Goal: Information Seeking & Learning: Learn about a topic

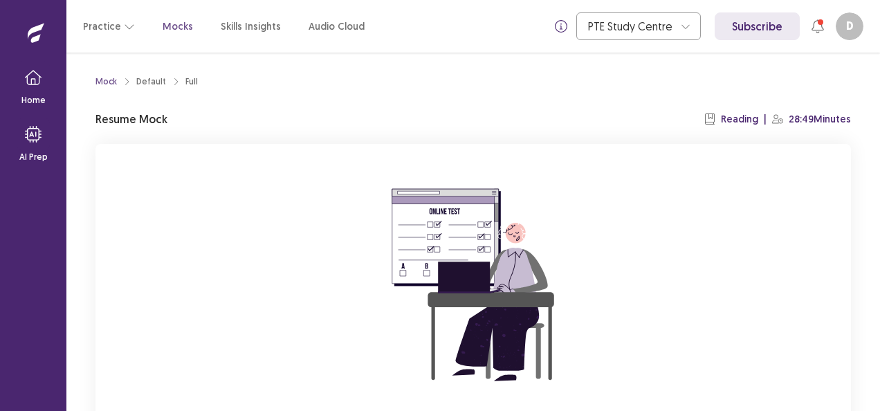
scroll to position [136, 0]
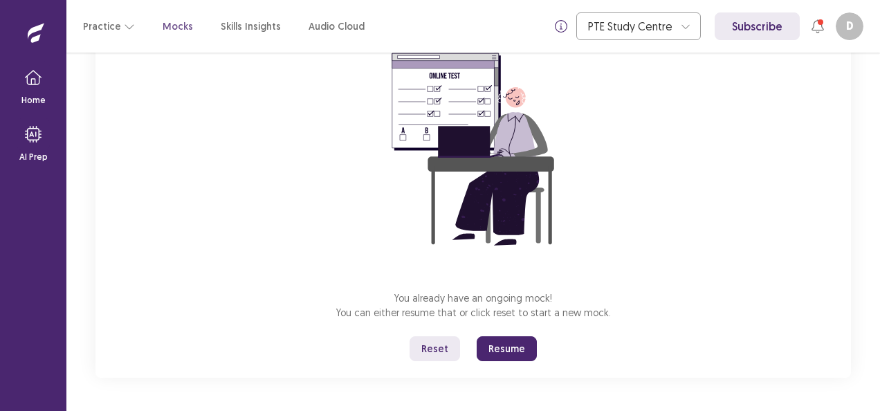
click at [513, 345] on button "Resume" at bounding box center [507, 348] width 60 height 25
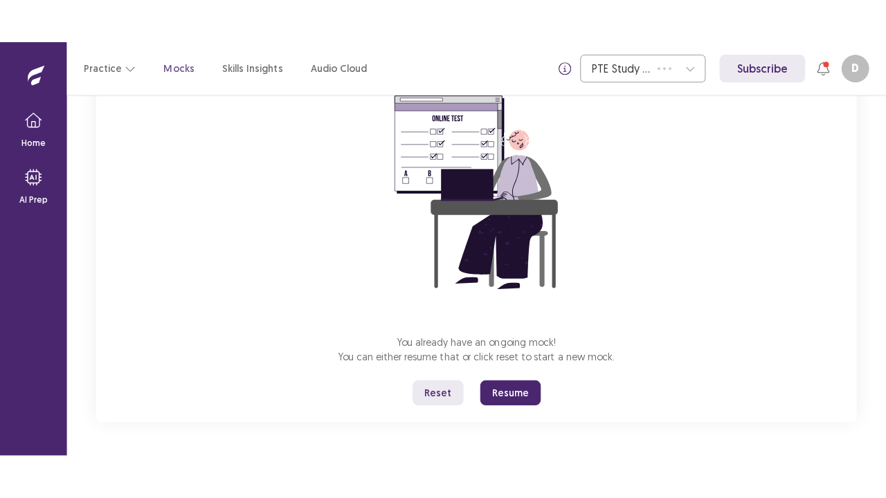
scroll to position [48, 0]
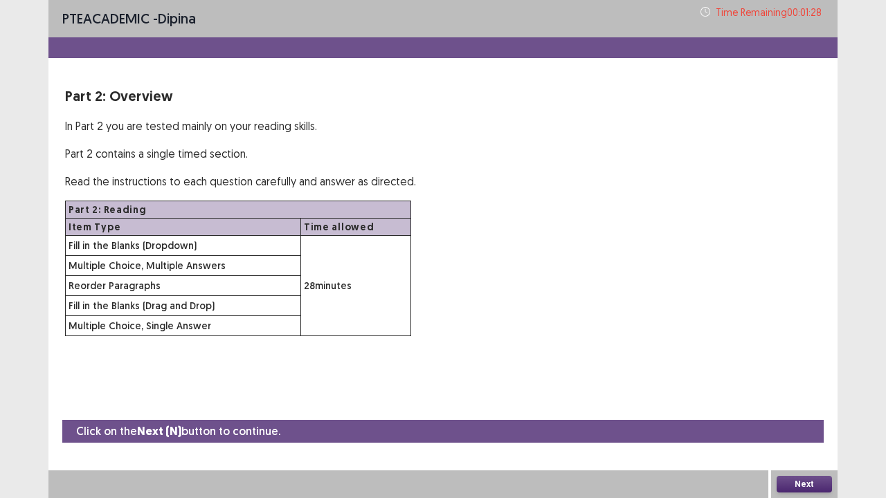
click at [797, 410] on div "Next" at bounding box center [804, 485] width 66 height 28
click at [796, 410] on button "Next" at bounding box center [804, 484] width 55 height 17
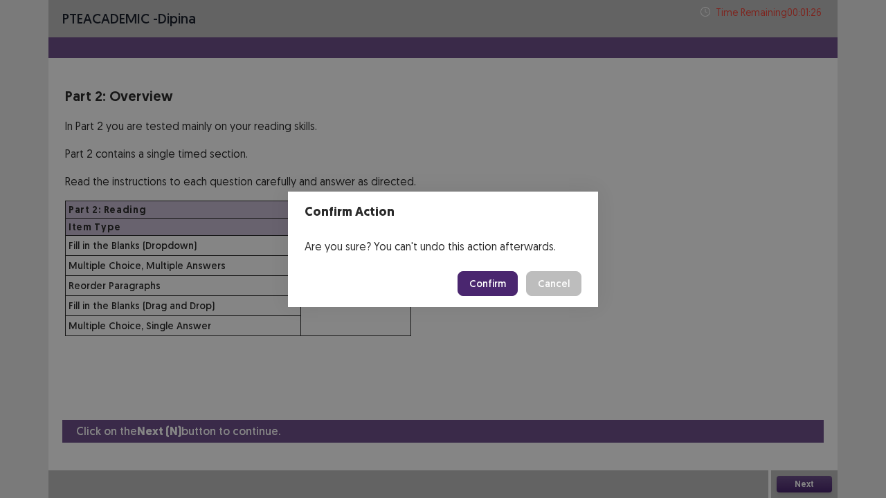
click at [499, 277] on button "Confirm" at bounding box center [488, 283] width 60 height 25
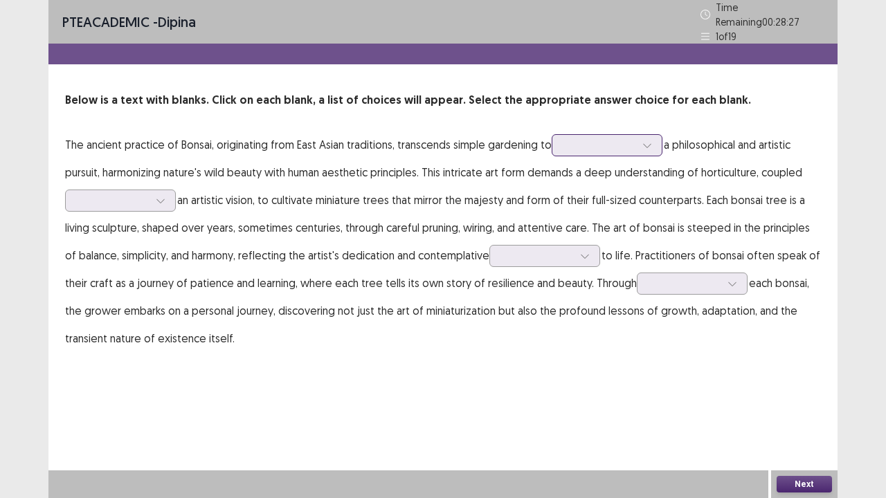
click at [624, 138] on div at bounding box center [599, 144] width 72 height 13
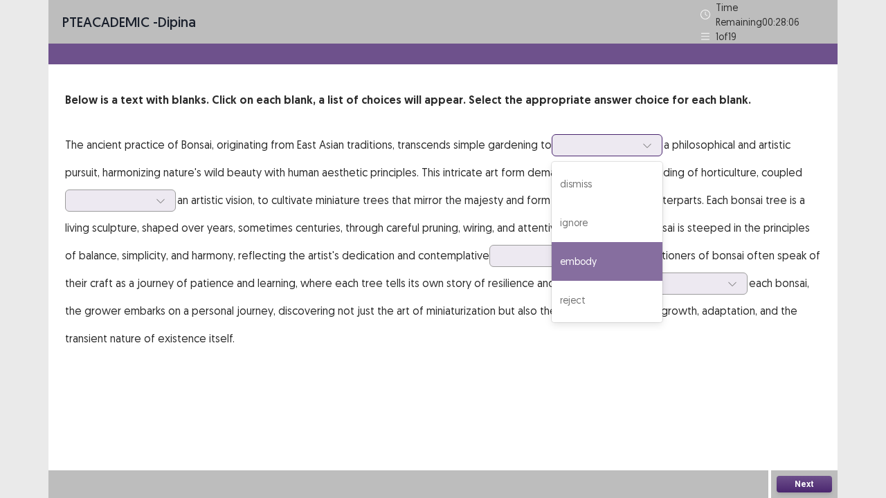
click at [610, 248] on div "embody" at bounding box center [607, 261] width 111 height 39
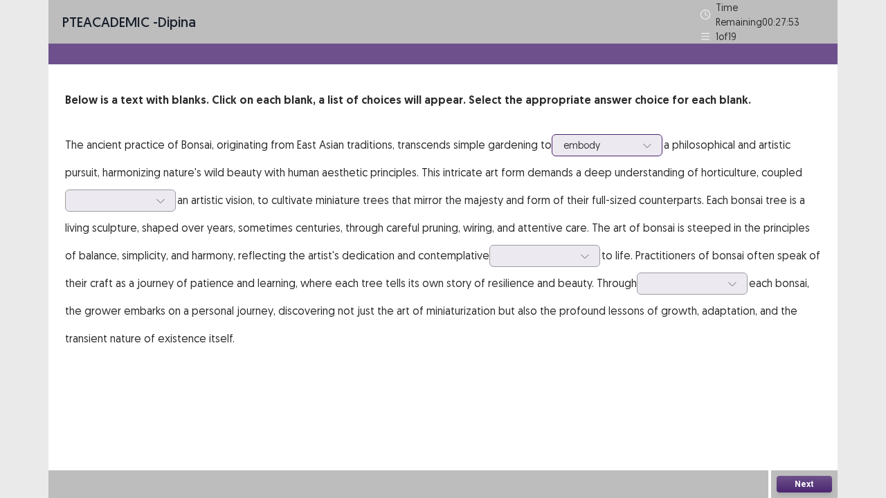
click at [597, 144] on div at bounding box center [599, 144] width 72 height 13
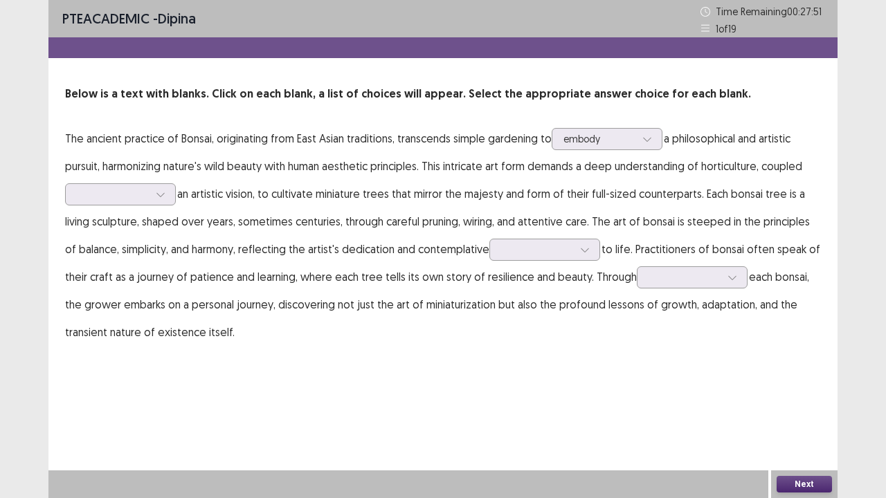
click at [495, 175] on p "The ancient practice of Bonsai, originating from East Asian traditions, transce…" at bounding box center [443, 235] width 756 height 221
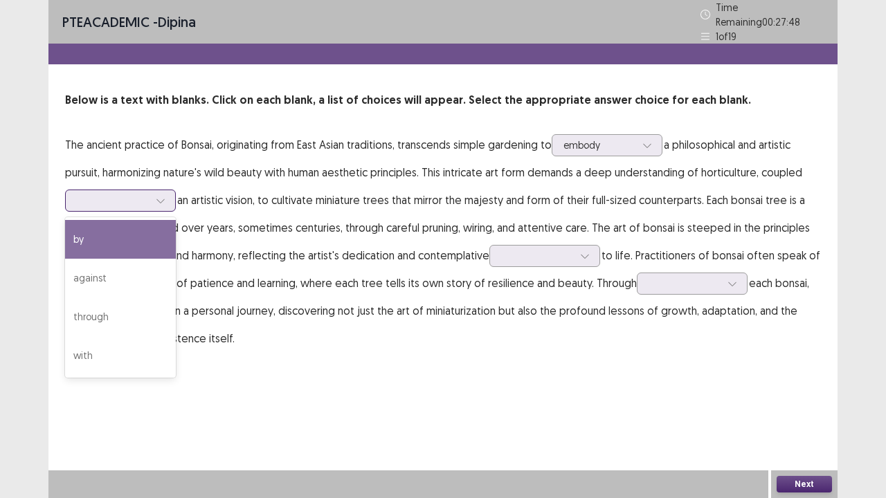
click at [156, 190] on div at bounding box center [160, 200] width 21 height 21
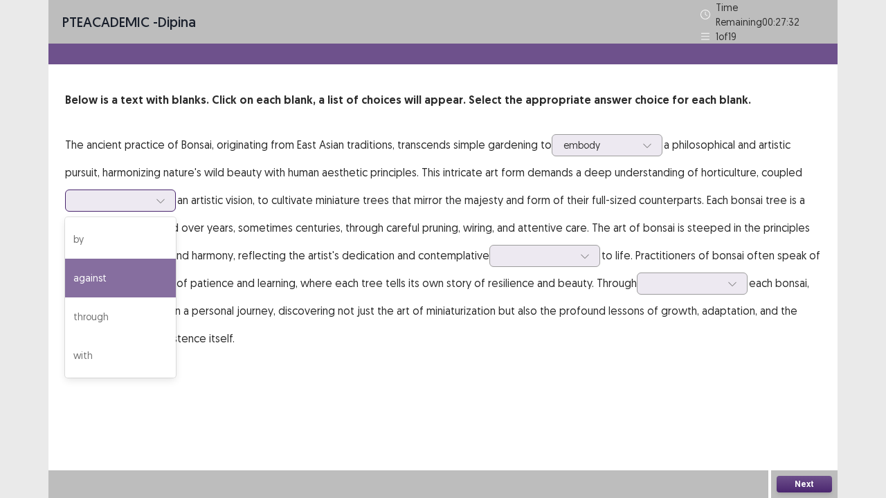
click at [151, 280] on div "against" at bounding box center [120, 278] width 111 height 39
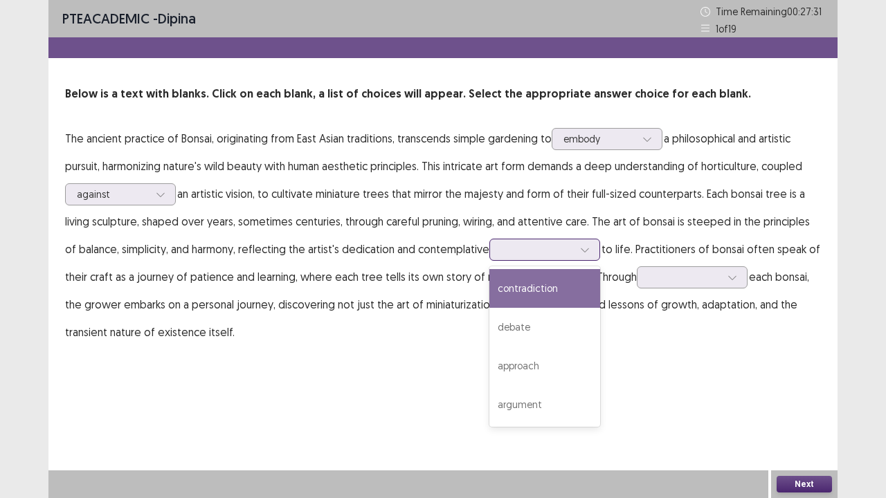
click at [561, 257] on div at bounding box center [537, 250] width 75 height 16
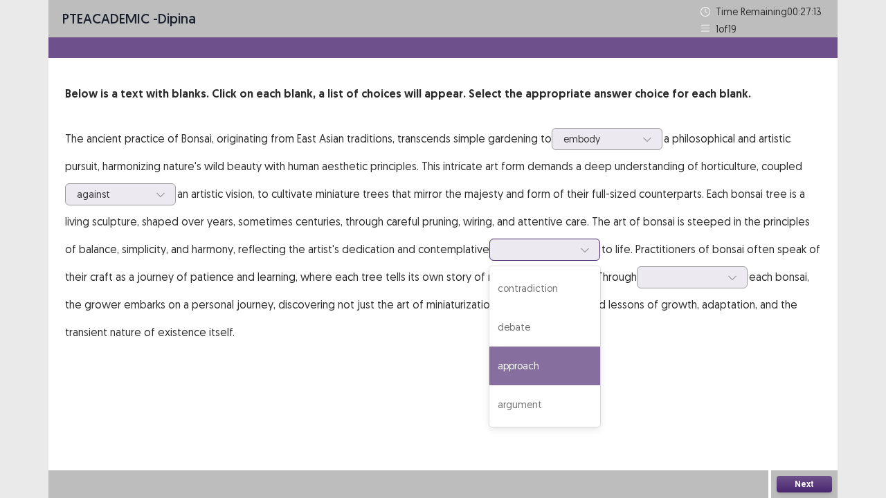
click at [548, 375] on div "approach" at bounding box center [544, 366] width 111 height 39
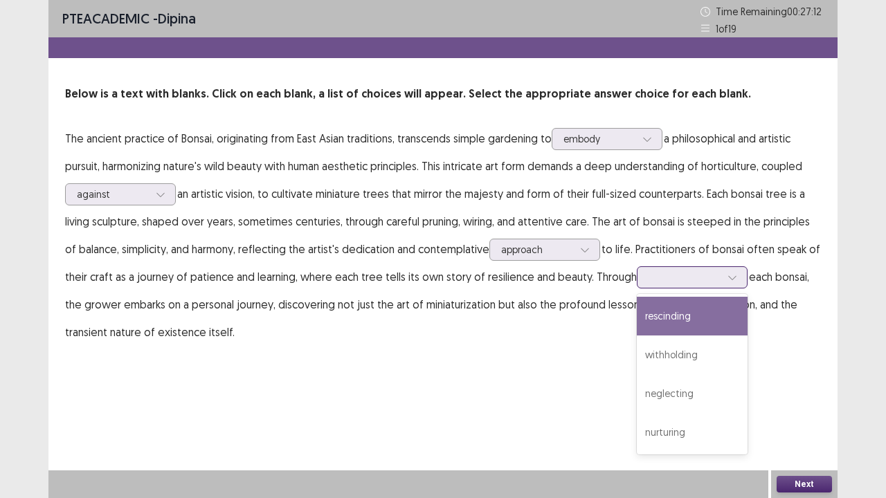
click at [692, 277] on div at bounding box center [685, 277] width 72 height 13
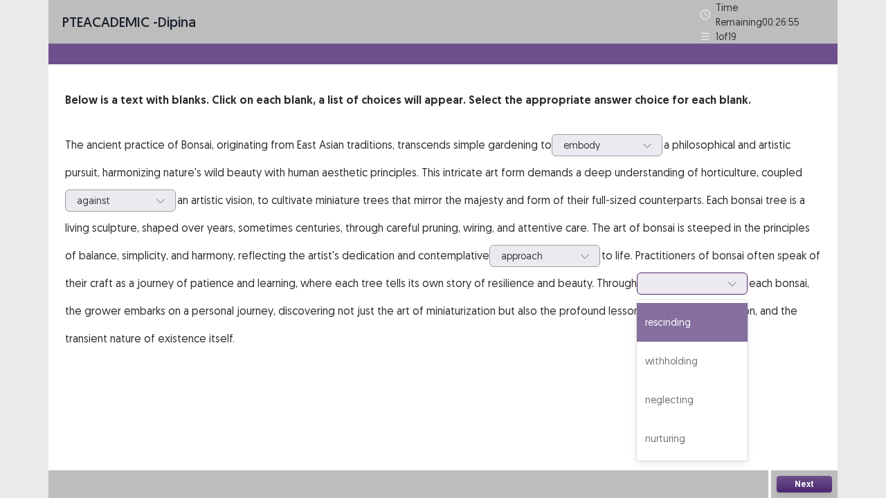
click at [695, 329] on div "rescinding" at bounding box center [692, 322] width 111 height 39
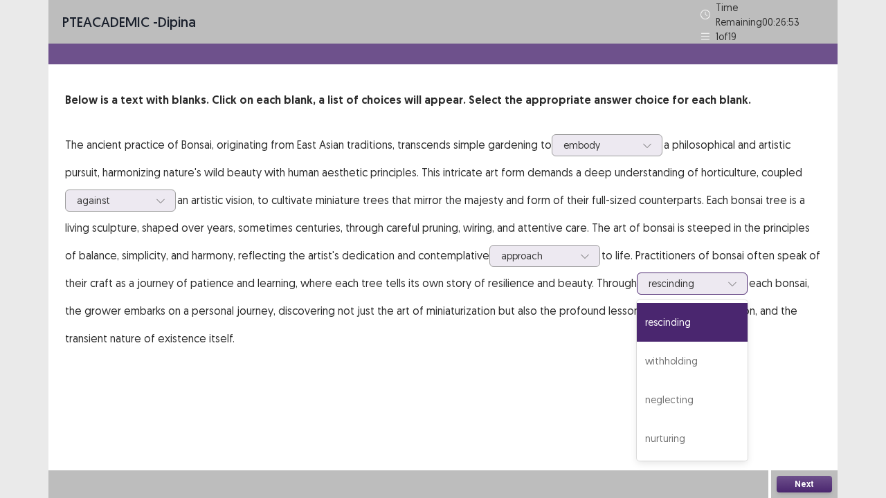
click at [699, 278] on div at bounding box center [685, 283] width 72 height 13
click at [688, 410] on div "nurturing" at bounding box center [692, 438] width 111 height 39
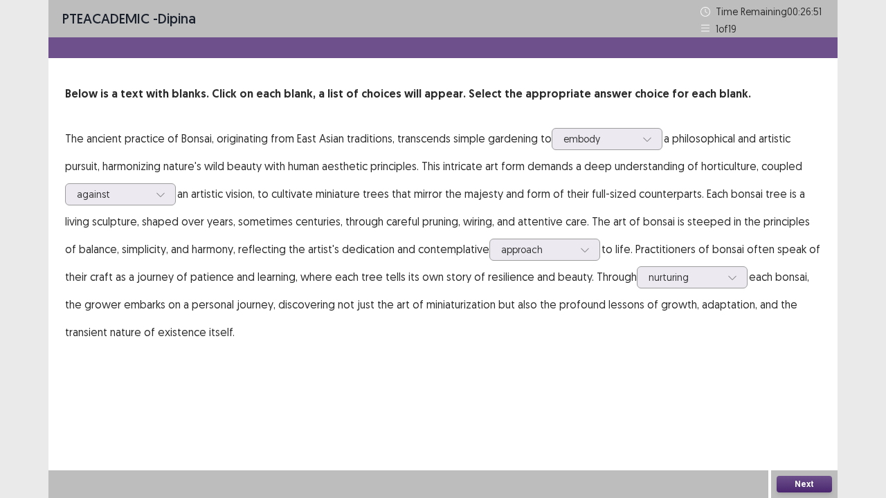
click at [801, 410] on button "Next" at bounding box center [804, 484] width 55 height 17
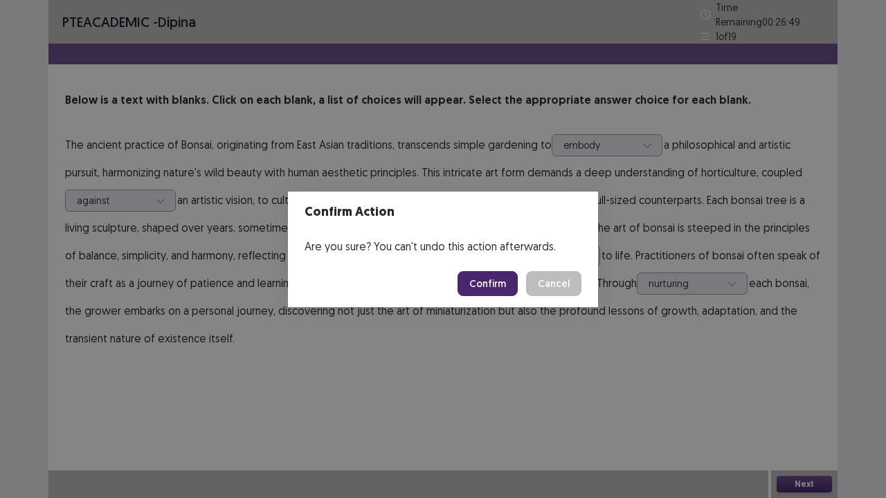
click at [501, 289] on button "Confirm" at bounding box center [488, 283] width 60 height 25
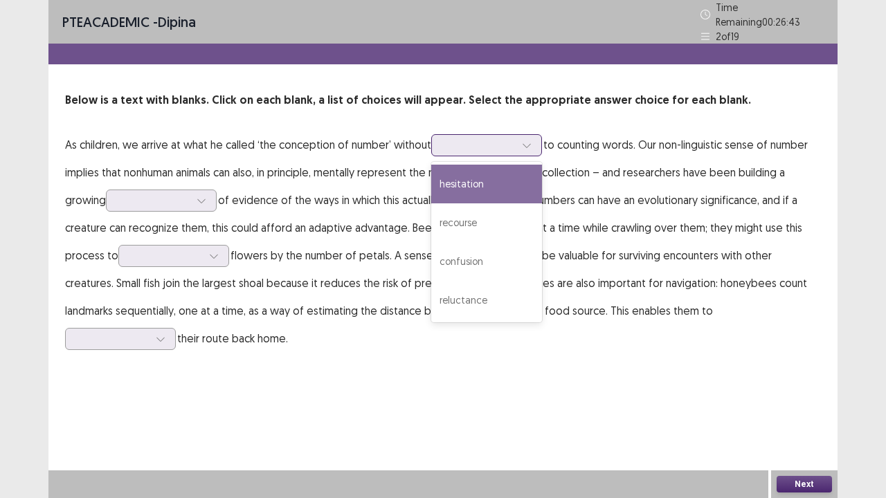
click at [460, 138] on div at bounding box center [479, 144] width 72 height 13
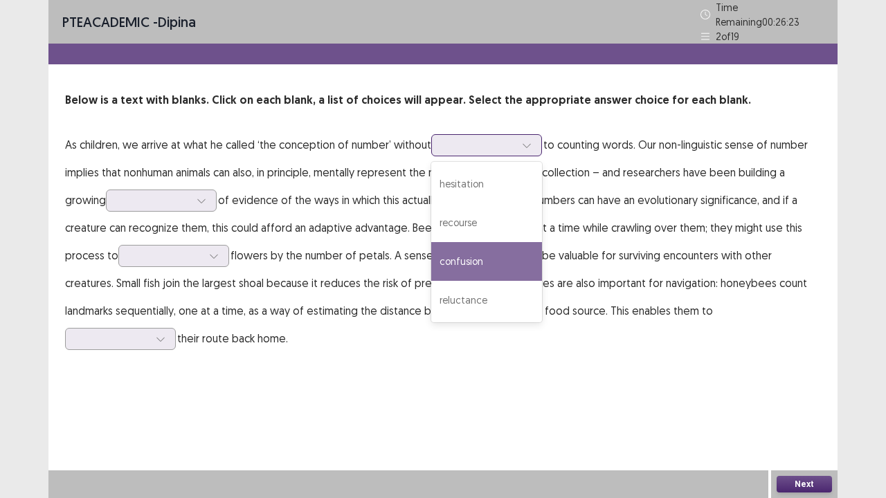
click at [500, 263] on div "confusion" at bounding box center [486, 261] width 111 height 39
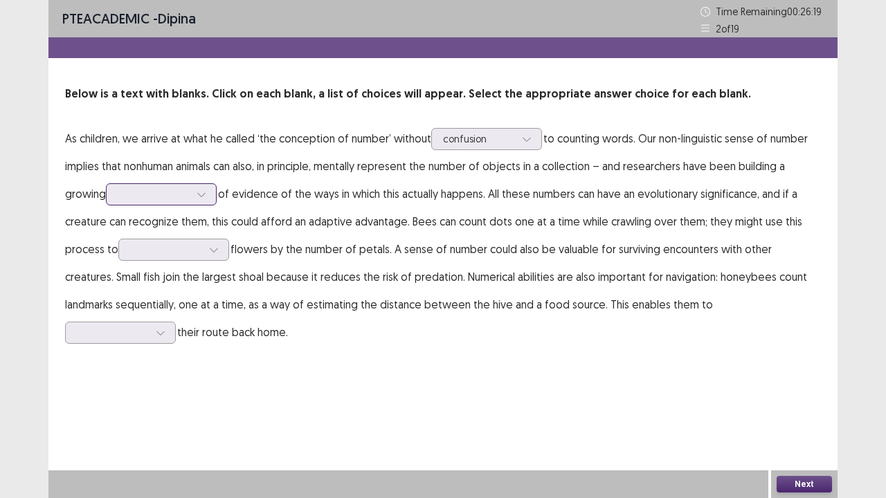
click at [156, 196] on div at bounding box center [154, 194] width 72 height 13
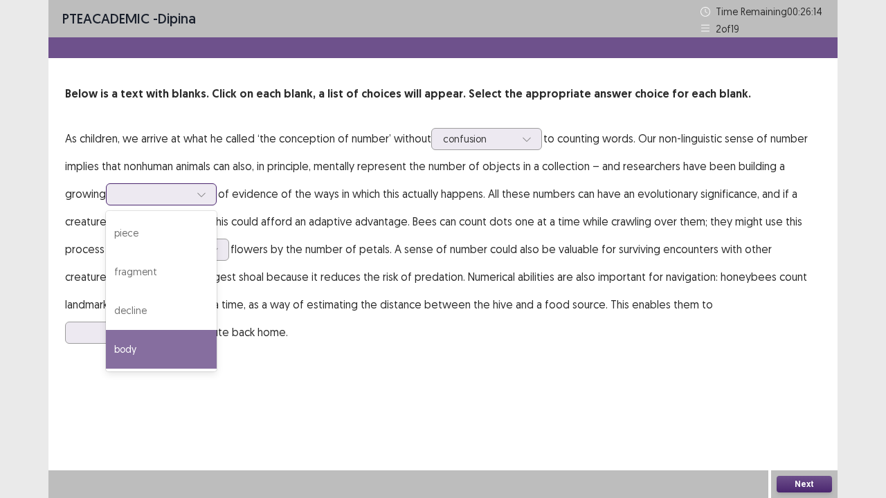
click at [164, 364] on div "body" at bounding box center [161, 349] width 111 height 39
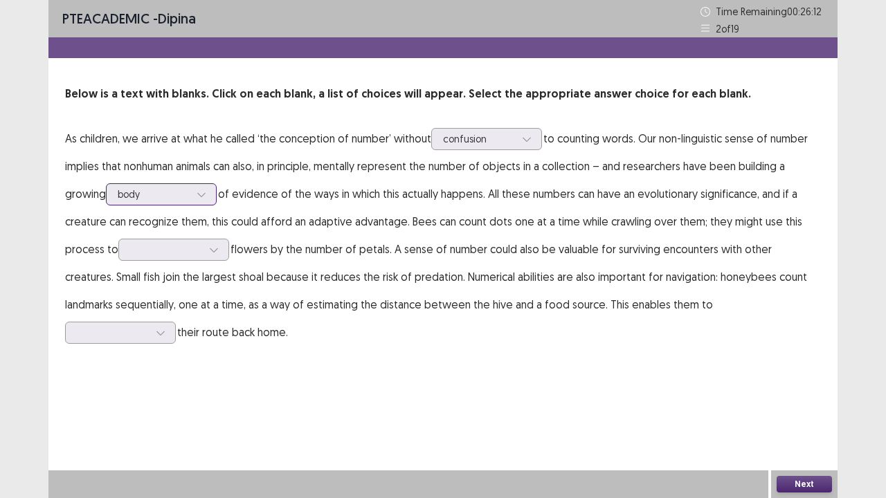
click at [181, 192] on div at bounding box center [154, 194] width 72 height 13
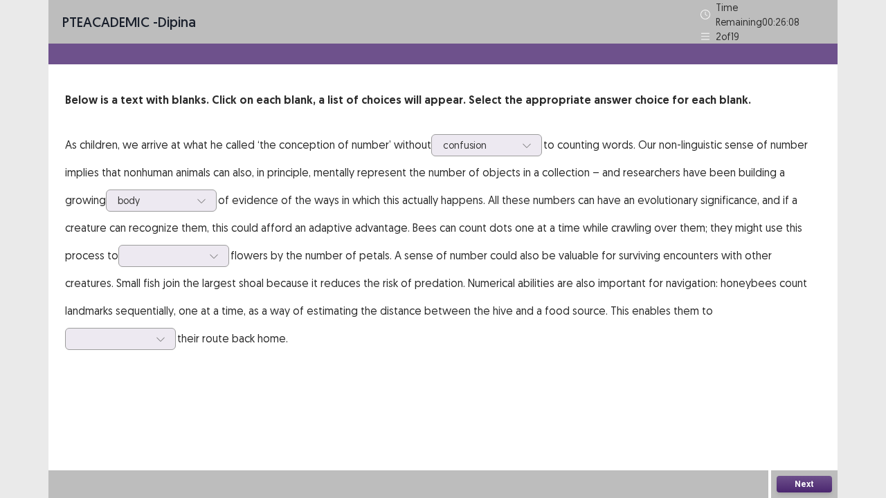
click at [428, 378] on div "PTE academic - dipina Time Remaining 00 : 26 : 08 2 of 19 Below is a text with …" at bounding box center [442, 249] width 789 height 498
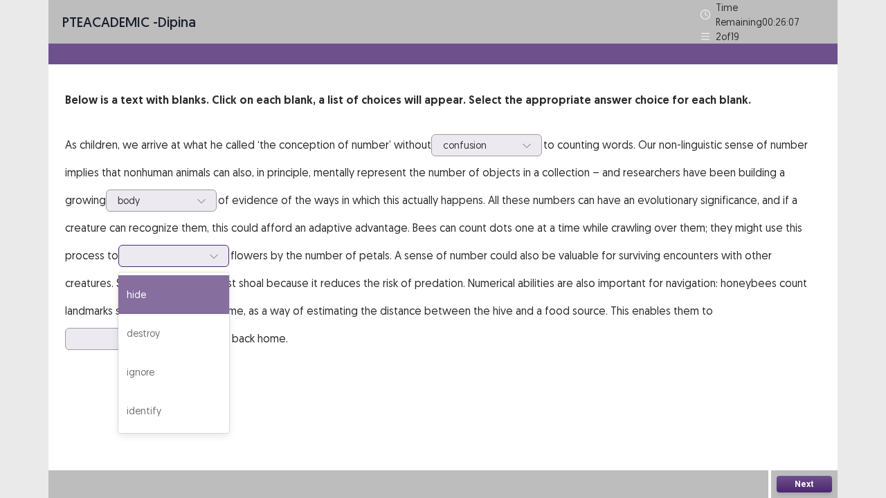
click at [156, 249] on div at bounding box center [166, 255] width 72 height 13
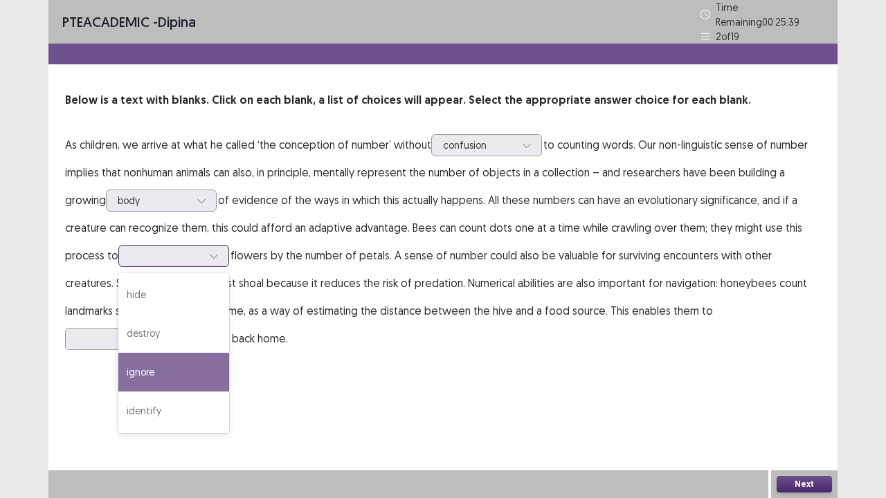
click at [152, 363] on div "ignore" at bounding box center [173, 372] width 111 height 39
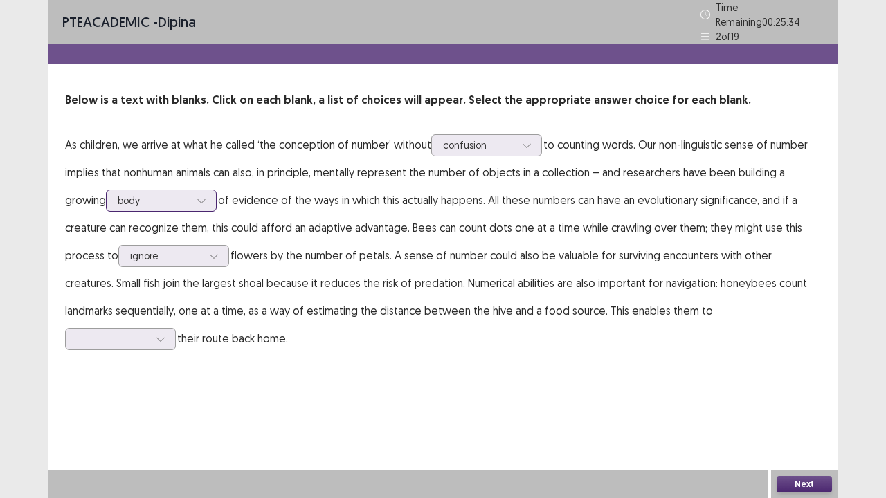
click at [190, 197] on div at bounding box center [154, 200] width 72 height 13
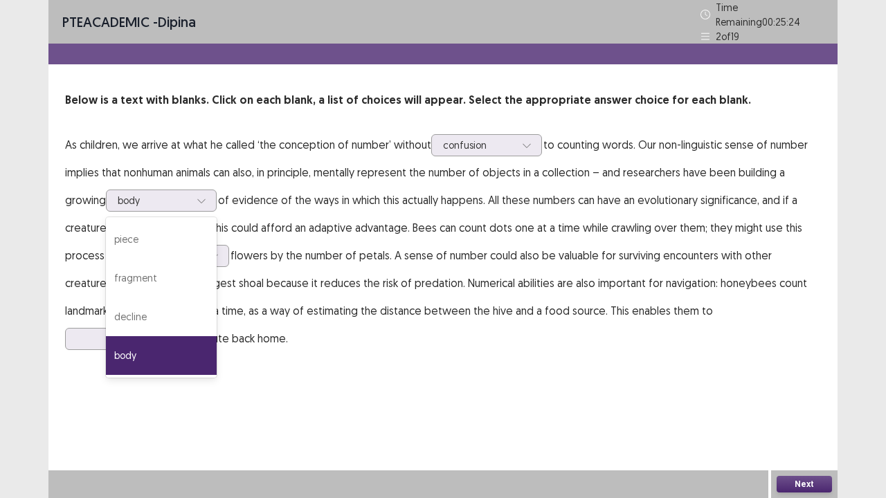
click at [338, 379] on div "PTE academic - dipina Time Remaining 00 : 25 : 24 2 of 19 Below is a text with …" at bounding box center [442, 249] width 789 height 498
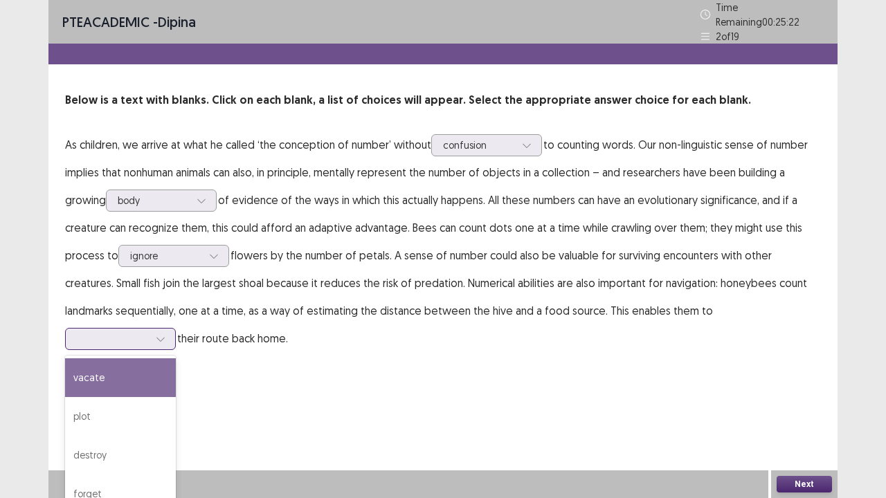
click at [149, 332] on div at bounding box center [113, 338] width 72 height 13
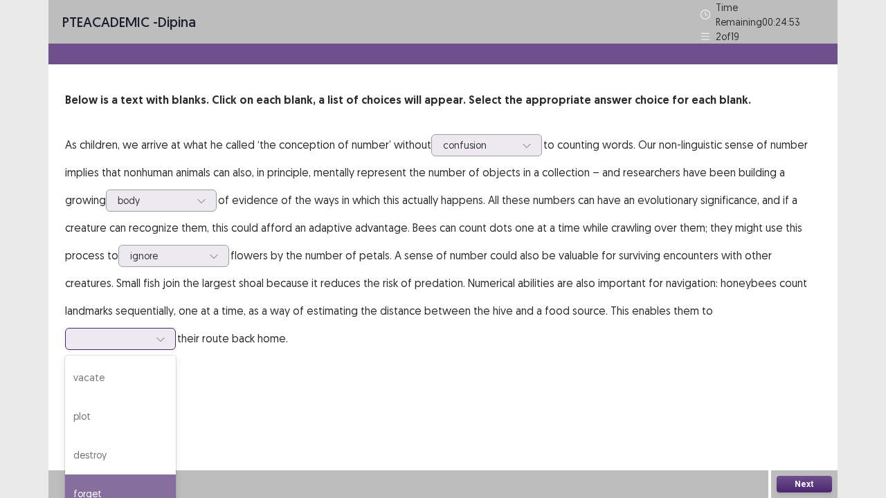
click at [176, 410] on div "forget" at bounding box center [120, 494] width 111 height 39
click at [816, 410] on button "Next" at bounding box center [804, 484] width 55 height 17
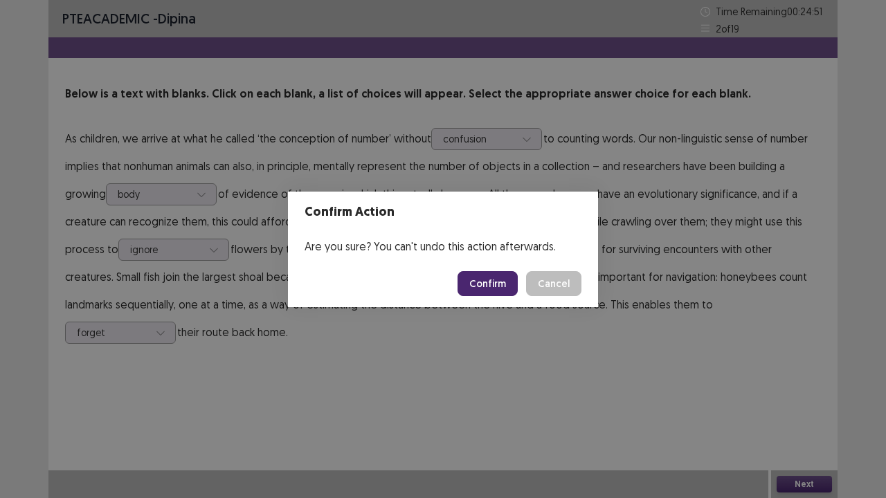
click at [502, 287] on button "Confirm" at bounding box center [488, 283] width 60 height 25
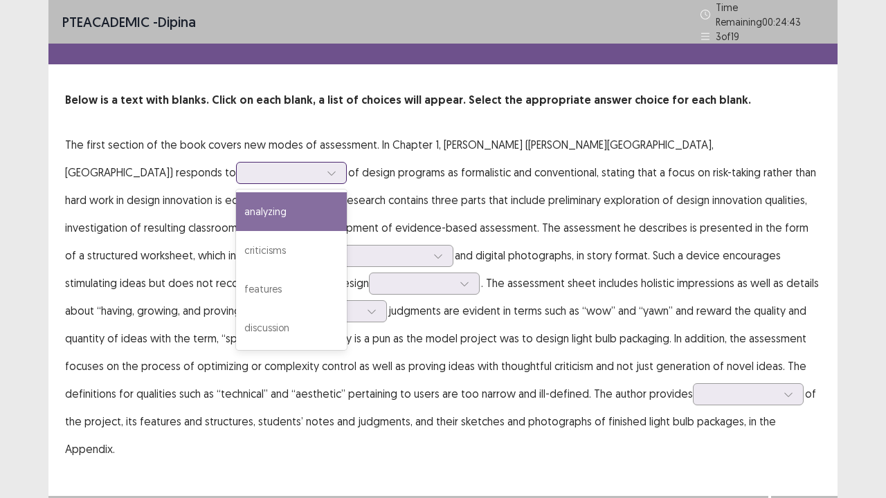
click at [321, 165] on div at bounding box center [283, 173] width 75 height 16
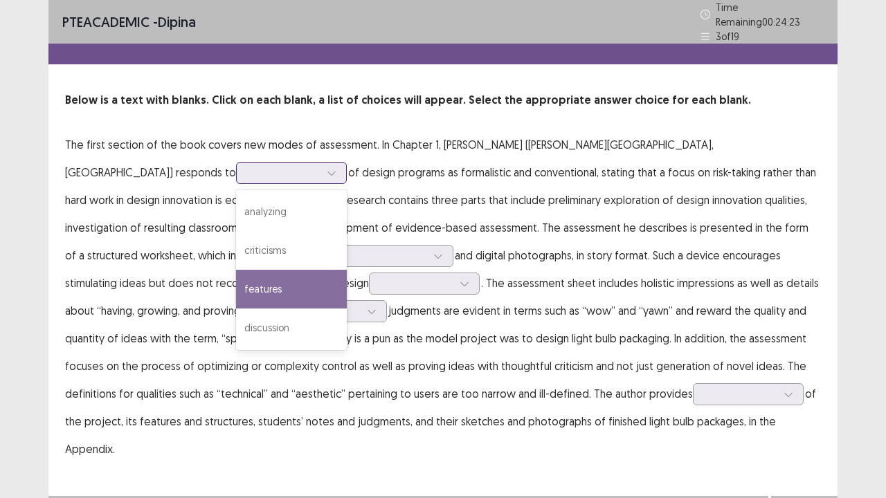
click at [347, 270] on div "features" at bounding box center [291, 289] width 111 height 39
click at [320, 166] on div at bounding box center [284, 172] width 72 height 13
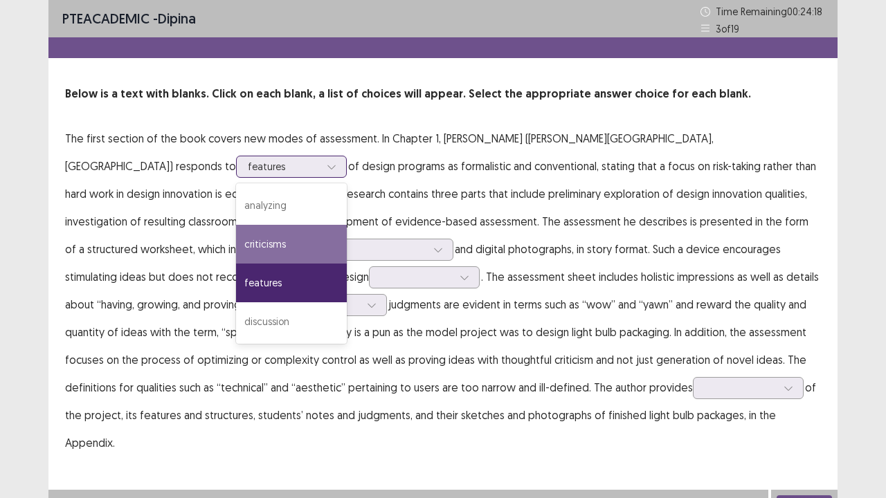
click at [347, 225] on div "criticisms" at bounding box center [291, 244] width 111 height 39
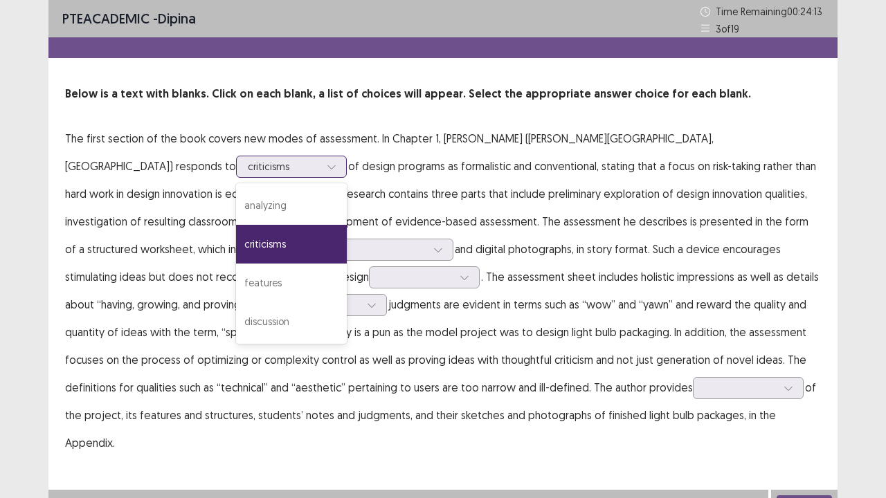
click at [320, 160] on div at bounding box center [284, 166] width 72 height 13
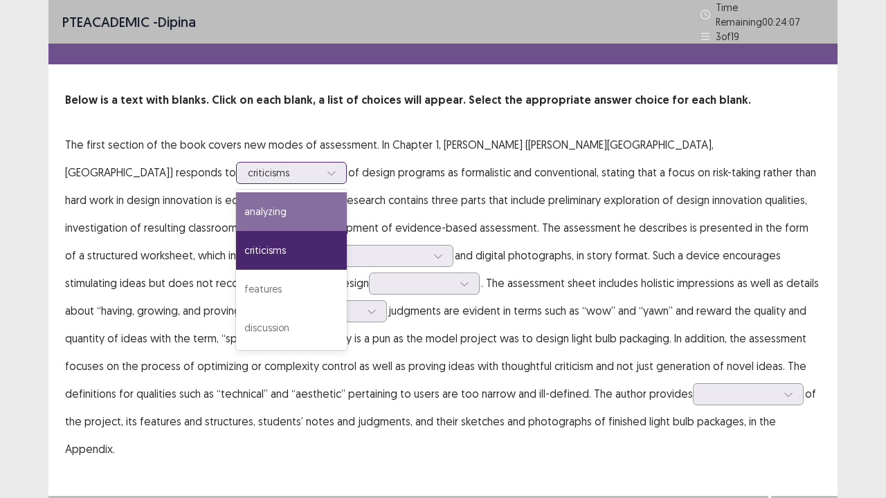
click at [347, 192] on div "analyzing" at bounding box center [291, 211] width 111 height 39
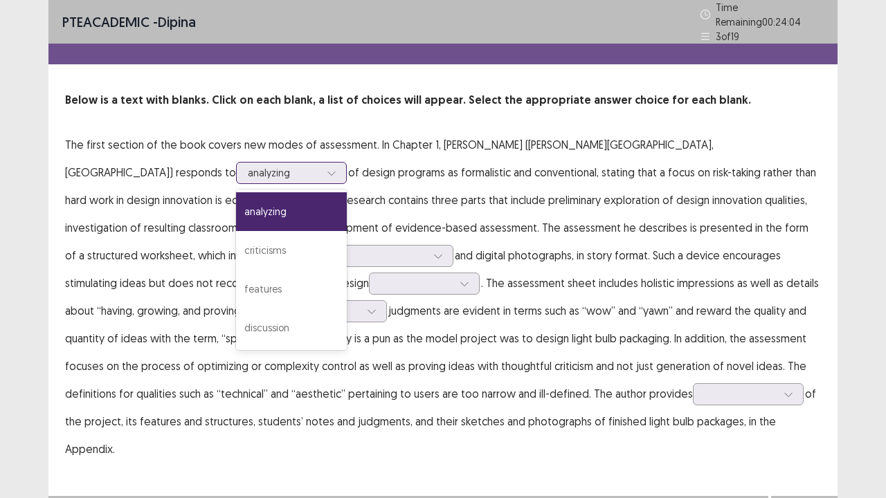
click at [320, 166] on div at bounding box center [284, 172] width 72 height 13
click at [347, 309] on div "discussion" at bounding box center [291, 328] width 111 height 39
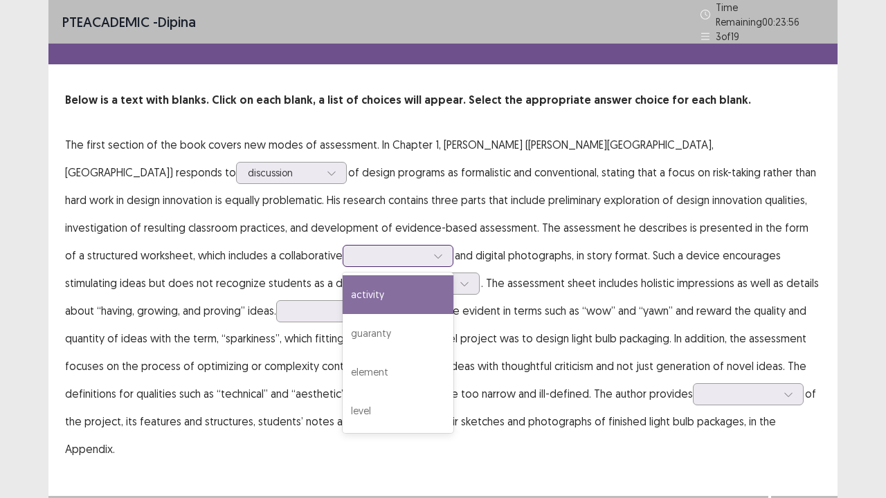
click at [354, 257] on div at bounding box center [390, 255] width 72 height 13
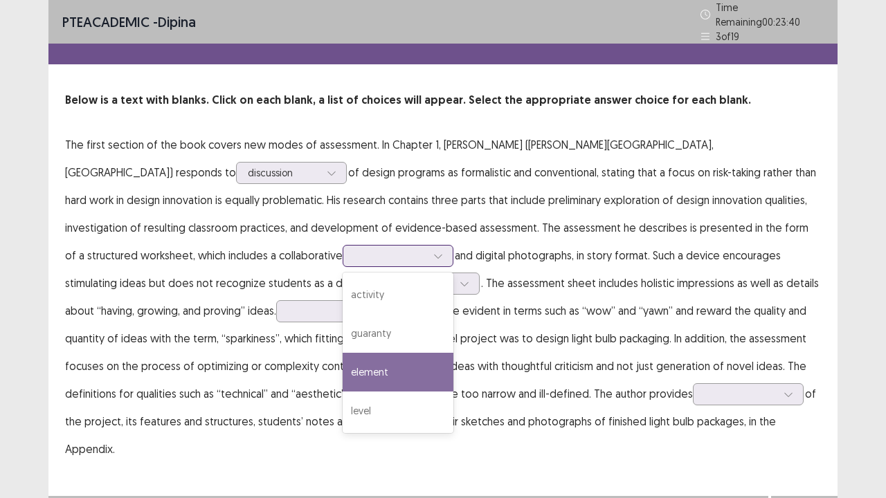
click at [343, 379] on div "element" at bounding box center [398, 372] width 111 height 39
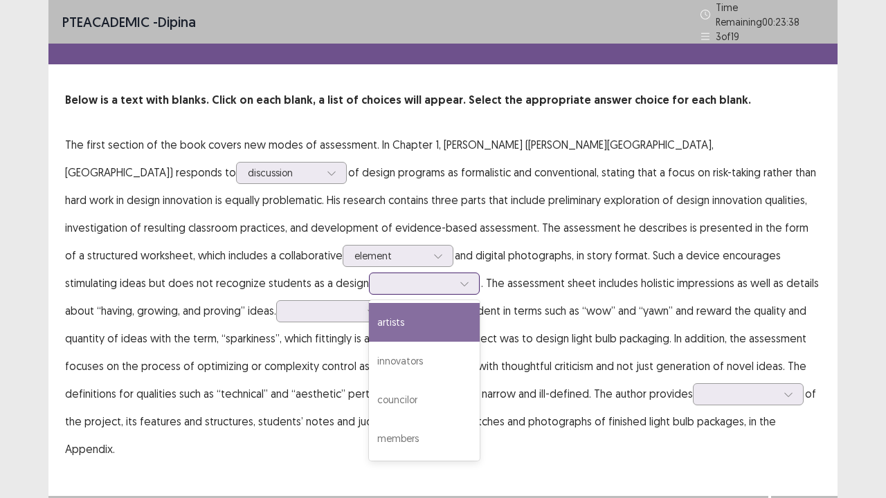
click at [381, 277] on div at bounding box center [417, 283] width 72 height 13
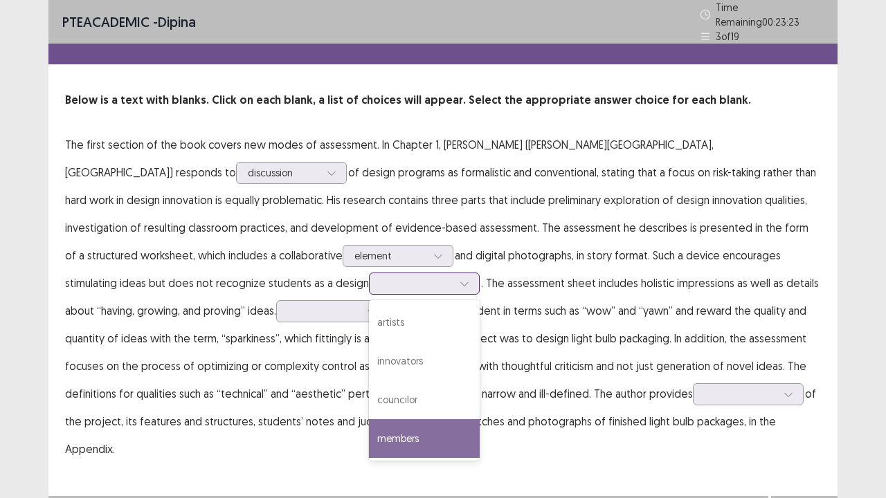
click at [369, 410] on div "members" at bounding box center [424, 438] width 111 height 39
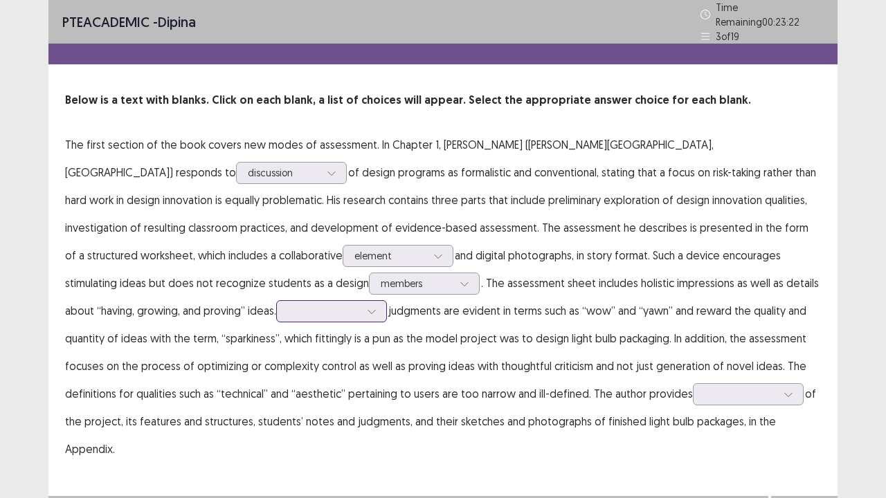
click at [288, 306] on div at bounding box center [324, 311] width 72 height 13
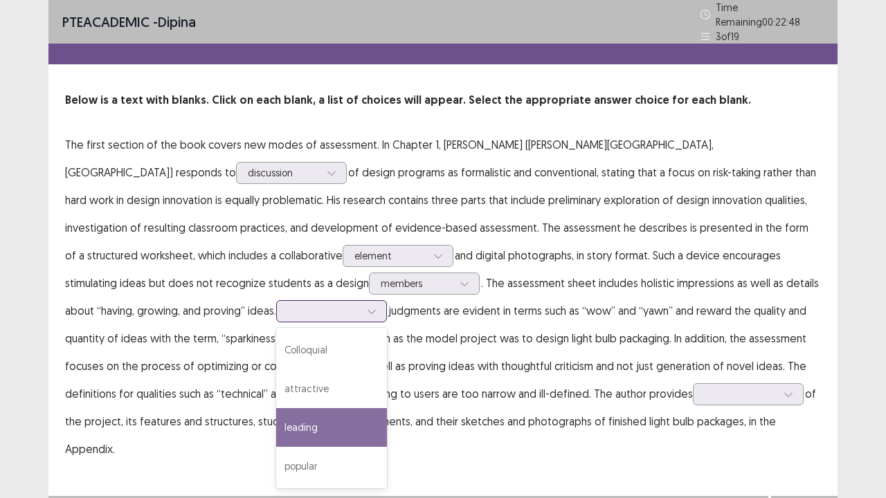
click at [276, 410] on div "leading" at bounding box center [331, 427] width 111 height 39
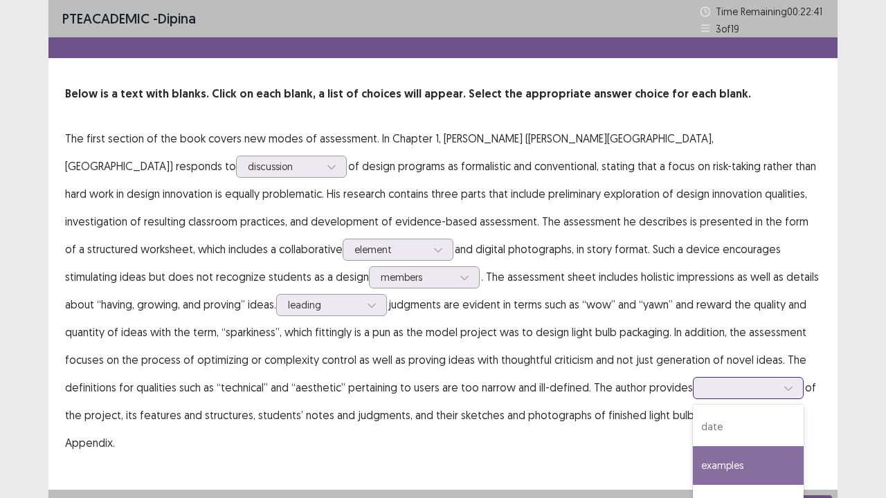
scroll to position [66, 0]
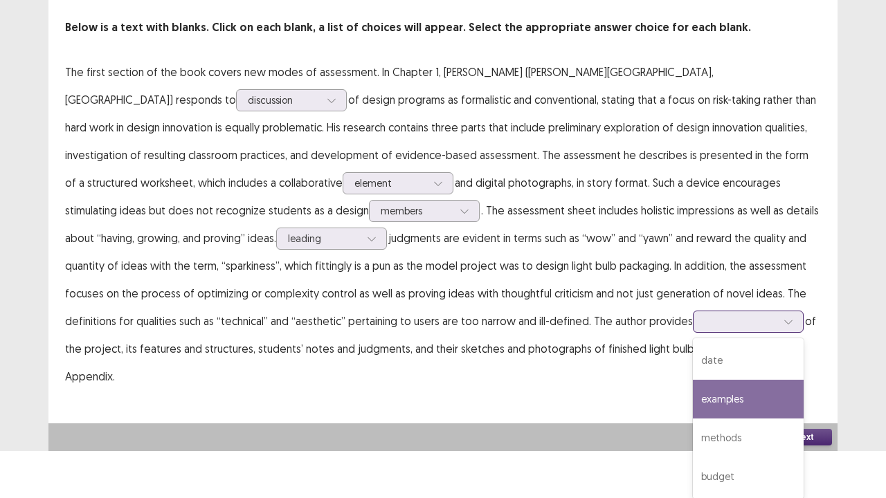
click at [693, 333] on div "4 results available. Use Up and Down to choose options, press Enter to select t…" at bounding box center [748, 322] width 111 height 22
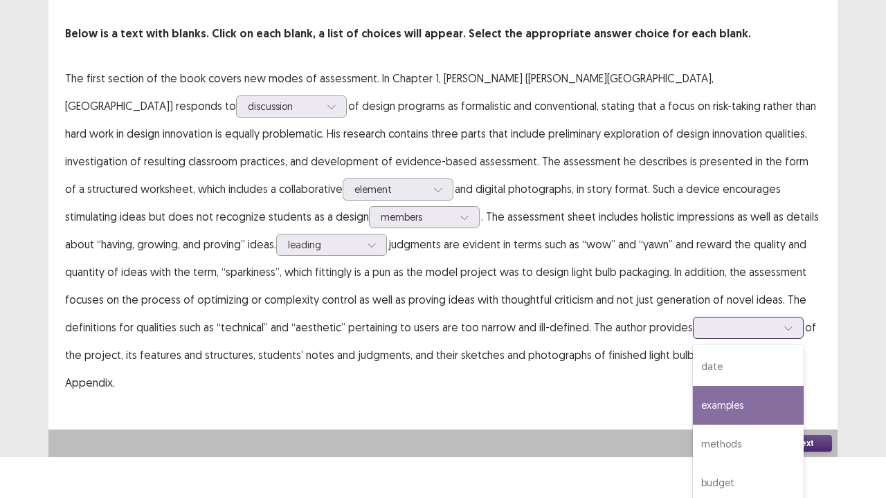
click at [693, 404] on div "examples" at bounding box center [748, 405] width 111 height 39
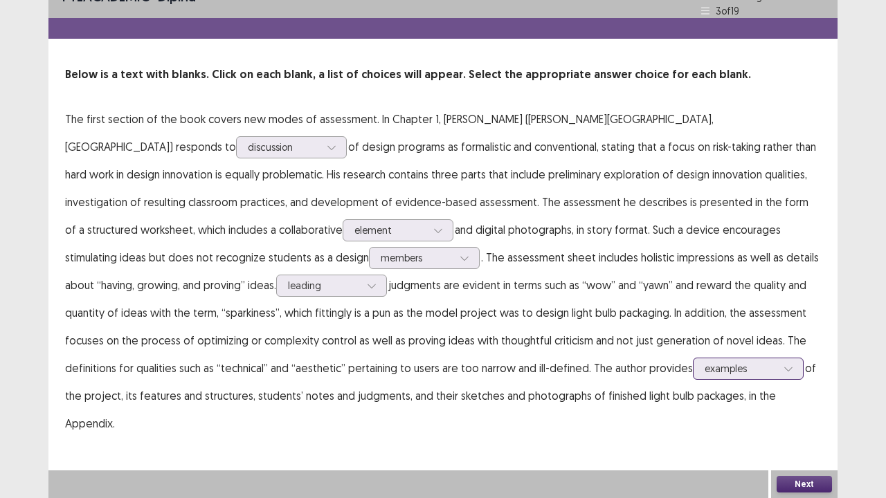
click at [693, 380] on div "option examples, selected. examples" at bounding box center [748, 369] width 111 height 22
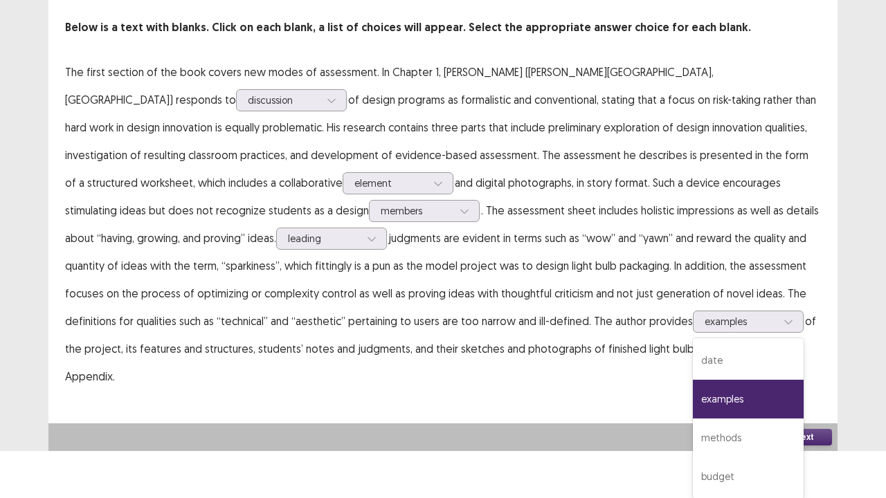
scroll to position [0, 0]
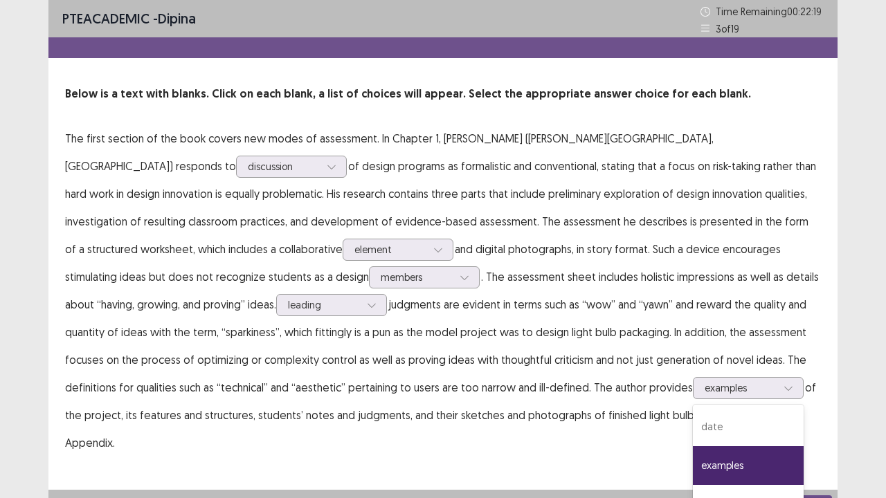
click at [707, 382] on div "PTE academic - dipina Time Remaining 00 : 22 : 19 3 of 19 Below is a text with …" at bounding box center [442, 242] width 789 height 485
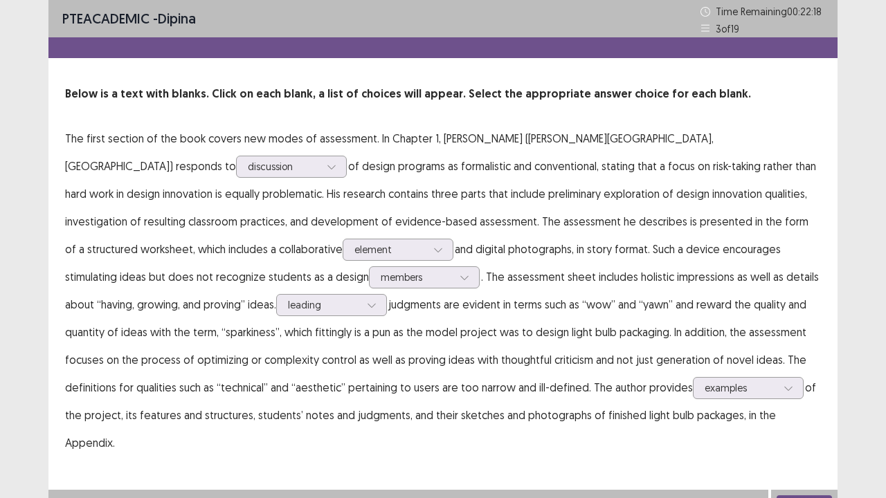
click at [795, 410] on button "Next" at bounding box center [804, 504] width 55 height 17
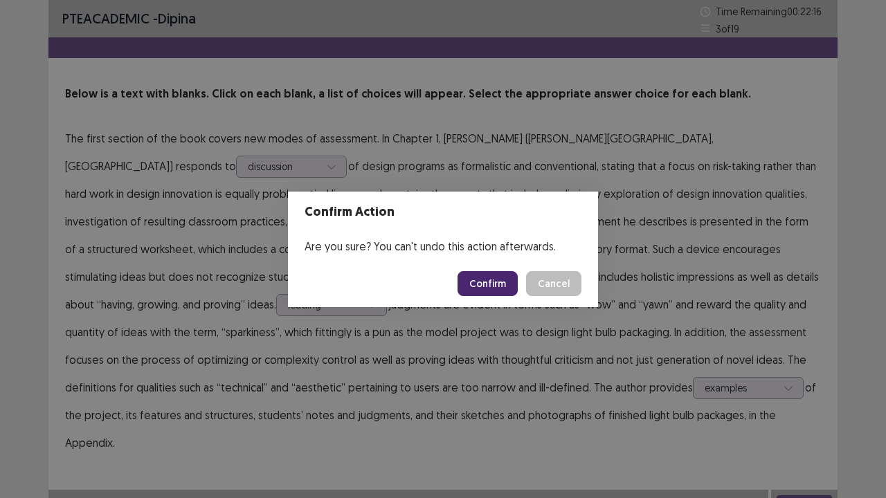
click at [487, 284] on button "Confirm" at bounding box center [488, 283] width 60 height 25
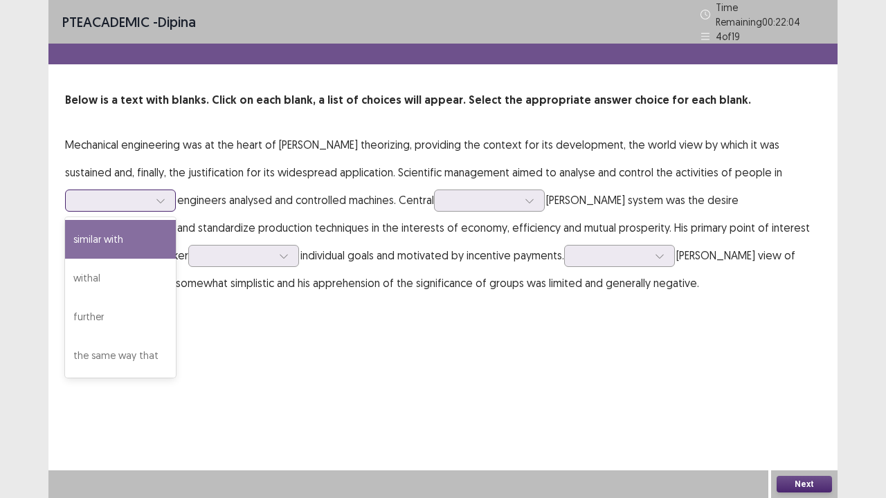
click at [149, 194] on div at bounding box center [113, 200] width 72 height 13
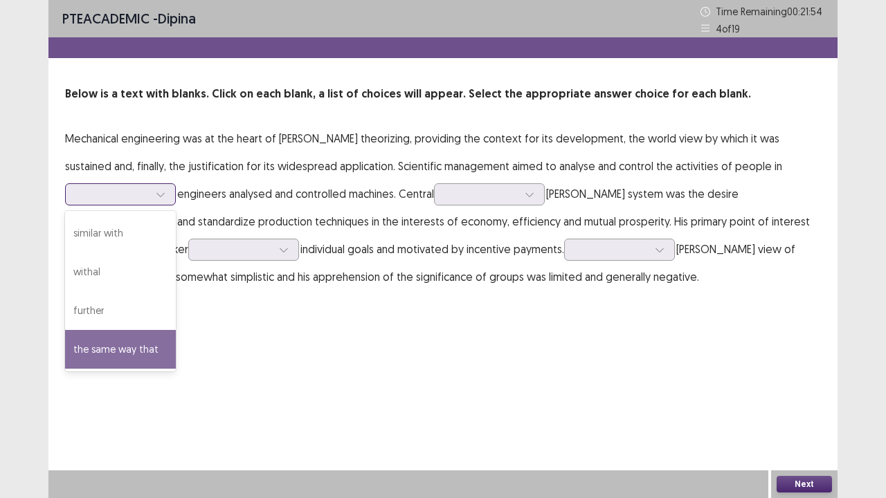
click at [176, 330] on div "the same way that" at bounding box center [120, 349] width 111 height 39
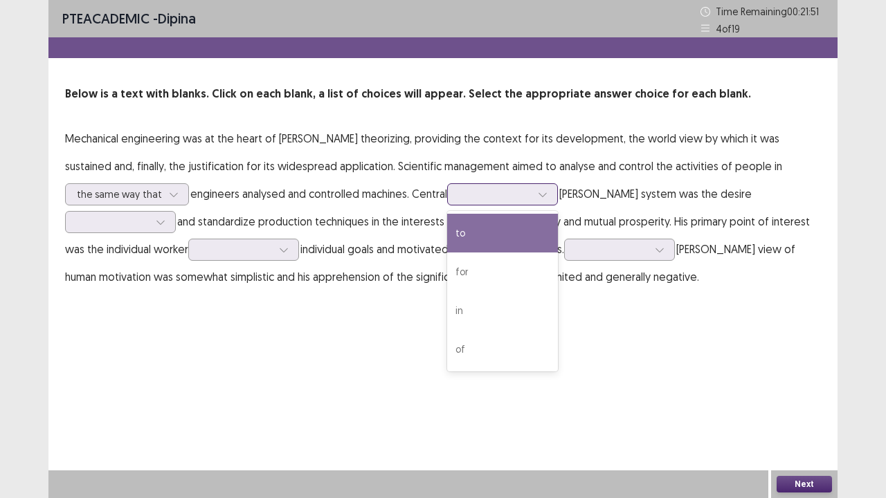
click at [459, 195] on div at bounding box center [495, 194] width 72 height 13
click at [447, 231] on div "to" at bounding box center [502, 233] width 111 height 39
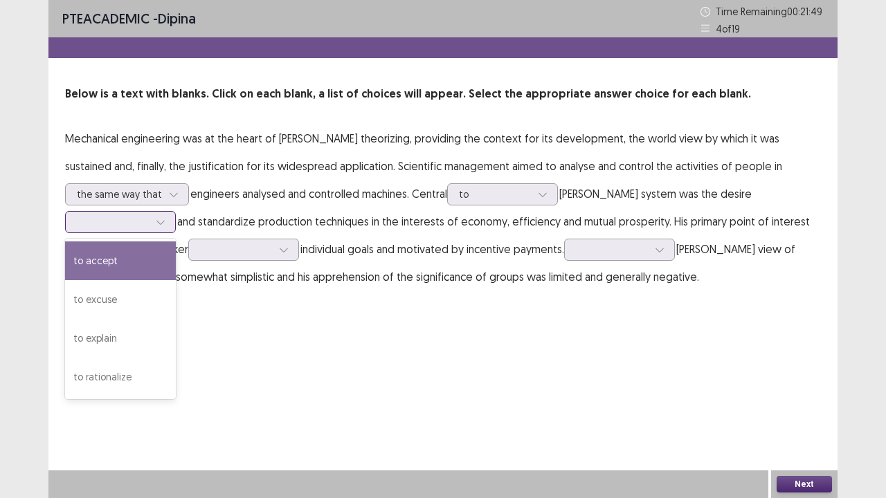
click at [149, 215] on div at bounding box center [113, 221] width 72 height 13
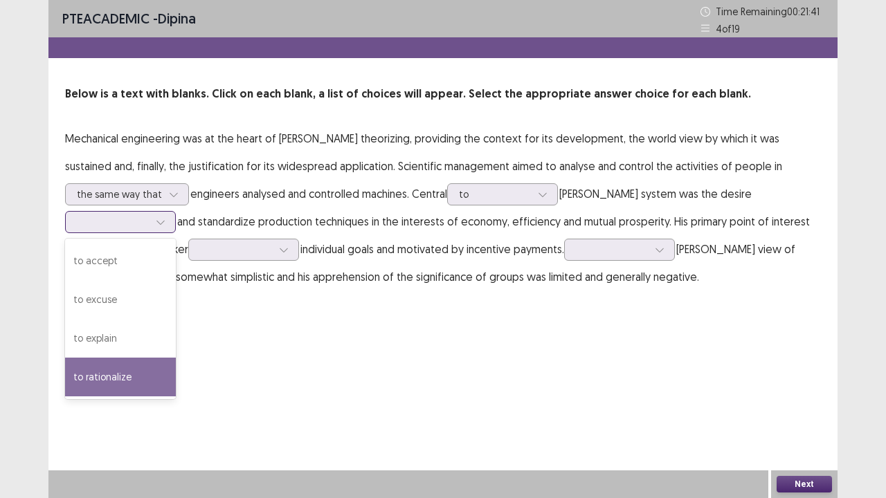
click at [176, 358] on div "to rationalize" at bounding box center [120, 377] width 111 height 39
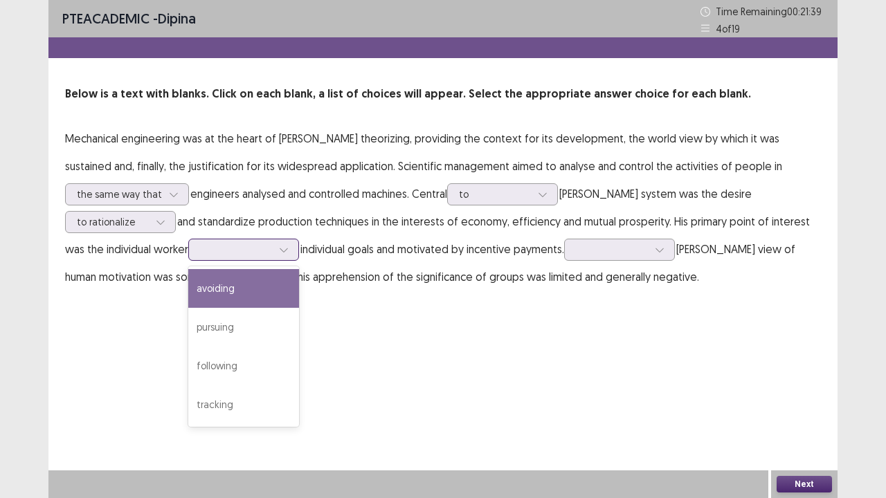
click at [200, 248] on div at bounding box center [236, 249] width 72 height 13
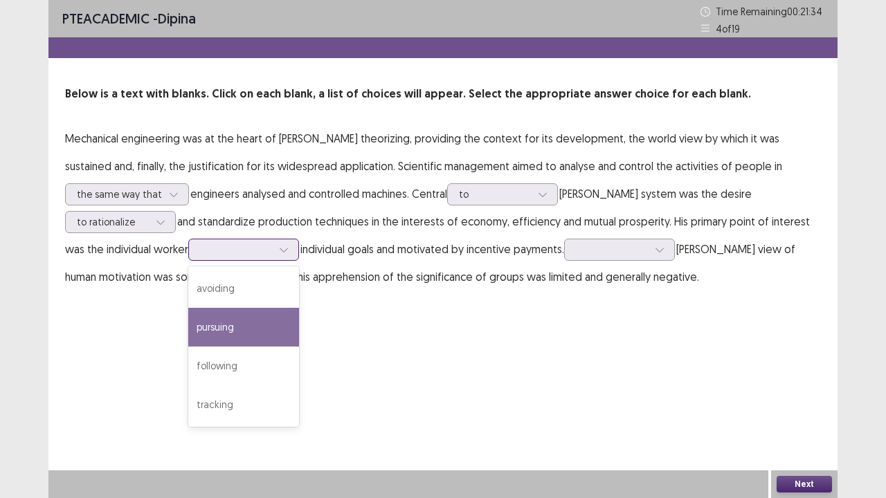
click at [188, 323] on div "pursuing" at bounding box center [243, 327] width 111 height 39
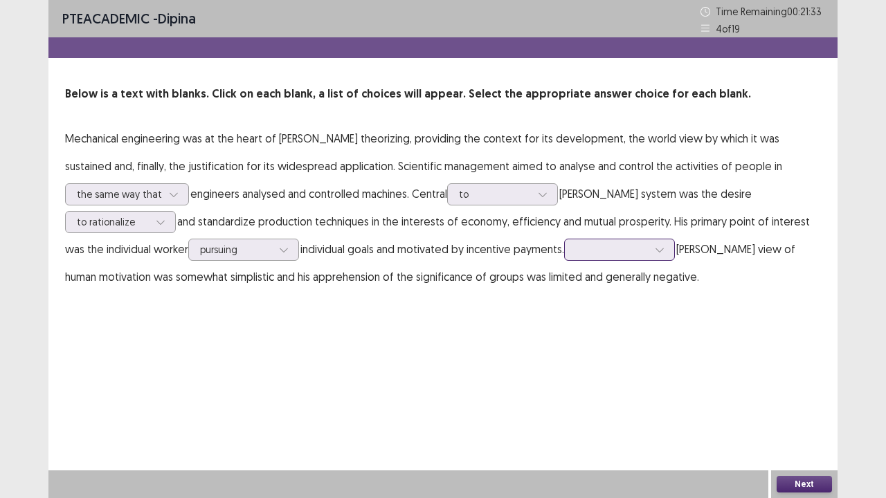
click at [576, 256] on div at bounding box center [612, 249] width 72 height 13
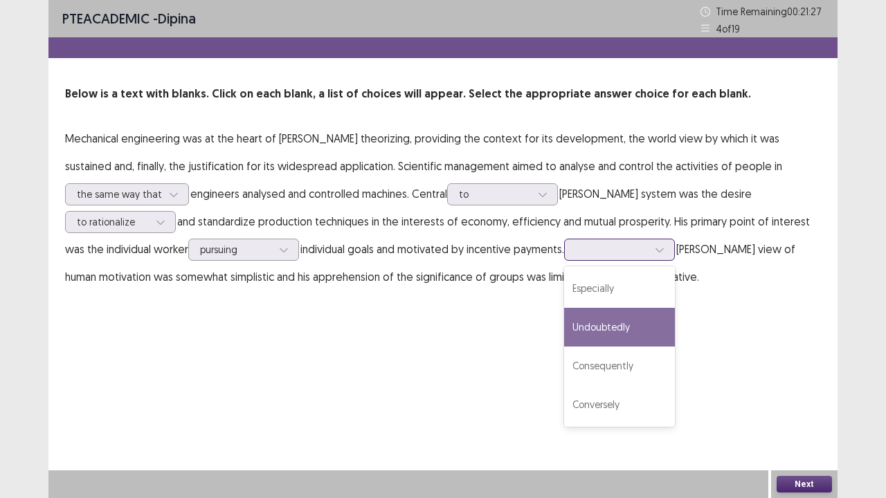
click at [564, 330] on div "Undoubtedly" at bounding box center [619, 327] width 111 height 39
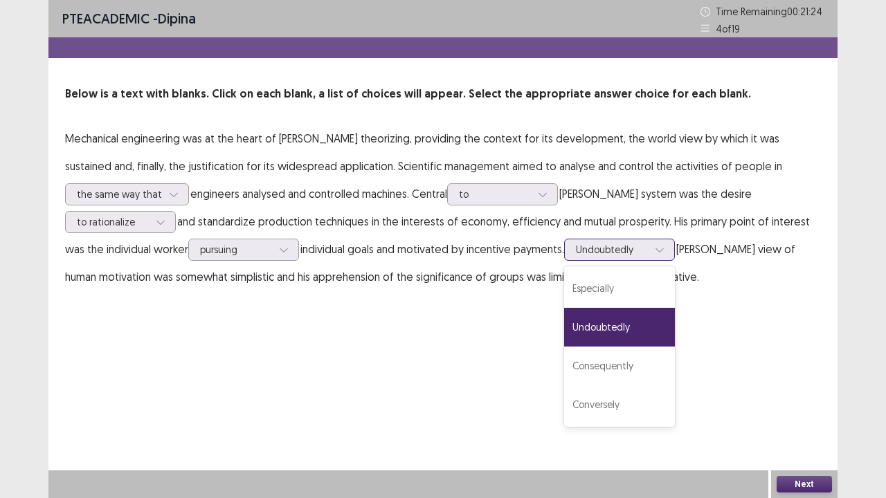
click at [576, 253] on div at bounding box center [612, 249] width 72 height 13
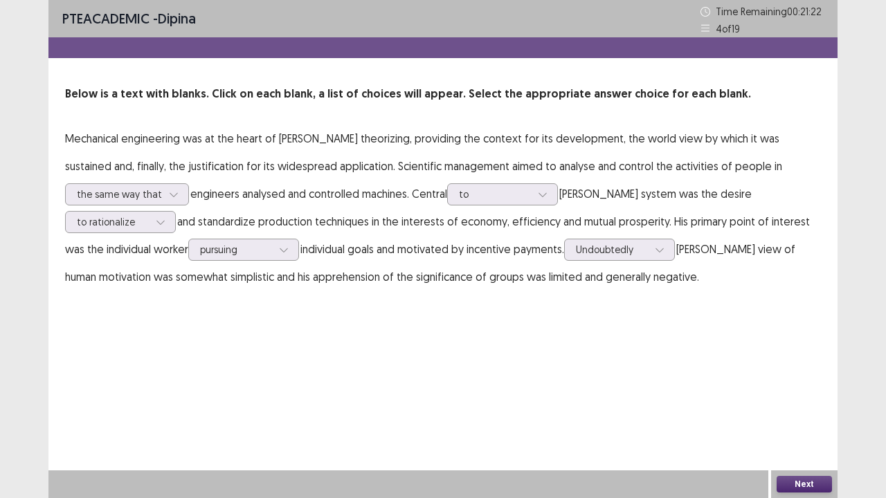
click at [789, 410] on button "Next" at bounding box center [804, 484] width 55 height 17
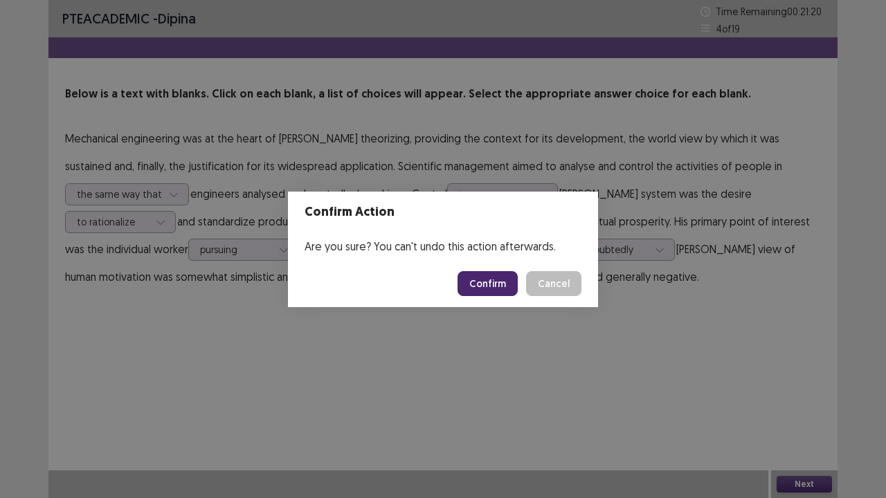
click at [500, 284] on button "Confirm" at bounding box center [488, 283] width 60 height 25
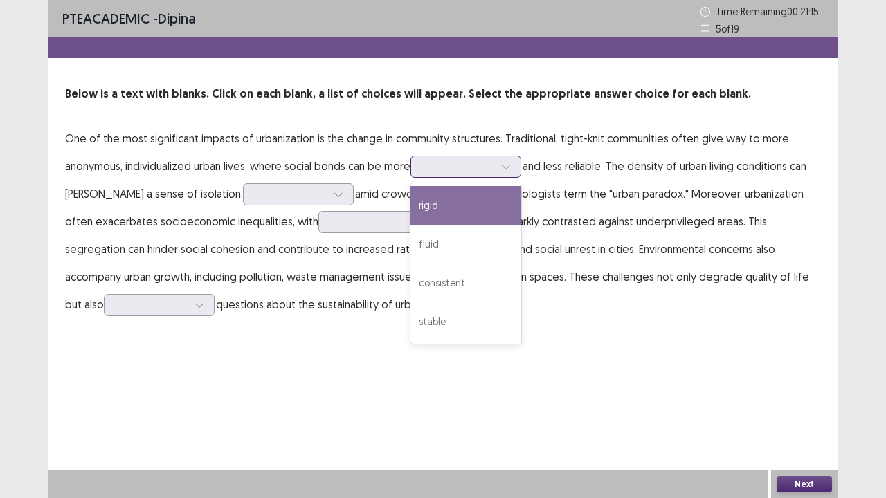
click at [451, 170] on div at bounding box center [458, 166] width 72 height 13
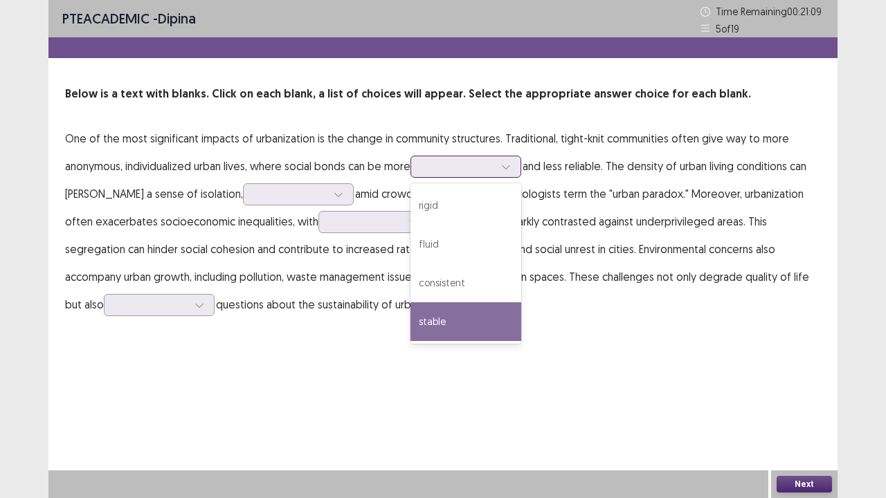
click at [494, 325] on div "stable" at bounding box center [465, 321] width 111 height 39
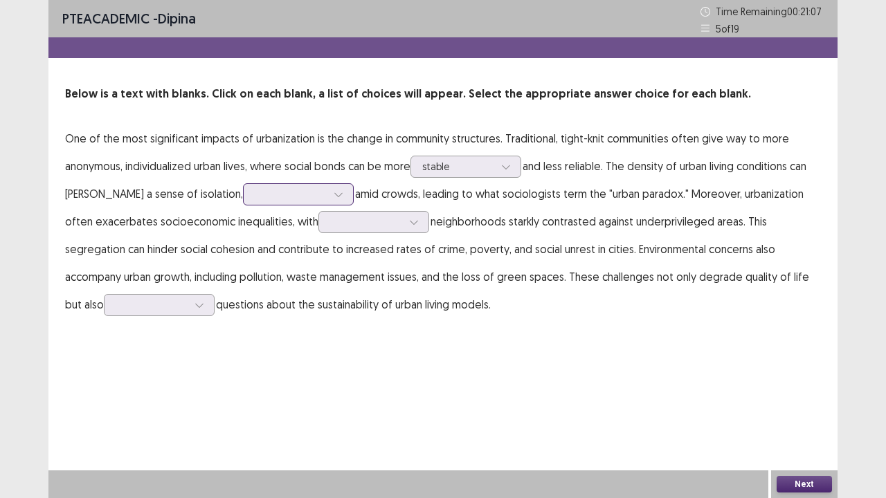
click at [255, 192] on div at bounding box center [291, 194] width 72 height 13
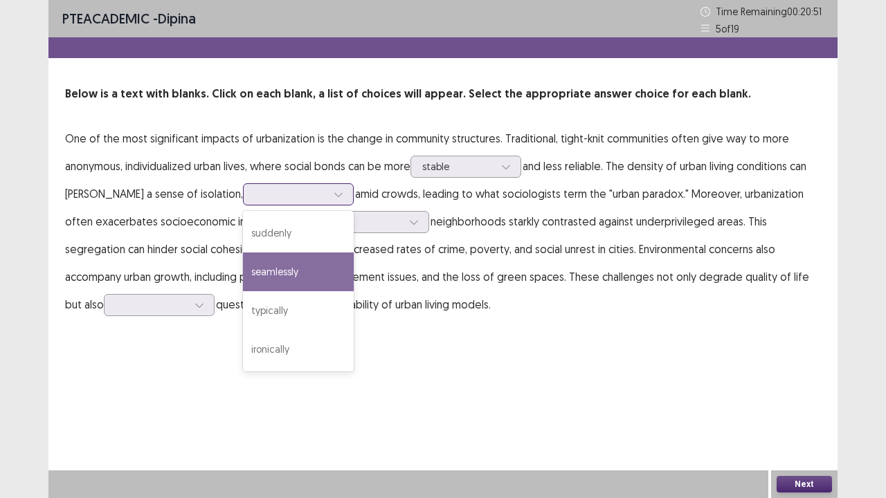
click at [263, 261] on div "seamlessly" at bounding box center [298, 272] width 111 height 39
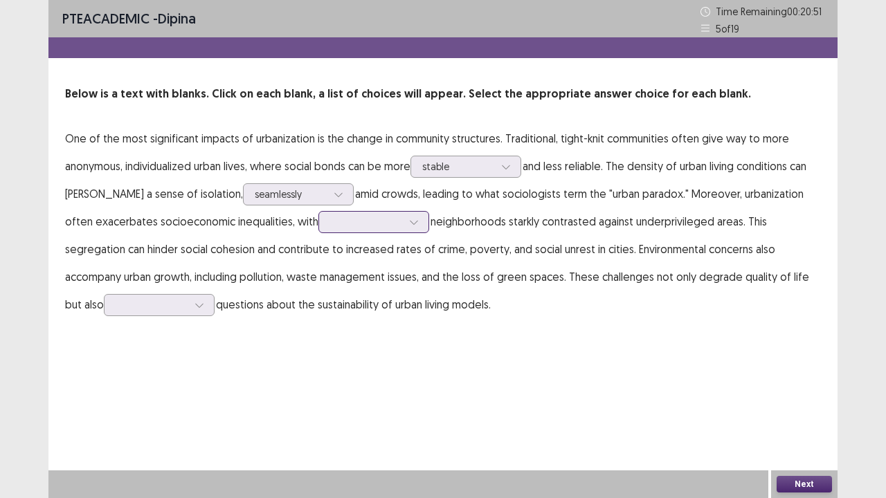
click at [354, 224] on div at bounding box center [366, 221] width 72 height 13
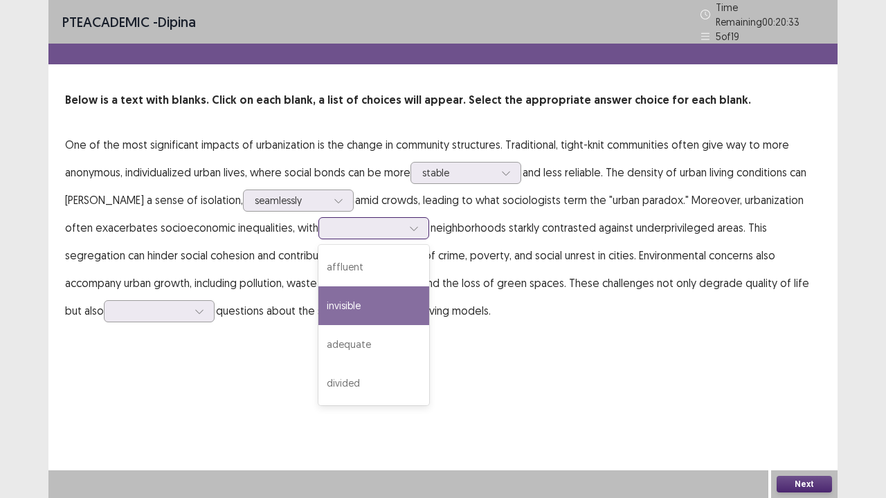
click at [341, 296] on div "invisible" at bounding box center [373, 306] width 111 height 39
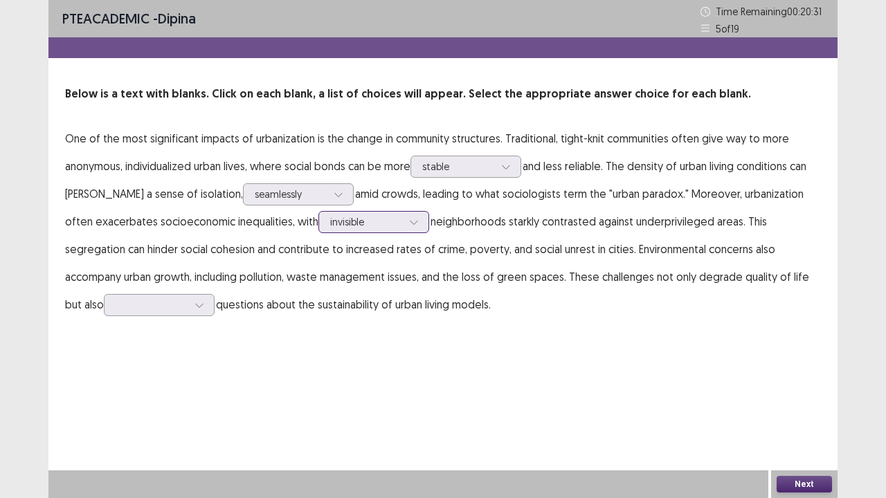
click at [330, 224] on div at bounding box center [366, 221] width 72 height 13
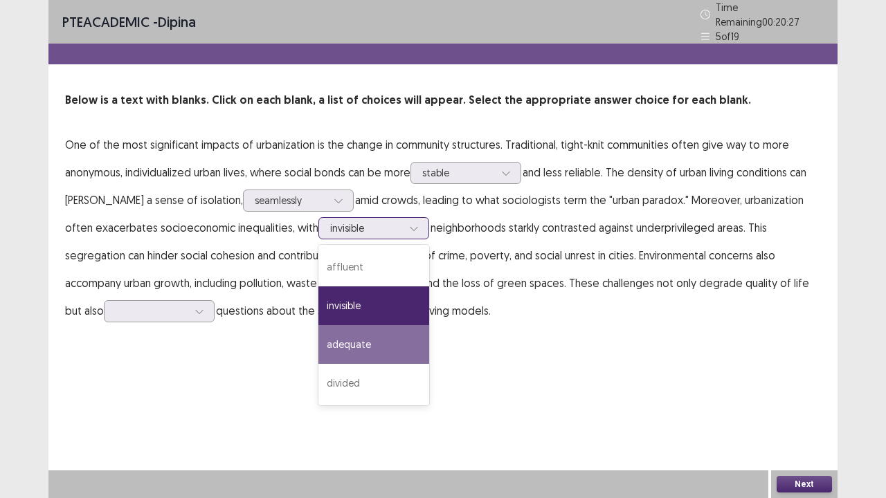
click at [359, 337] on div "adequate" at bounding box center [373, 344] width 111 height 39
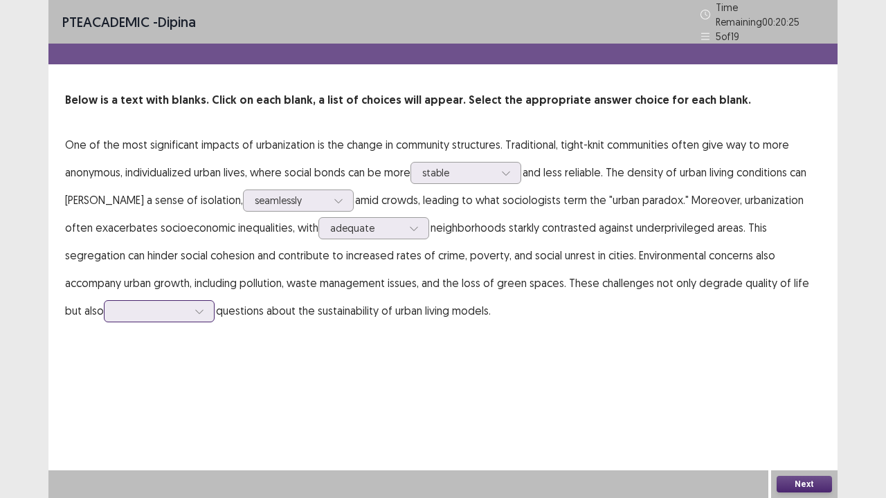
click at [116, 307] on div at bounding box center [152, 311] width 72 height 13
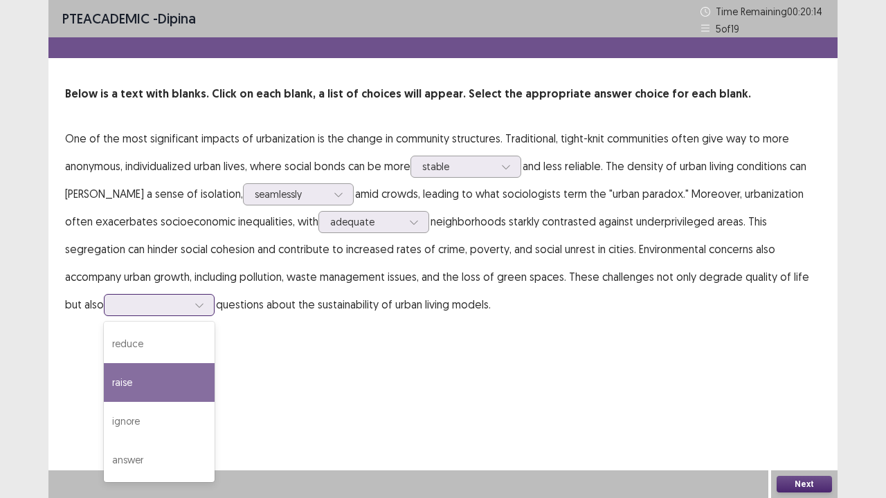
click at [134, 393] on div "raise" at bounding box center [159, 382] width 111 height 39
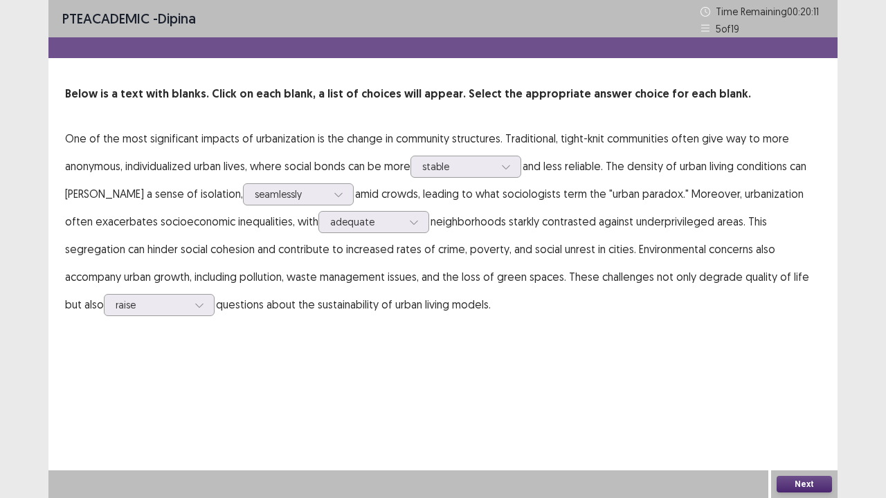
click at [799, 410] on button "Next" at bounding box center [804, 484] width 55 height 17
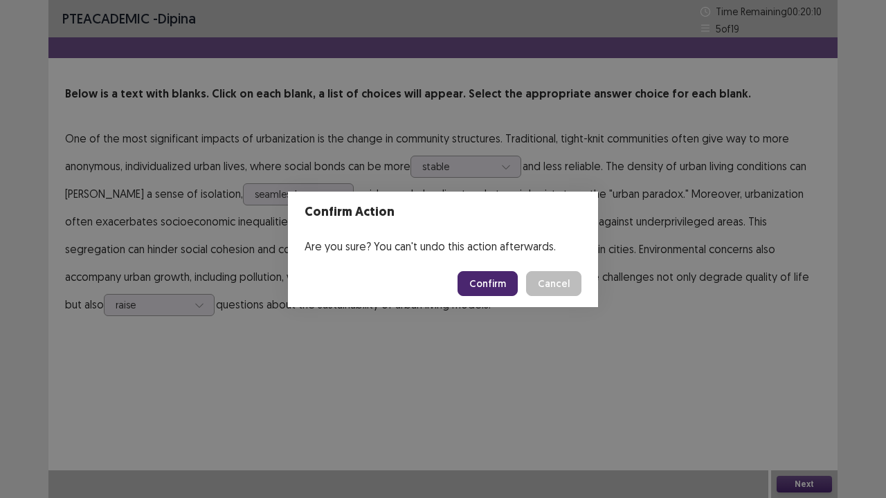
click at [494, 282] on button "Confirm" at bounding box center [488, 283] width 60 height 25
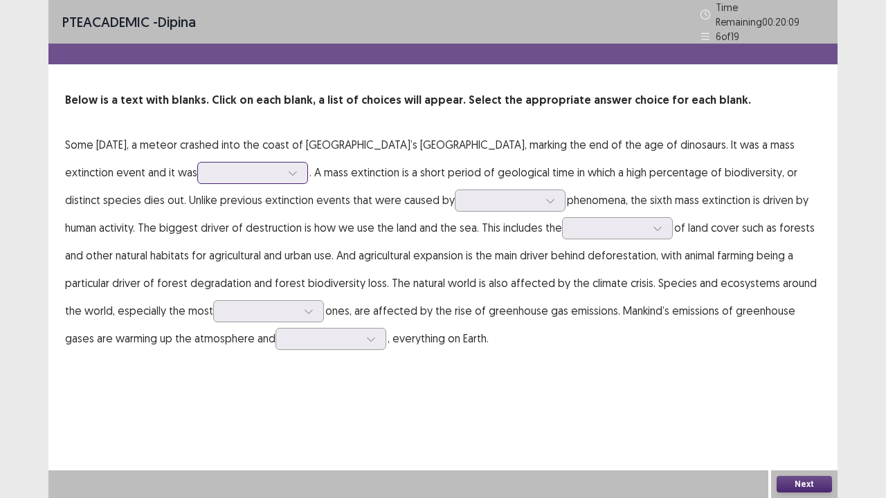
click at [209, 174] on div at bounding box center [245, 172] width 72 height 13
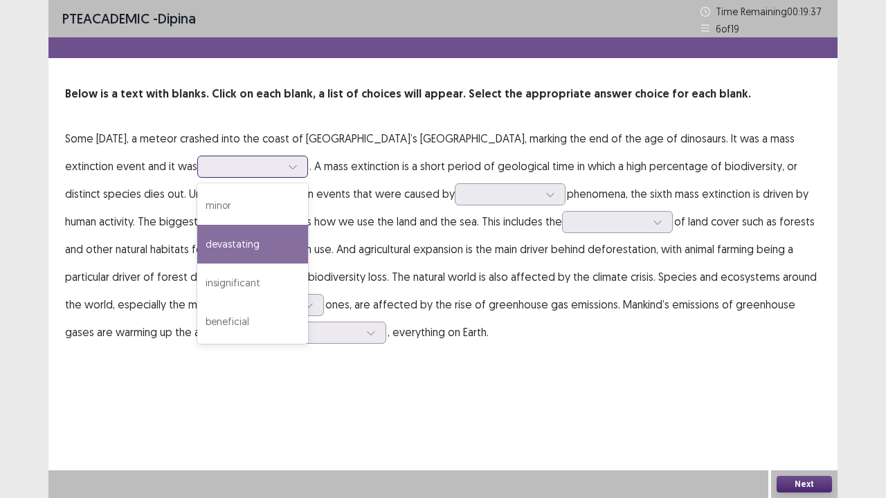
click at [227, 253] on div "devastating" at bounding box center [252, 244] width 111 height 39
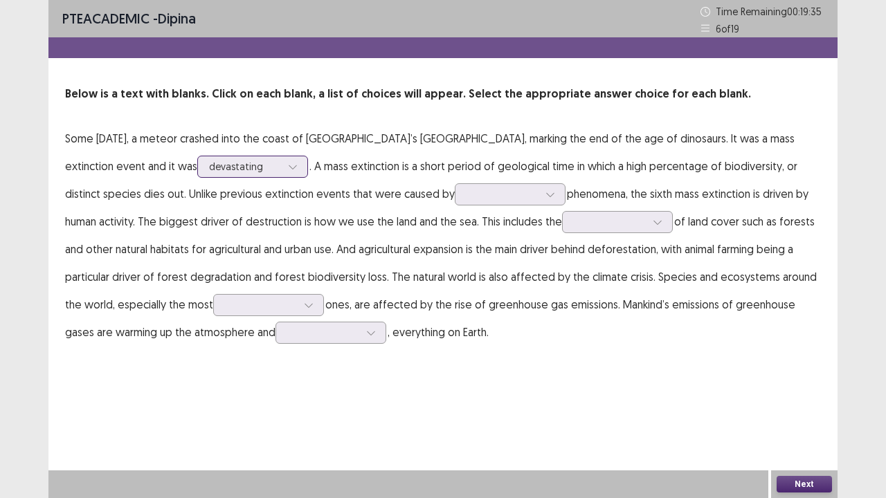
click at [288, 164] on icon at bounding box center [293, 167] width 10 height 10
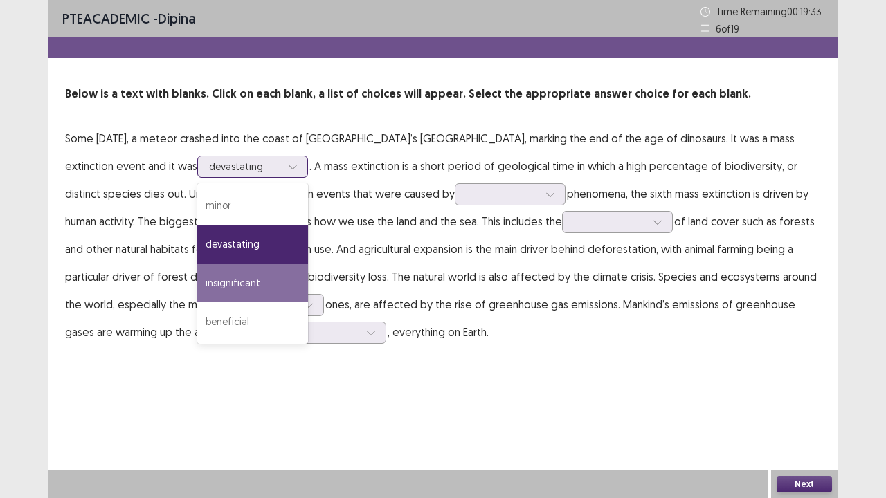
click at [217, 282] on div "insignificant" at bounding box center [252, 283] width 111 height 39
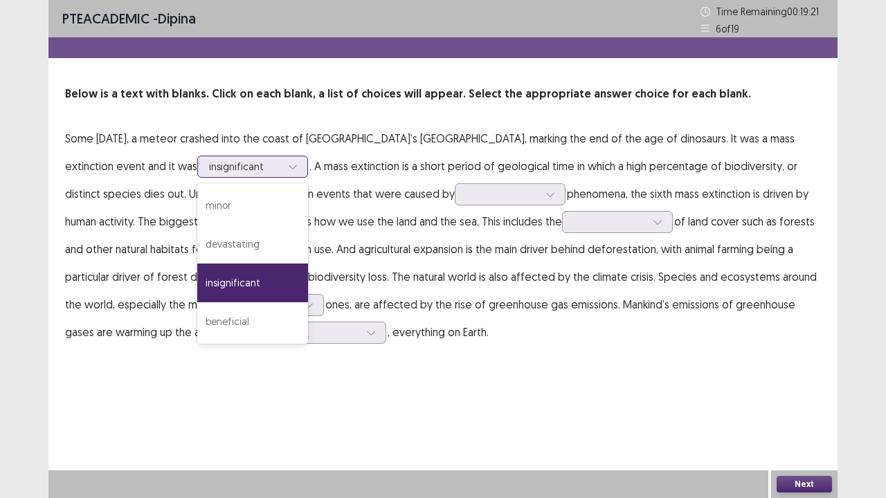
click at [217, 165] on div at bounding box center [245, 166] width 72 height 13
click at [203, 233] on div "devastating" at bounding box center [252, 244] width 111 height 39
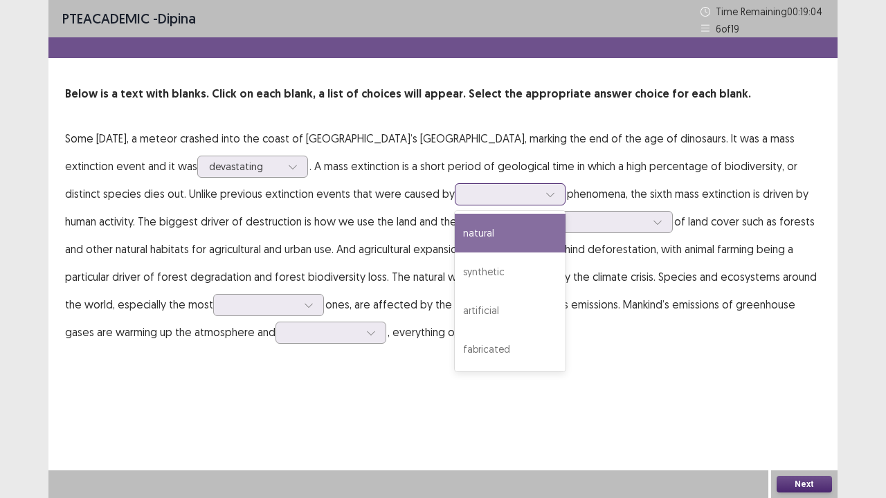
click at [540, 192] on div at bounding box center [550, 194] width 21 height 21
click at [455, 246] on div "natural" at bounding box center [510, 233] width 111 height 39
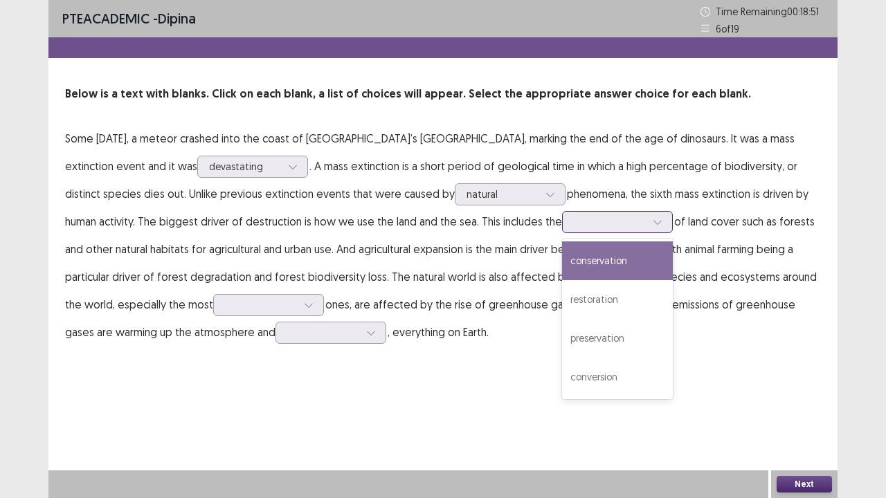
click at [574, 216] on div at bounding box center [610, 221] width 72 height 13
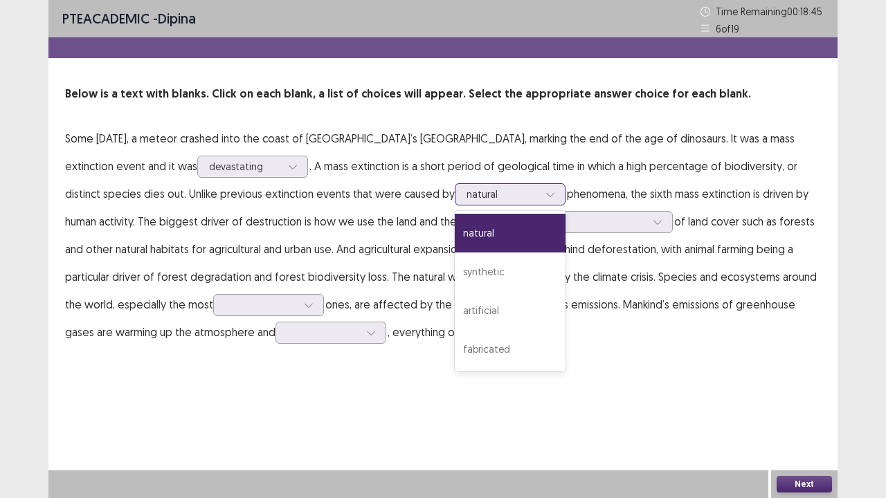
click at [467, 196] on div at bounding box center [503, 194] width 72 height 13
drag, startPoint x: 464, startPoint y: 309, endPoint x: 443, endPoint y: 265, distance: 49.2
click at [464, 310] on div "artificial" at bounding box center [510, 310] width 111 height 39
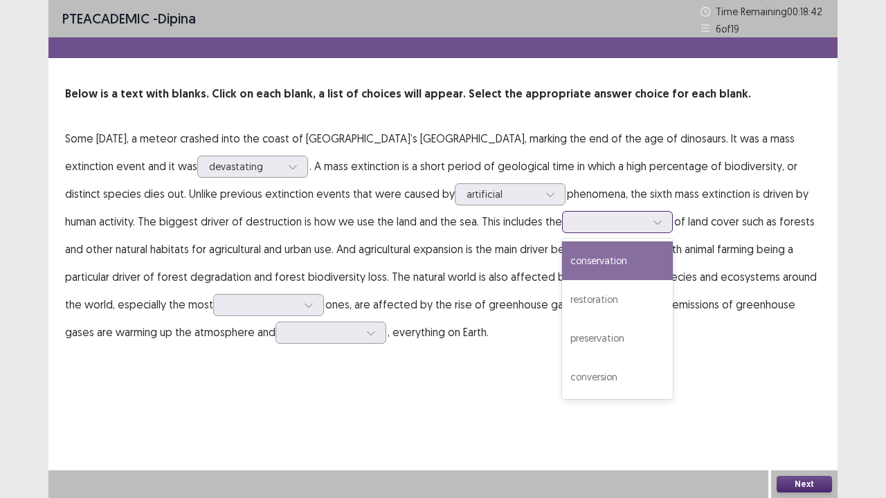
click at [574, 219] on div at bounding box center [610, 221] width 72 height 13
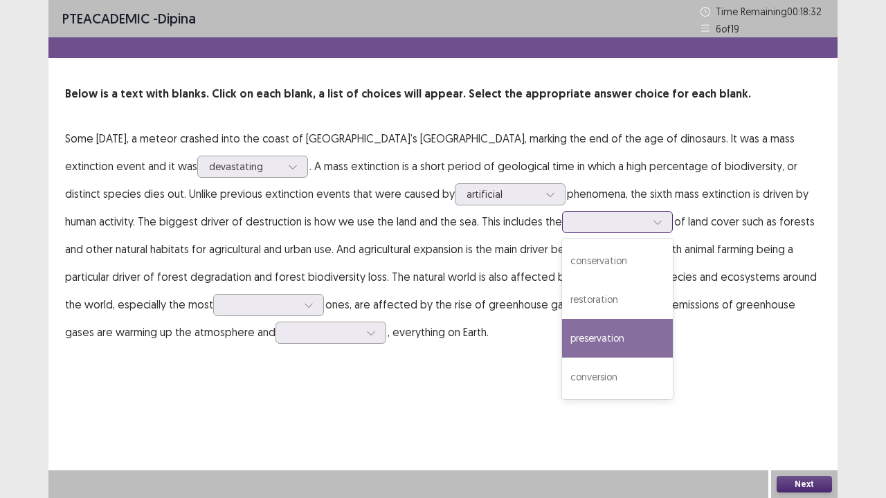
click at [562, 341] on div "preservation" at bounding box center [617, 338] width 111 height 39
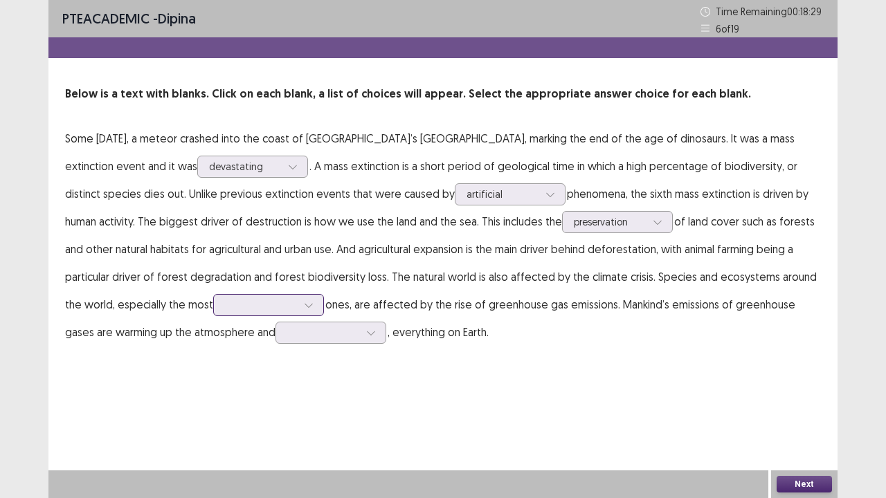
click at [244, 305] on div at bounding box center [261, 304] width 72 height 13
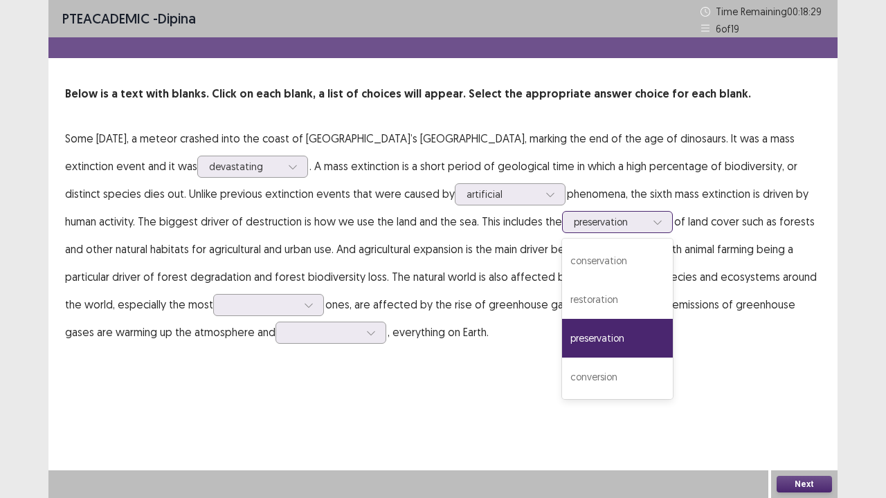
click at [574, 220] on div at bounding box center [610, 221] width 72 height 13
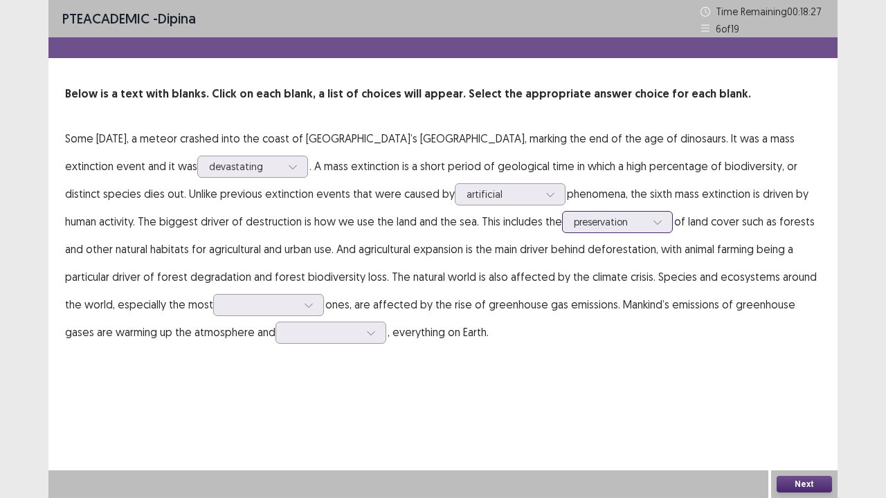
click at [574, 220] on div at bounding box center [610, 221] width 72 height 13
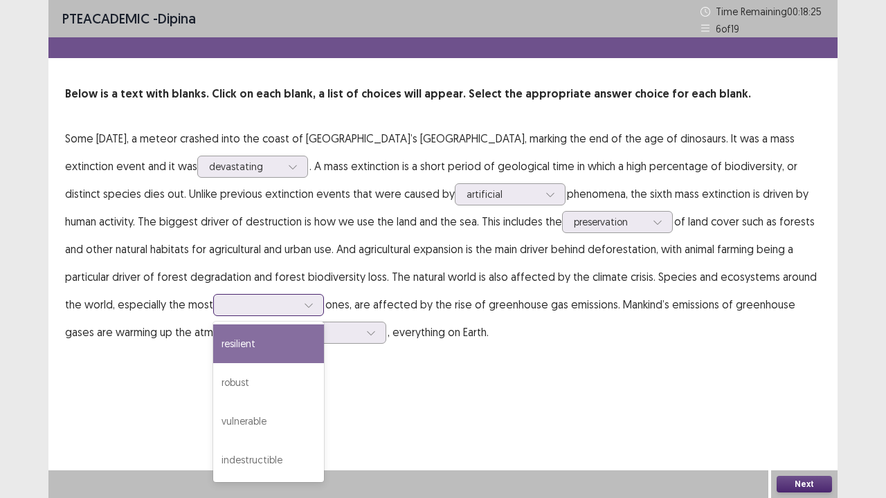
click at [225, 302] on div at bounding box center [261, 304] width 72 height 13
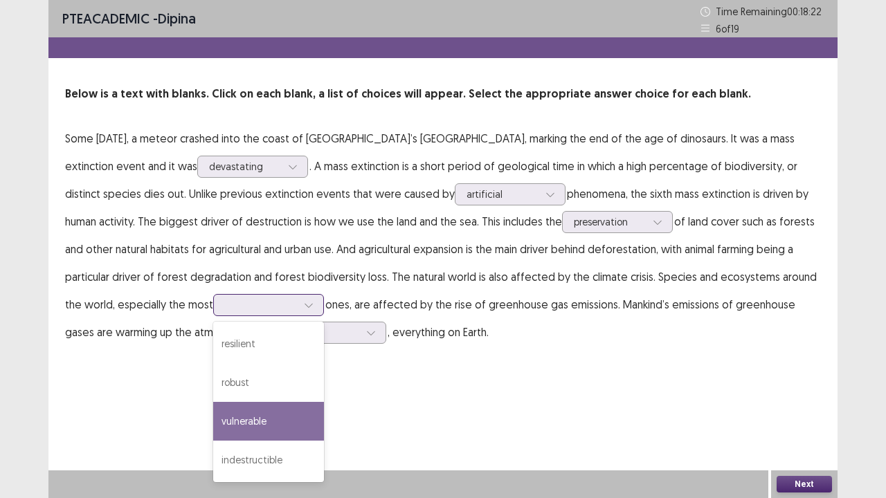
click at [239, 410] on div "vulnerable" at bounding box center [268, 421] width 111 height 39
click at [244, 302] on div at bounding box center [261, 304] width 72 height 13
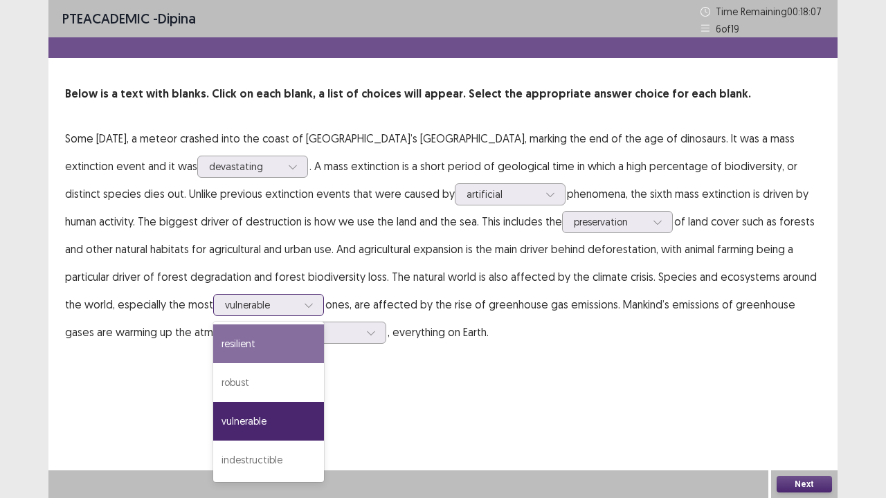
click at [248, 348] on div "resilient" at bounding box center [268, 344] width 111 height 39
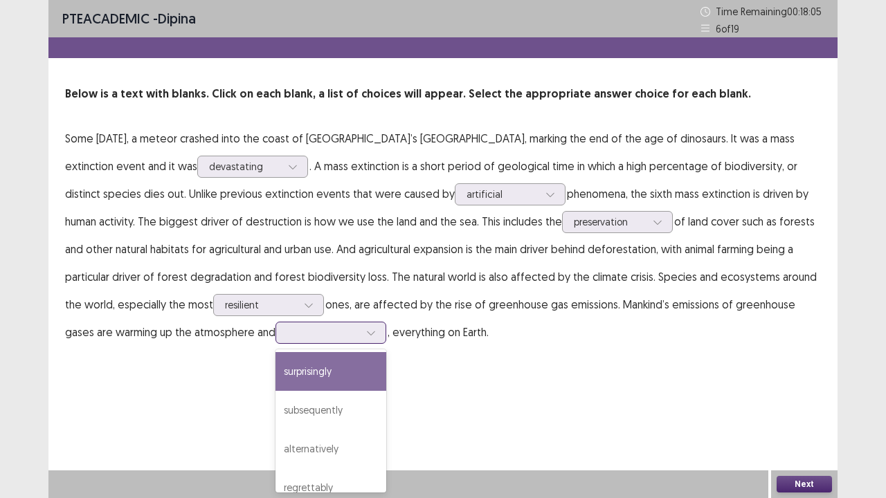
click at [296, 334] on div at bounding box center [323, 332] width 72 height 13
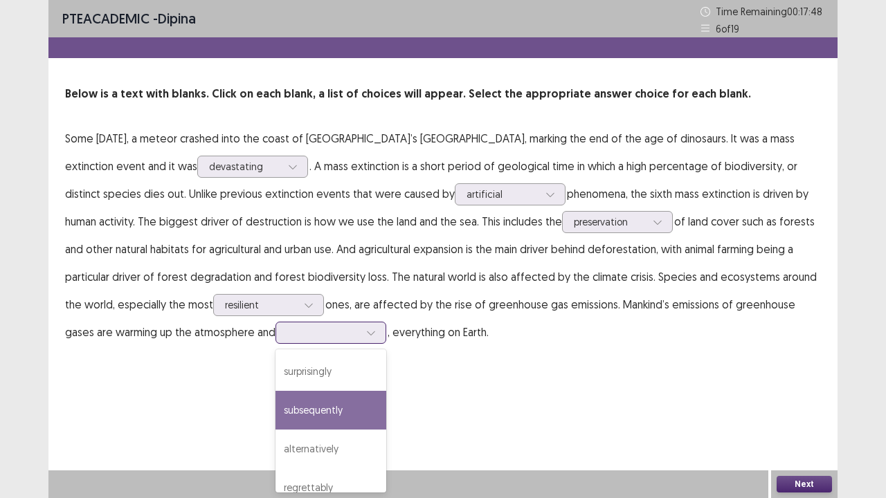
click at [293, 410] on div "subsequently" at bounding box center [330, 410] width 111 height 39
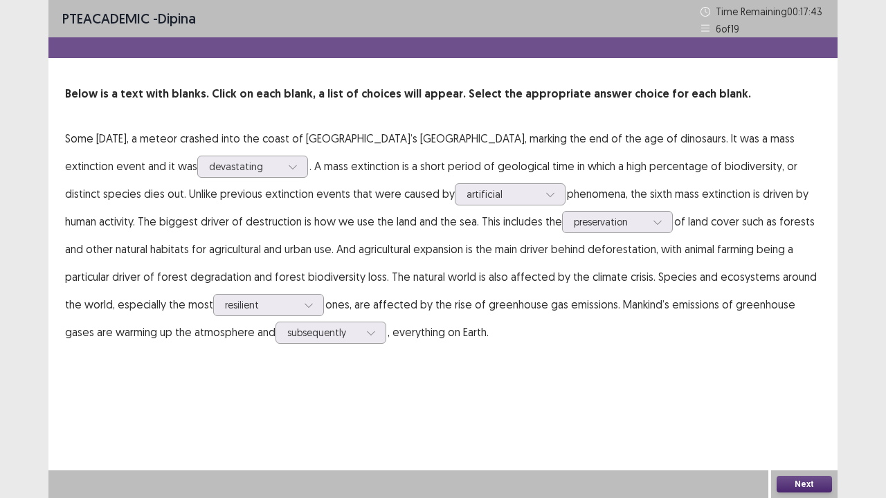
click at [795, 410] on button "Next" at bounding box center [804, 484] width 55 height 17
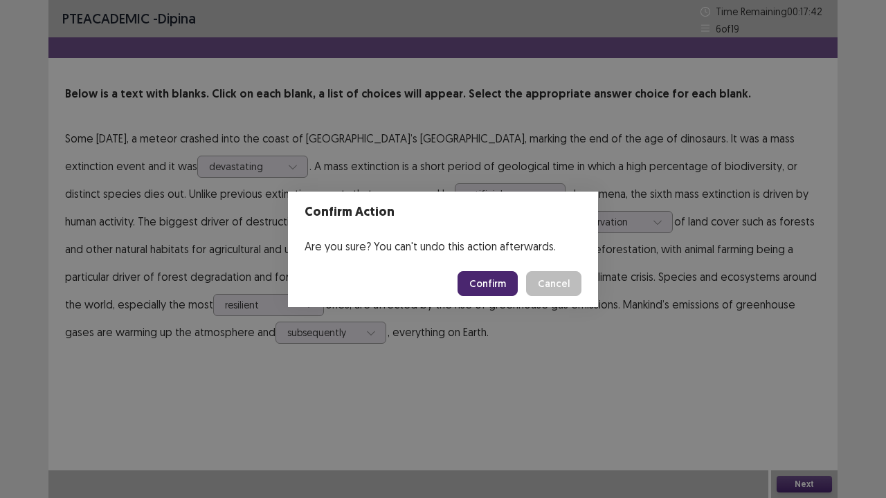
click at [500, 277] on button "Confirm" at bounding box center [488, 283] width 60 height 25
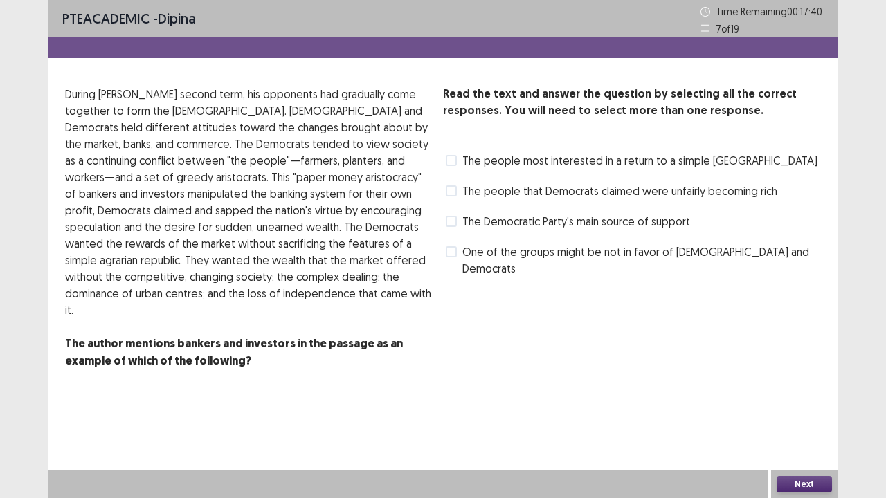
click at [455, 219] on span at bounding box center [451, 221] width 11 height 11
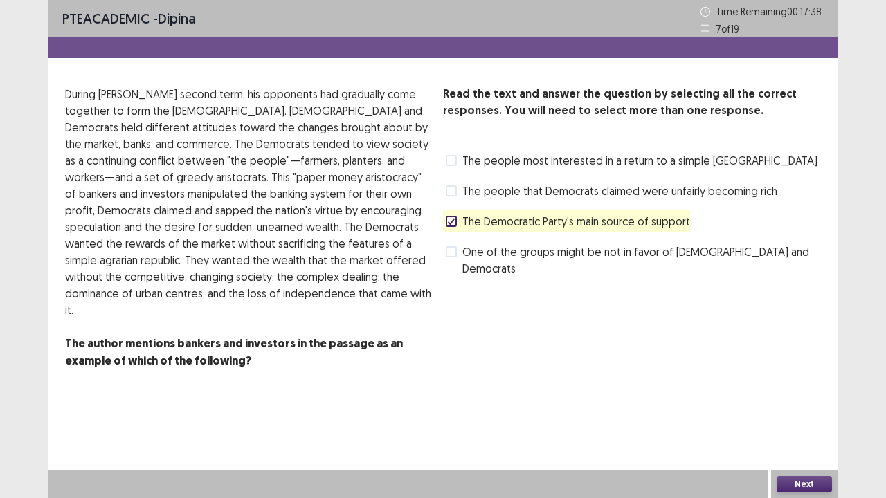
click at [804, 410] on button "Next" at bounding box center [804, 484] width 55 height 17
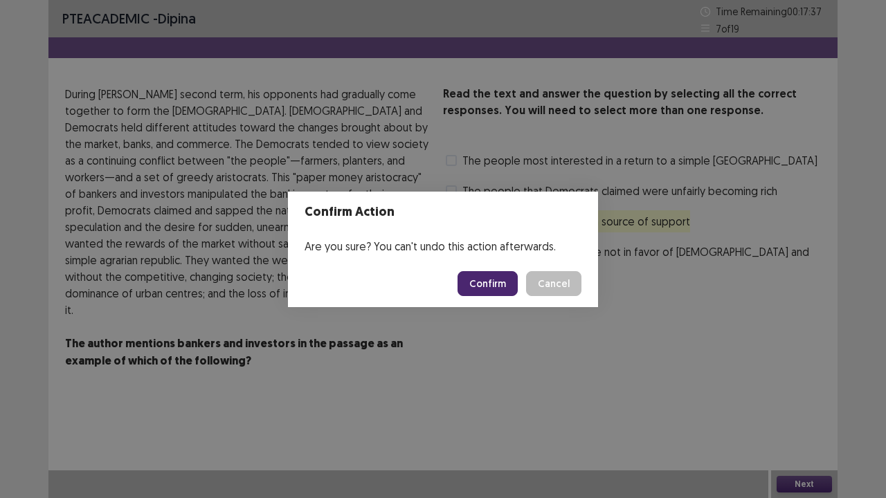
click at [509, 282] on button "Confirm" at bounding box center [488, 283] width 60 height 25
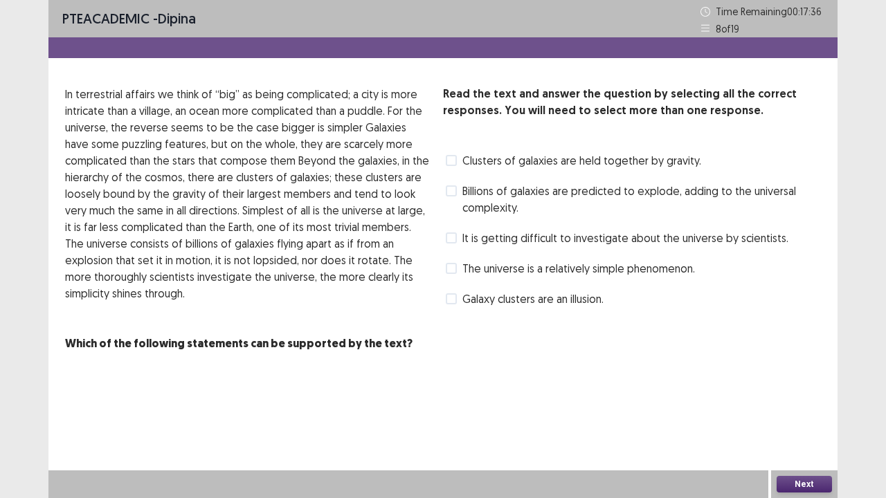
click at [460, 238] on label "It is getting difficult to investigate about the universe by scientists." at bounding box center [617, 238] width 343 height 17
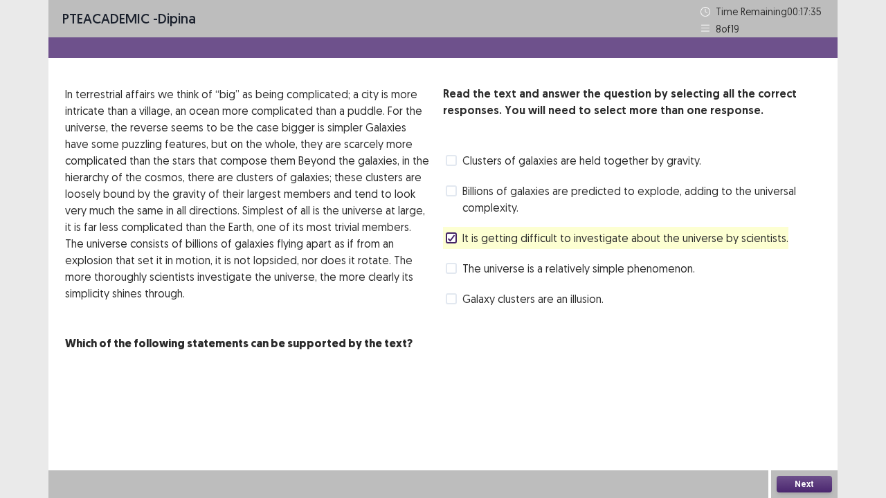
click at [806, 410] on button "Next" at bounding box center [804, 484] width 55 height 17
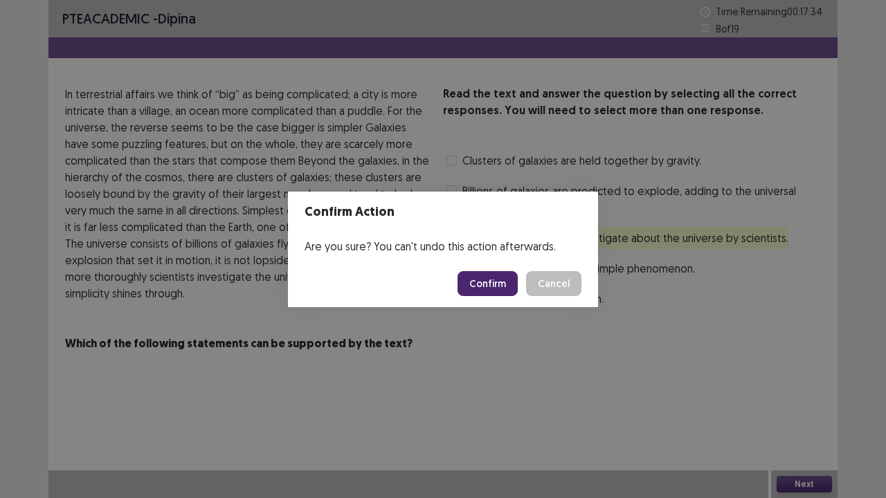
click at [490, 282] on button "Confirm" at bounding box center [488, 283] width 60 height 25
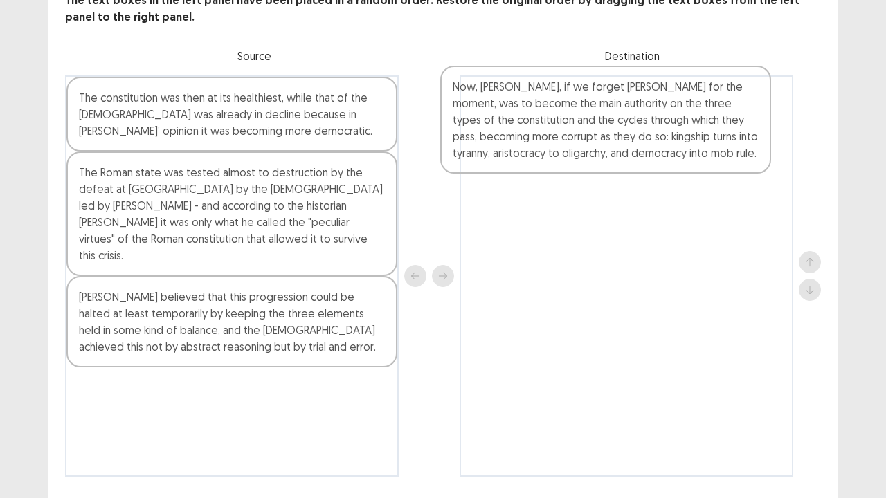
scroll to position [90, 0]
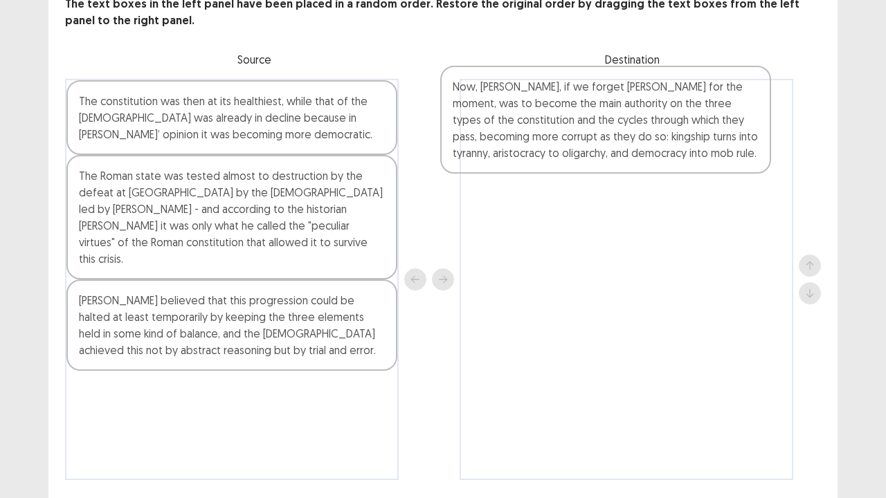
drag, startPoint x: 163, startPoint y: 119, endPoint x: 545, endPoint y: 129, distance: 382.9
click at [545, 129] on div "Now, [PERSON_NAME], if we forget [PERSON_NAME] for the moment, was to become th…" at bounding box center [443, 279] width 756 height 401
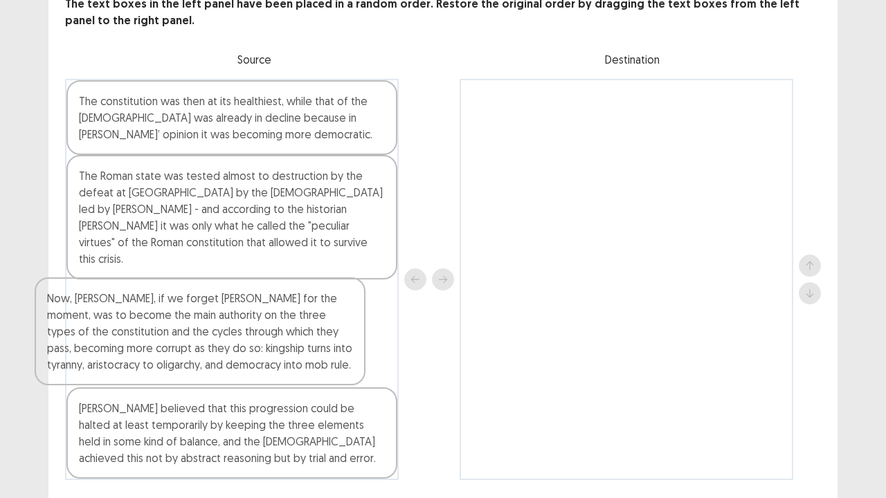
drag, startPoint x: 561, startPoint y: 152, endPoint x: 129, endPoint y: 354, distance: 476.2
click at [132, 354] on div "The constitution was then at its healthiest, while that of the [DEMOGRAPHIC_DAT…" at bounding box center [443, 279] width 756 height 401
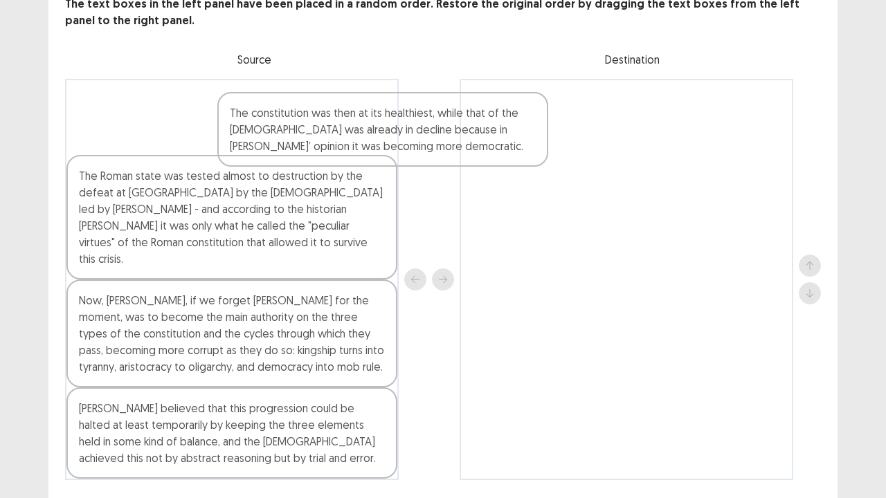
scroll to position [89, 0]
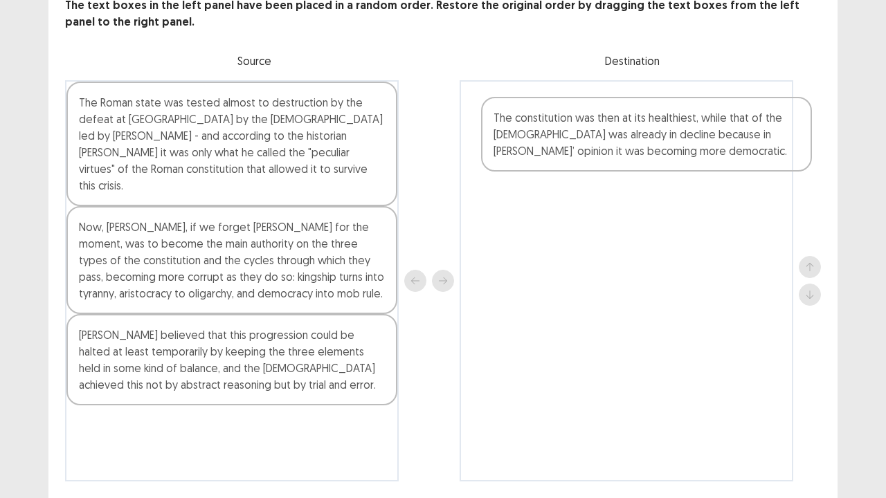
drag, startPoint x: 95, startPoint y: 140, endPoint x: 514, endPoint y: 156, distance: 419.1
click at [514, 156] on div "The constitution was then at its healthiest, while that of the [DEMOGRAPHIC_DAT…" at bounding box center [443, 280] width 756 height 401
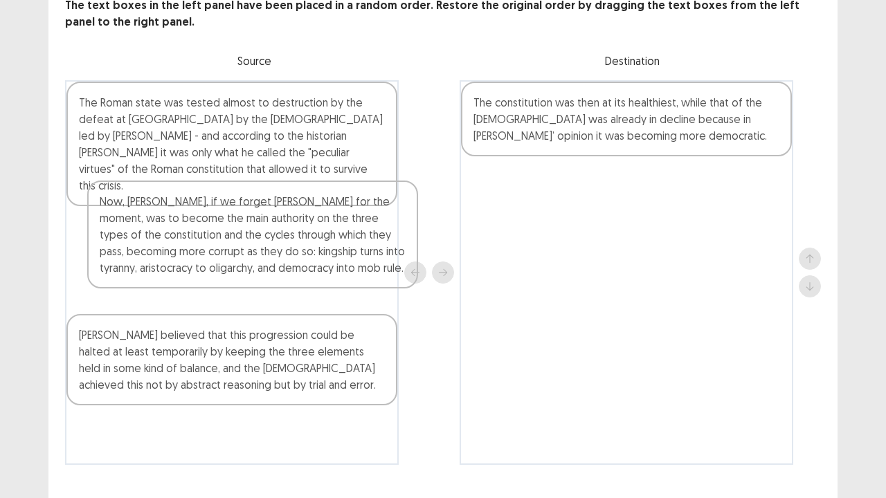
drag, startPoint x: 203, startPoint y: 248, endPoint x: 209, endPoint y: 235, distance: 14.3
click at [209, 235] on div "The Roman state was tested almost to destruction by the defeat at [GEOGRAPHIC_D…" at bounding box center [232, 272] width 334 height 385
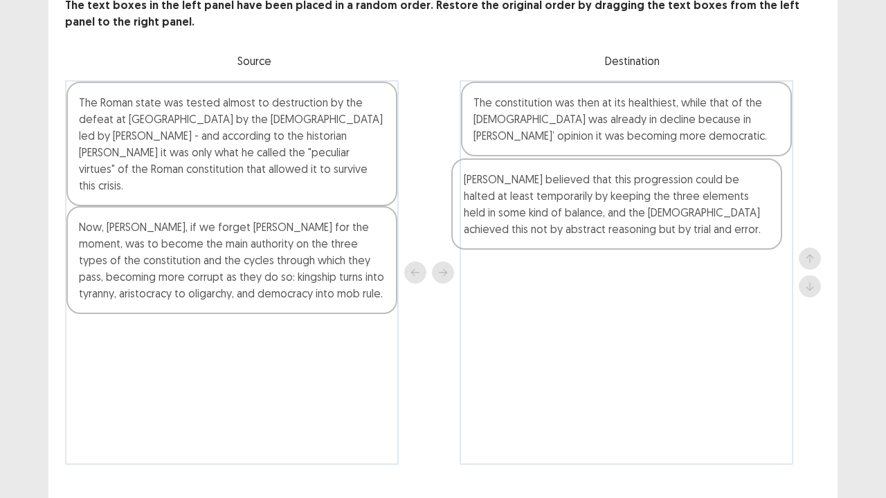
drag, startPoint x: 156, startPoint y: 337, endPoint x: 545, endPoint y: 199, distance: 412.7
click at [545, 199] on div "The Roman state was tested almost to destruction by the defeat at [GEOGRAPHIC_D…" at bounding box center [443, 272] width 756 height 385
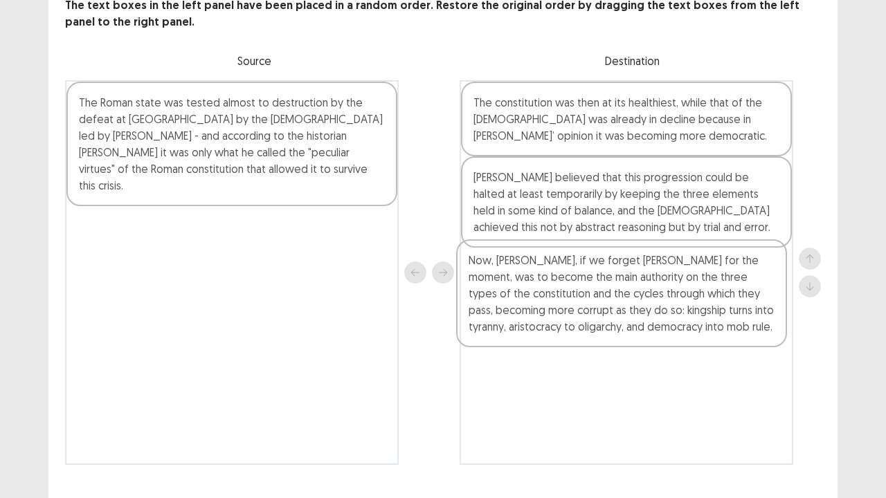
drag, startPoint x: 190, startPoint y: 246, endPoint x: 583, endPoint y: 302, distance: 397.0
click at [583, 302] on div "The Roman state was tested almost to destruction by the defeat at [GEOGRAPHIC_D…" at bounding box center [443, 272] width 756 height 385
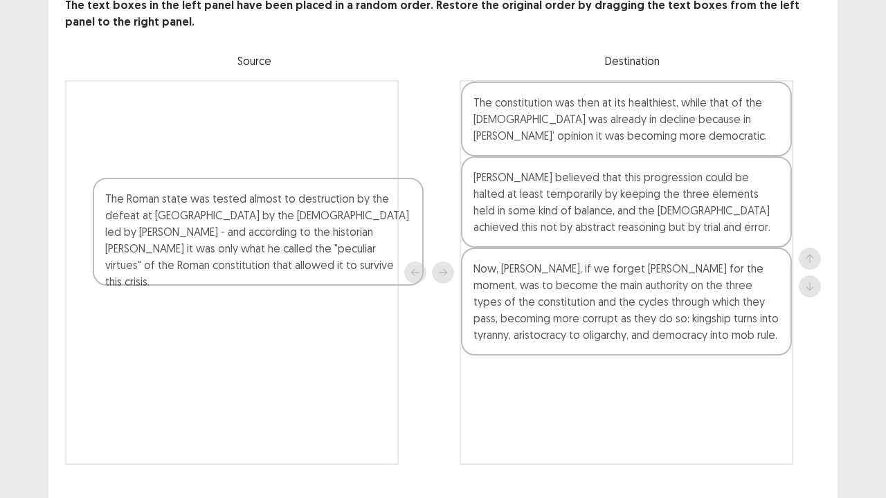
scroll to position [116, 0]
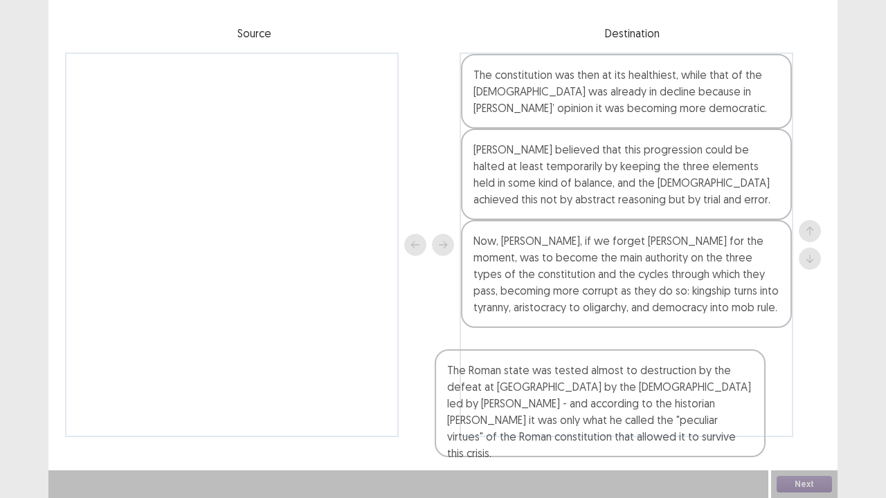
drag, startPoint x: 181, startPoint y: 113, endPoint x: 552, endPoint y: 393, distance: 465.5
click at [552, 393] on div "The Roman state was tested almost to destruction by the defeat at [GEOGRAPHIC_D…" at bounding box center [443, 245] width 756 height 385
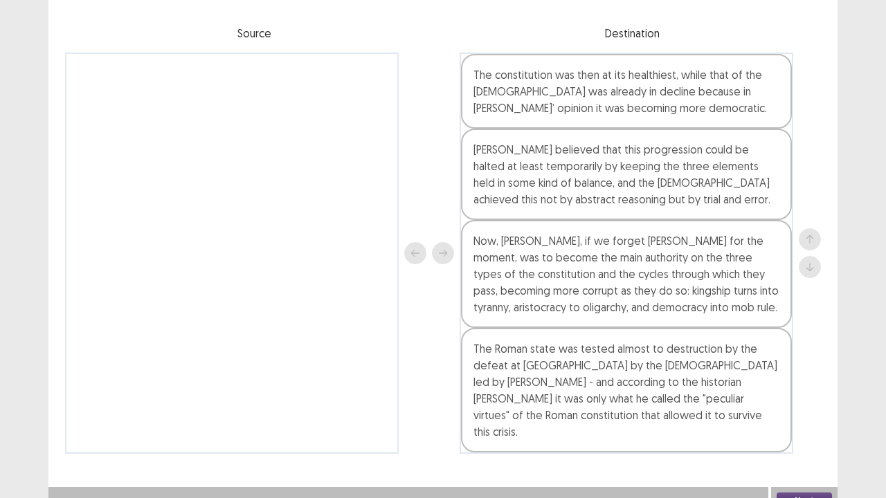
click at [804, 410] on button "Next" at bounding box center [804, 501] width 55 height 17
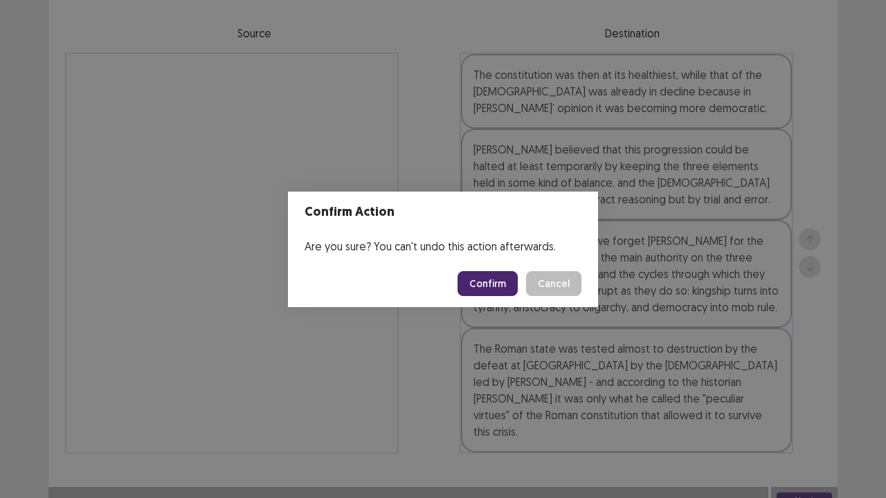
click at [491, 281] on button "Confirm" at bounding box center [488, 283] width 60 height 25
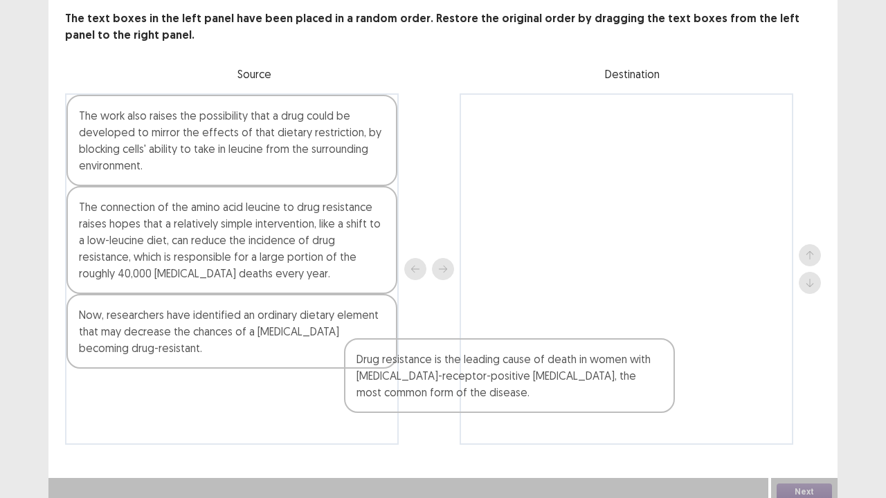
scroll to position [78, 0]
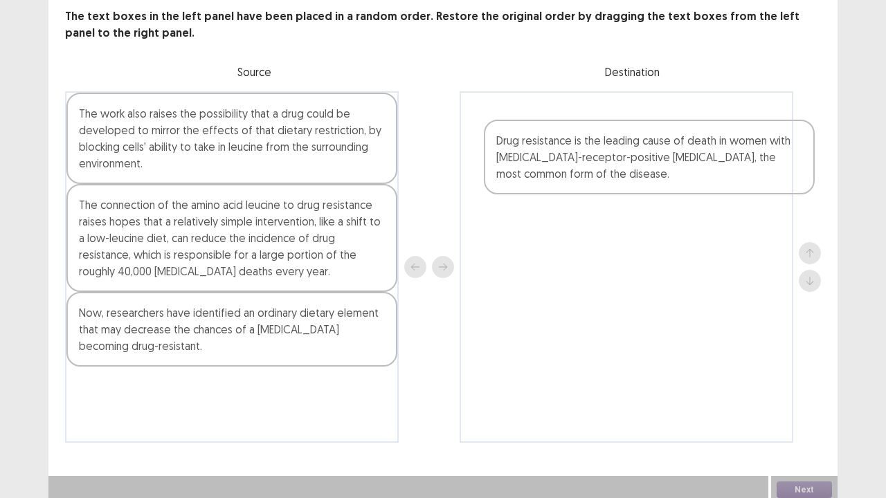
drag, startPoint x: 98, startPoint y: 424, endPoint x: 509, endPoint y: 164, distance: 486.2
click at [509, 164] on div "The work also raises the possibility that a drug could be developed to mirror t…" at bounding box center [443, 267] width 756 height 352
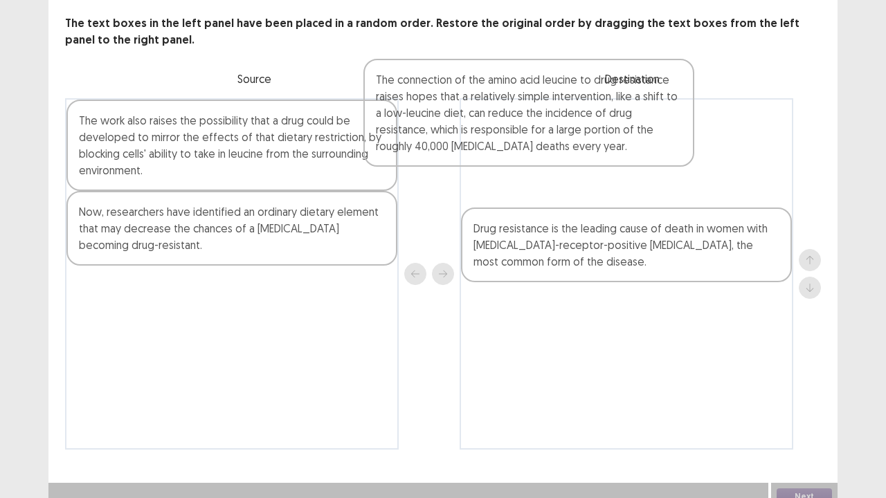
scroll to position [68, 0]
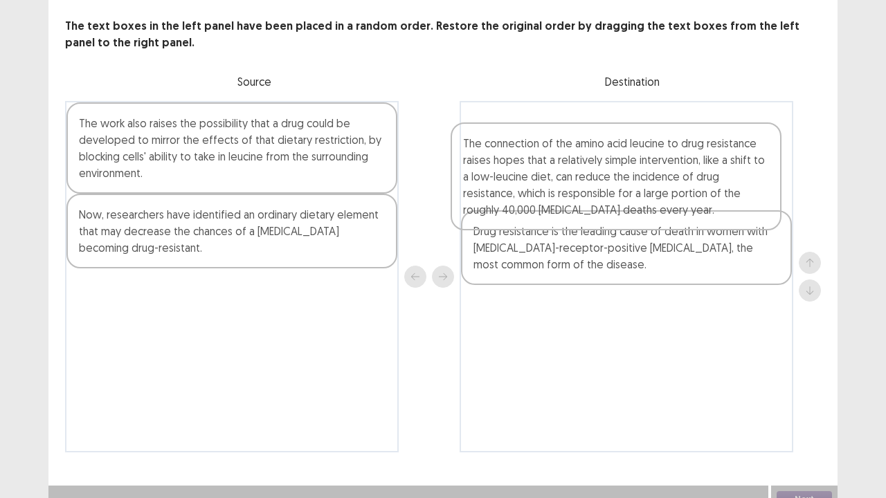
drag, startPoint x: 329, startPoint y: 241, endPoint x: 717, endPoint y: 179, distance: 392.6
click at [717, 179] on div "The work also raises the possibility that a drug could be developed to mirror t…" at bounding box center [443, 277] width 756 height 352
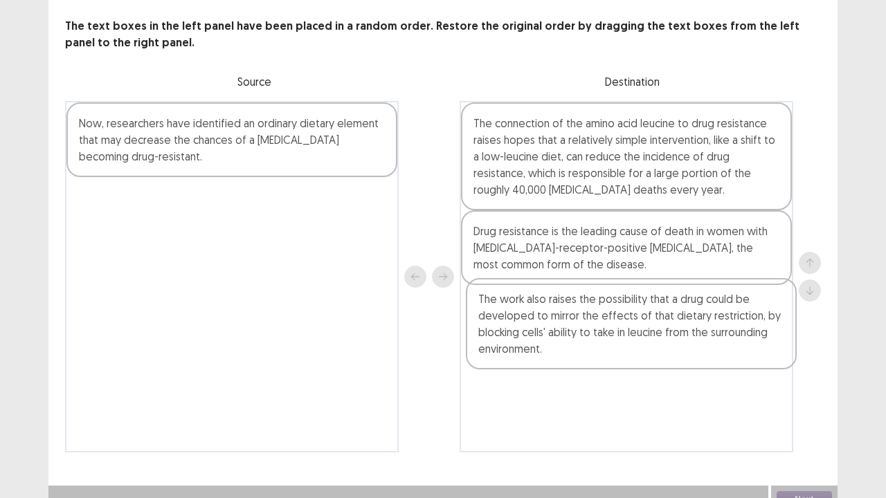
drag, startPoint x: 284, startPoint y: 150, endPoint x: 684, endPoint y: 325, distance: 436.4
click at [684, 325] on div "The work also raises the possibility that a drug could be developed to mirror t…" at bounding box center [443, 277] width 756 height 352
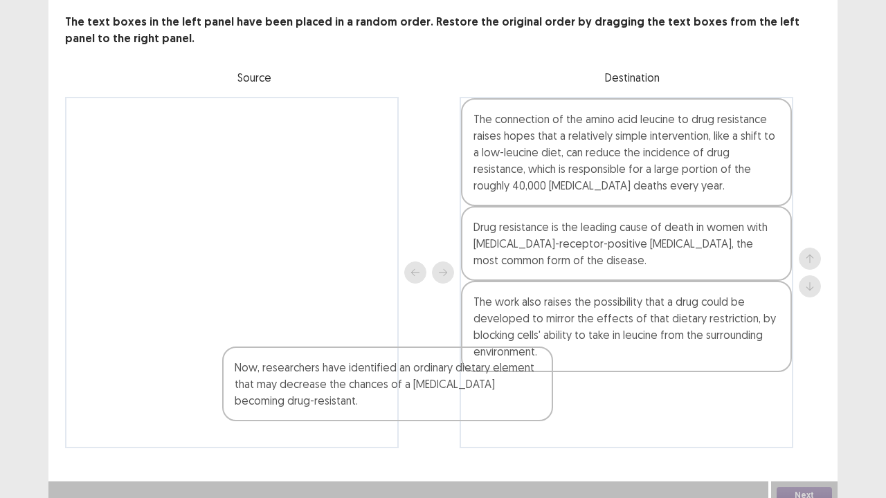
scroll to position [83, 0]
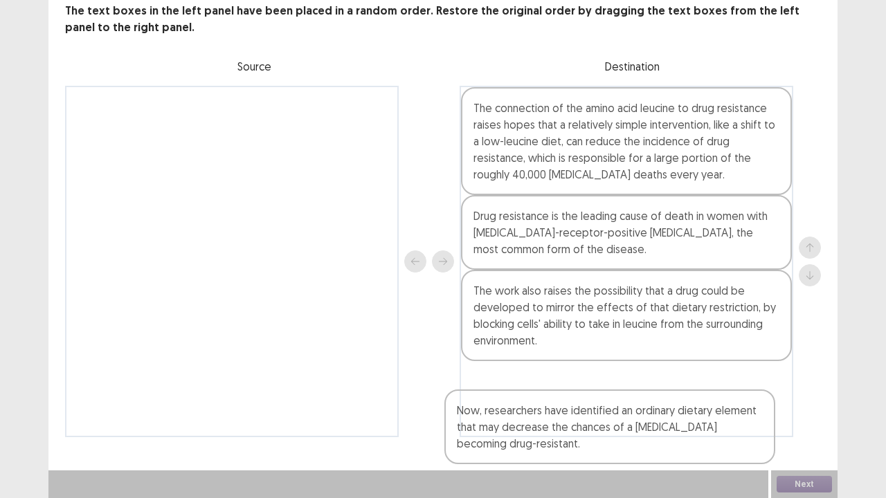
drag, startPoint x: 162, startPoint y: 136, endPoint x: 547, endPoint y: 403, distance: 469.1
click at [547, 405] on div "Now, researchers have identified an ordinary dietary element that may decrease …" at bounding box center [443, 262] width 756 height 352
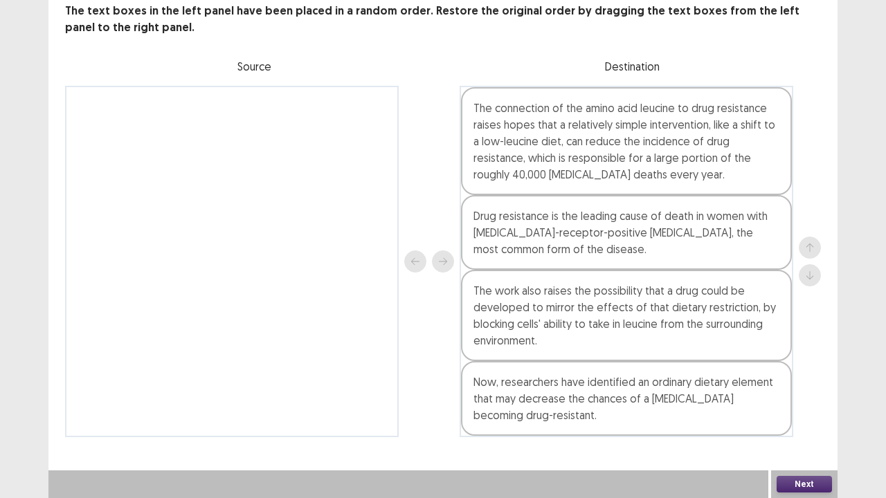
click at [797, 410] on button "Next" at bounding box center [804, 484] width 55 height 17
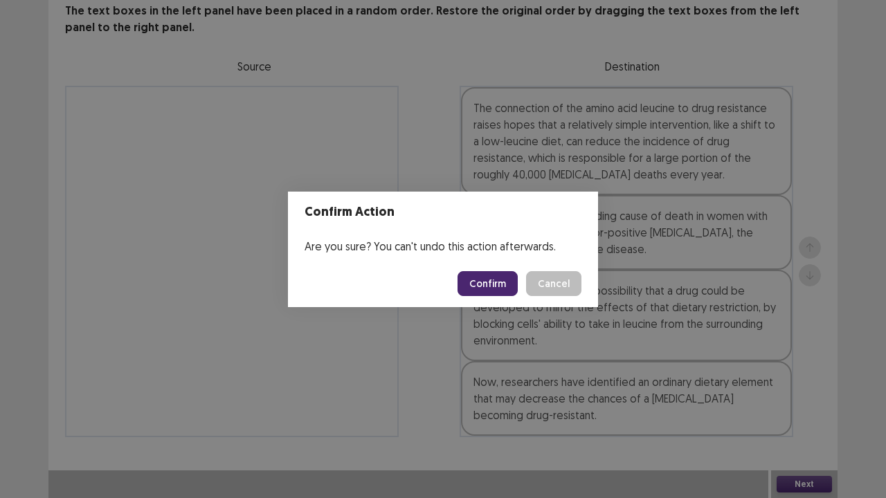
click at [486, 277] on button "Confirm" at bounding box center [488, 283] width 60 height 25
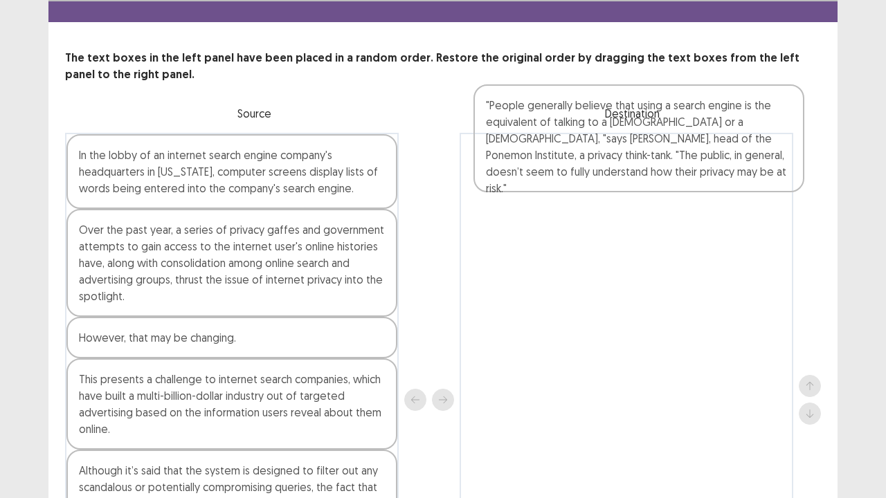
scroll to position [35, 0]
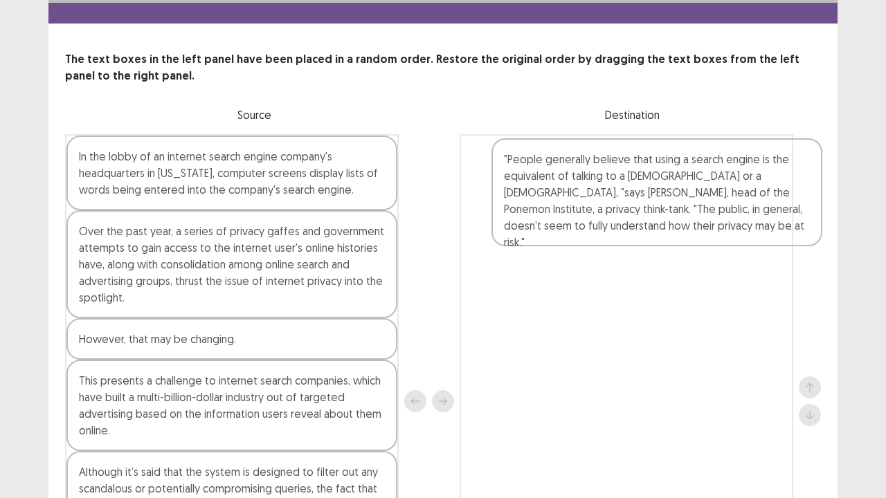
drag, startPoint x: 143, startPoint y: 452, endPoint x: 577, endPoint y: 190, distance: 507.3
click at [577, 190] on div "In the lobby of an internet search engine company's headquarters in [US_STATE],…" at bounding box center [443, 401] width 756 height 534
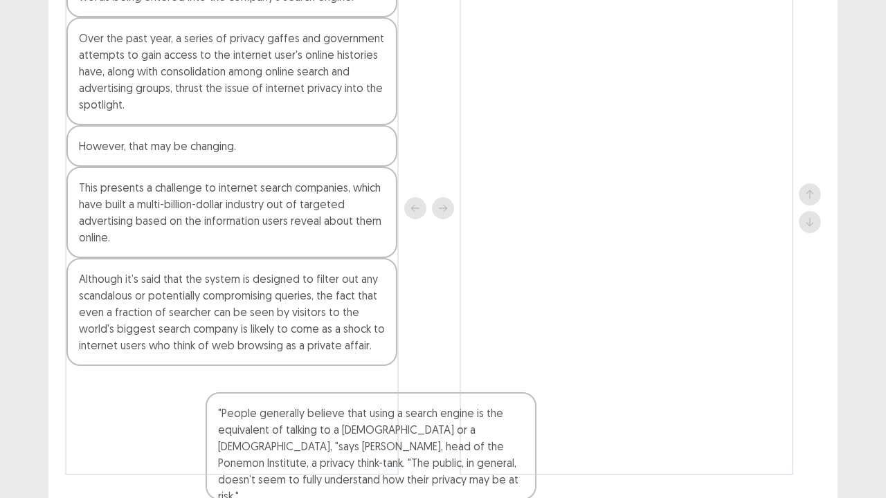
scroll to position [266, 0]
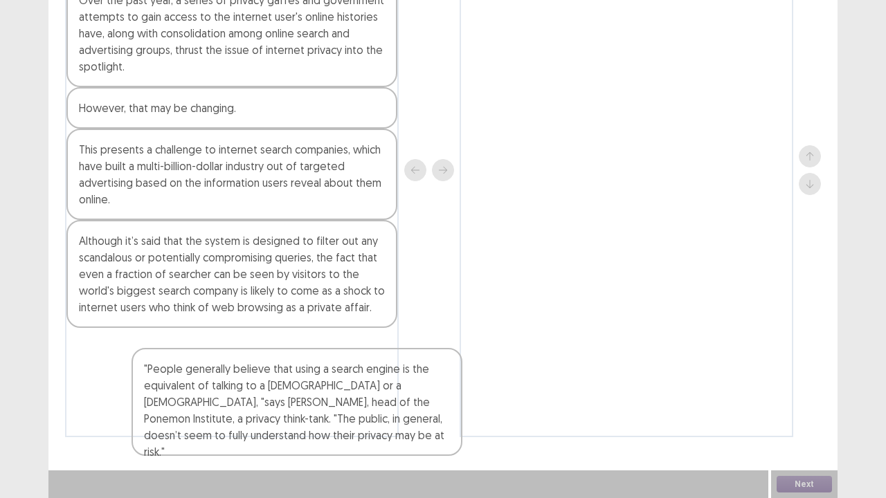
drag, startPoint x: 705, startPoint y: 192, endPoint x: 350, endPoint y: 375, distance: 398.7
click at [350, 375] on div "In the lobby of an internet search engine company's headquarters in [US_STATE],…" at bounding box center [443, 170] width 756 height 534
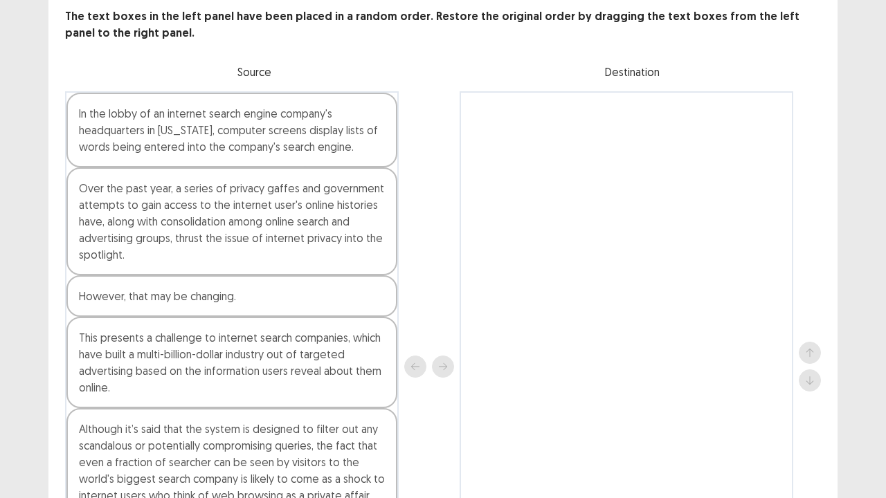
scroll to position [58, 0]
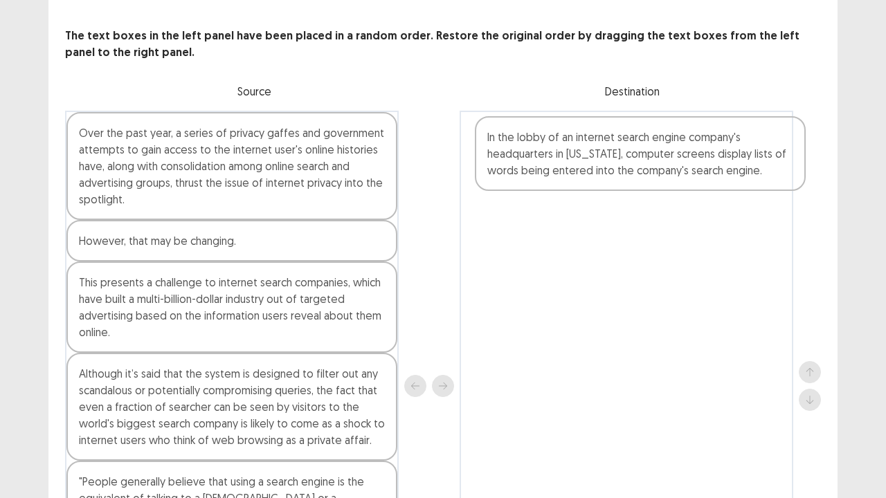
drag, startPoint x: 253, startPoint y: 159, endPoint x: 662, endPoint y: 168, distance: 409.2
click at [662, 168] on div "In the lobby of an internet search engine company's headquarters in [US_STATE],…" at bounding box center [443, 386] width 756 height 551
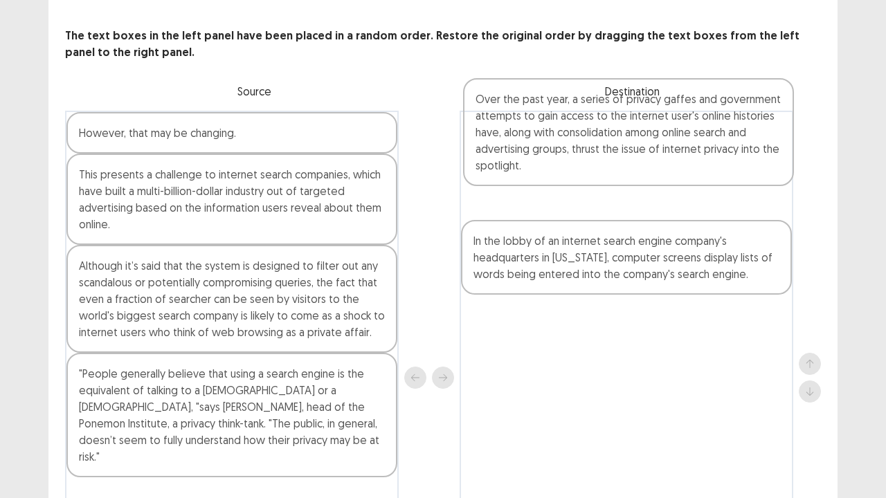
drag, startPoint x: 251, startPoint y: 170, endPoint x: 665, endPoint y: 143, distance: 415.5
click at [665, 143] on div "Over the past year, a series of privacy gaffes and government attempts to gain …" at bounding box center [443, 378] width 756 height 534
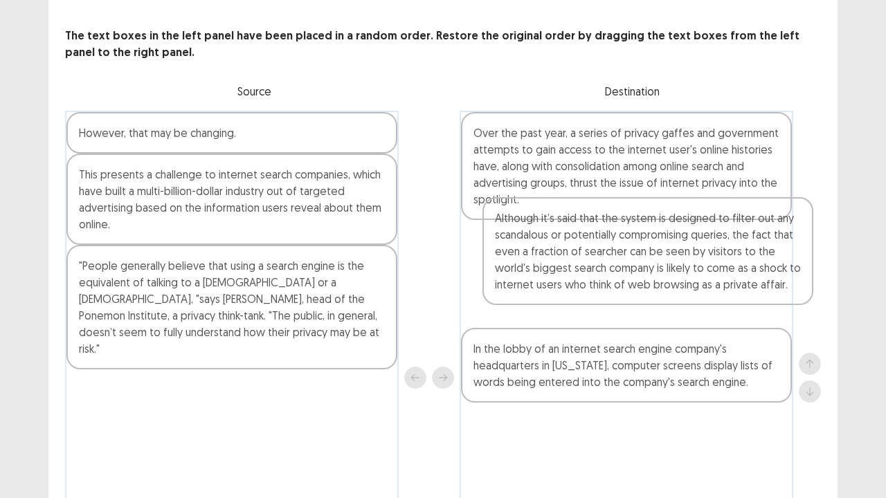
drag, startPoint x: 161, startPoint y: 309, endPoint x: 584, endPoint y: 261, distance: 426.3
click at [584, 261] on div "However, that may be changing. This presents a challenge to internet search com…" at bounding box center [443, 378] width 756 height 534
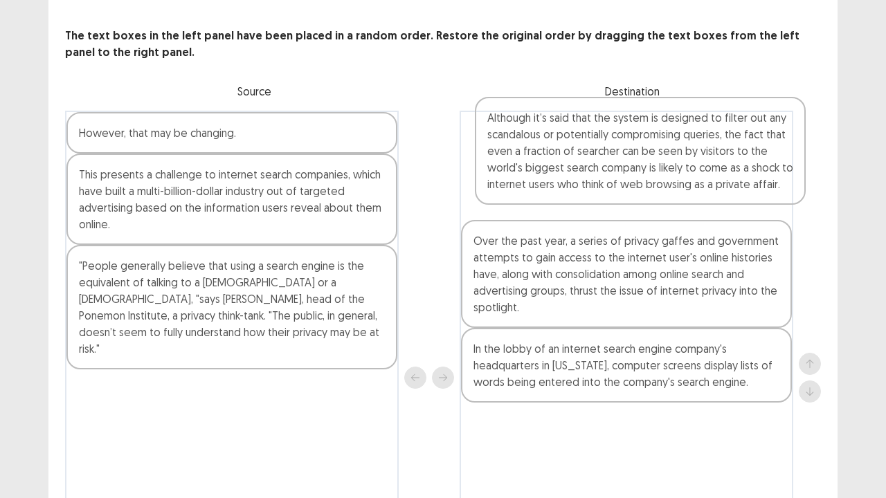
scroll to position [55, 0]
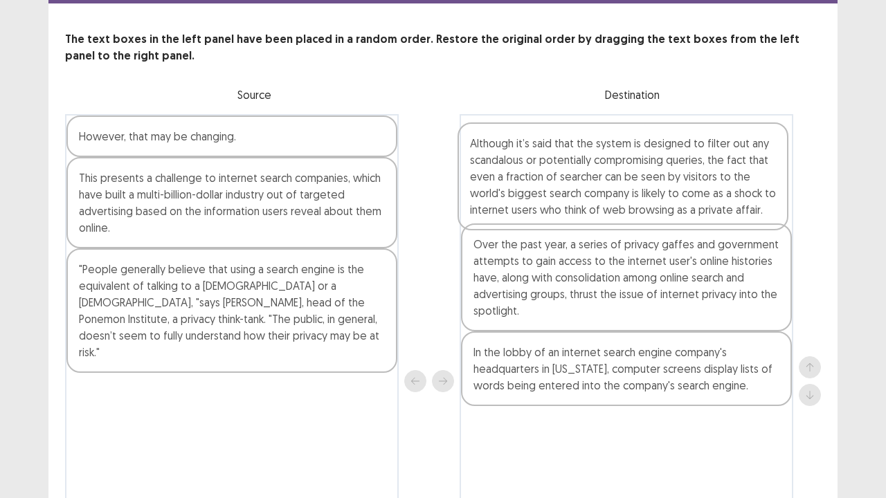
drag, startPoint x: 737, startPoint y: 319, endPoint x: 736, endPoint y: 217, distance: 101.7
click at [736, 217] on div "Over the past year, a series of privacy gaffes and government attempts to gain …" at bounding box center [627, 381] width 334 height 534
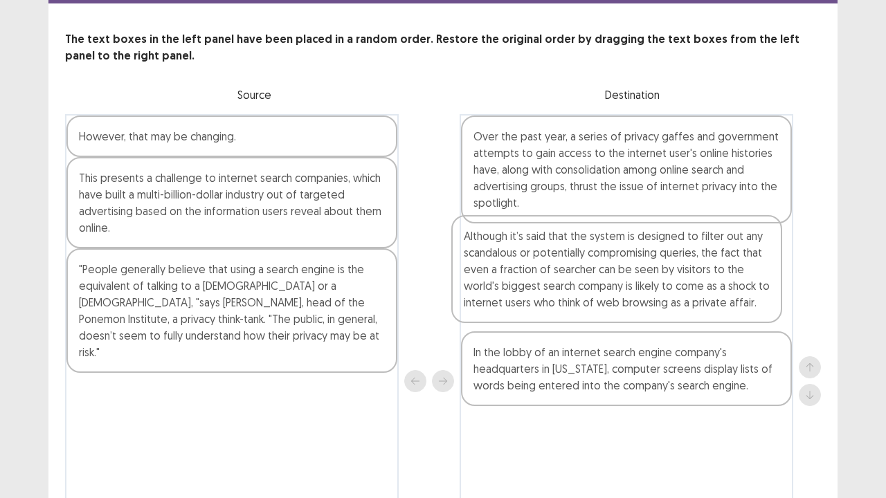
drag, startPoint x: 700, startPoint y: 188, endPoint x: 693, endPoint y: 295, distance: 106.9
click at [693, 295] on div "Although it’s said that the system is designed to filter out any scandalous or …" at bounding box center [627, 381] width 334 height 534
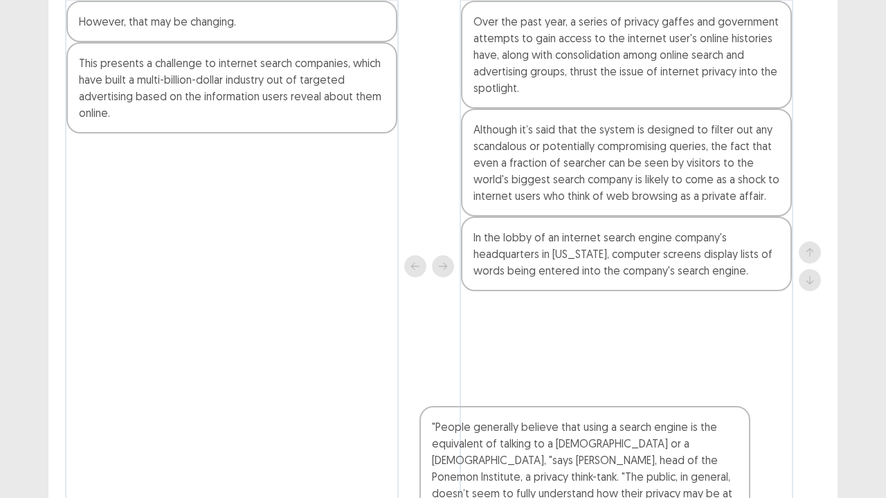
scroll to position [266, 0]
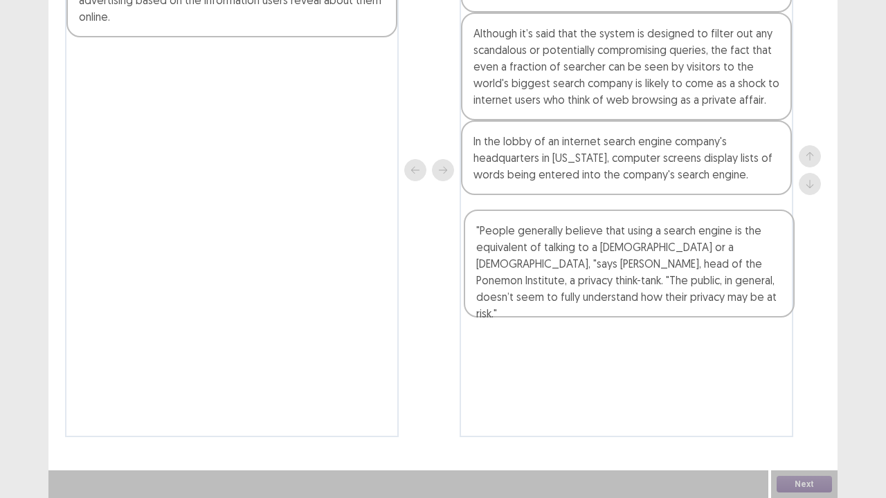
drag, startPoint x: 265, startPoint y: 300, endPoint x: 664, endPoint y: 266, distance: 400.8
click at [664, 266] on div "However, that may be changing. This presents a challenge to internet search com…" at bounding box center [443, 170] width 756 height 534
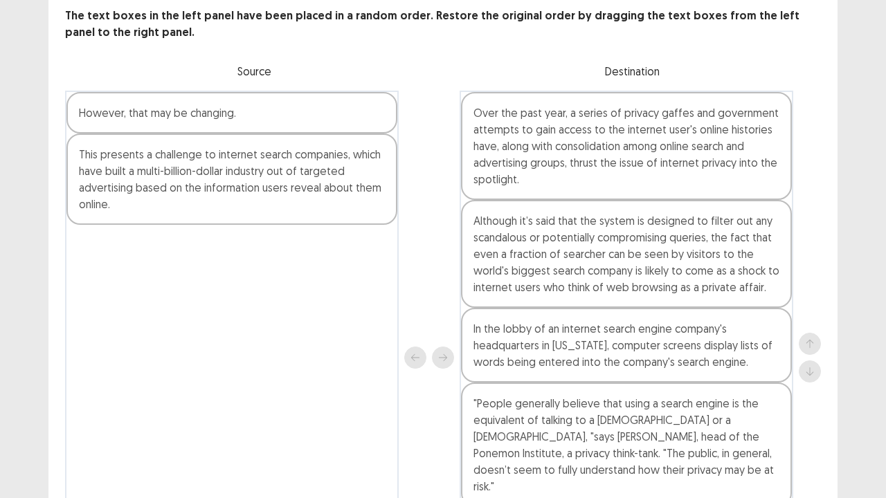
scroll to position [58, 0]
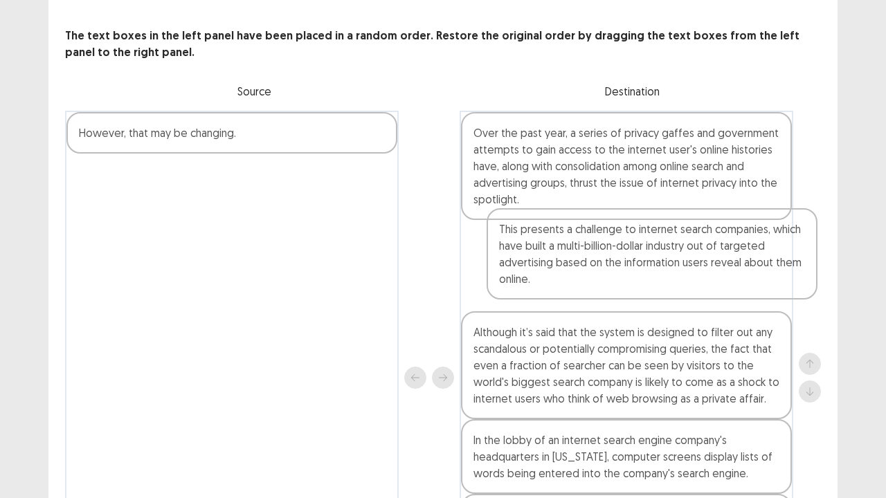
drag, startPoint x: 269, startPoint y: 192, endPoint x: 691, endPoint y: 248, distance: 425.9
click at [691, 248] on div "However, that may be changing. This presents a challenge to internet search com…" at bounding box center [443, 378] width 756 height 534
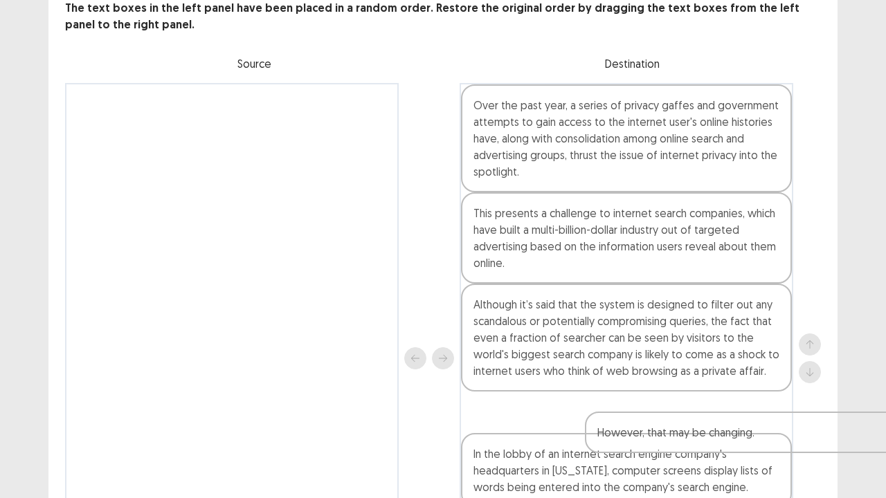
scroll to position [266, 0]
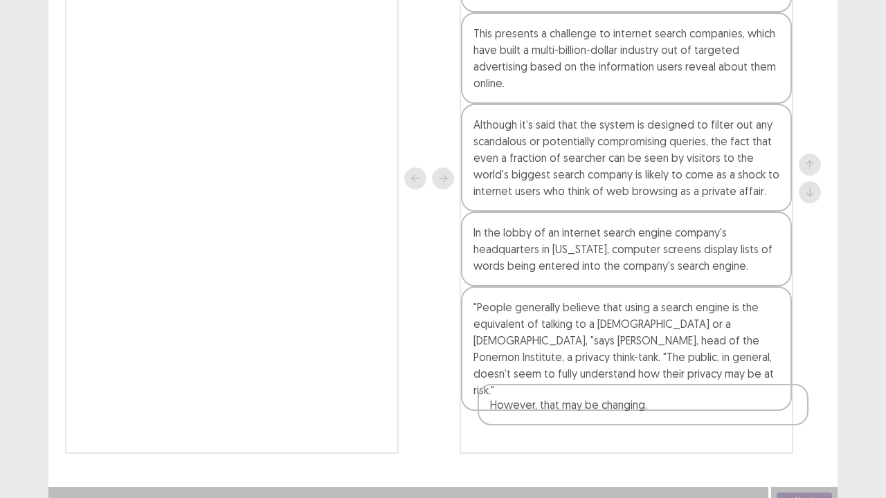
drag, startPoint x: 305, startPoint y: 179, endPoint x: 684, endPoint y: 413, distance: 445.1
click at [686, 410] on div "However, that may be changing. Over the past year, a series of privacy gaffes a…" at bounding box center [443, 178] width 756 height 551
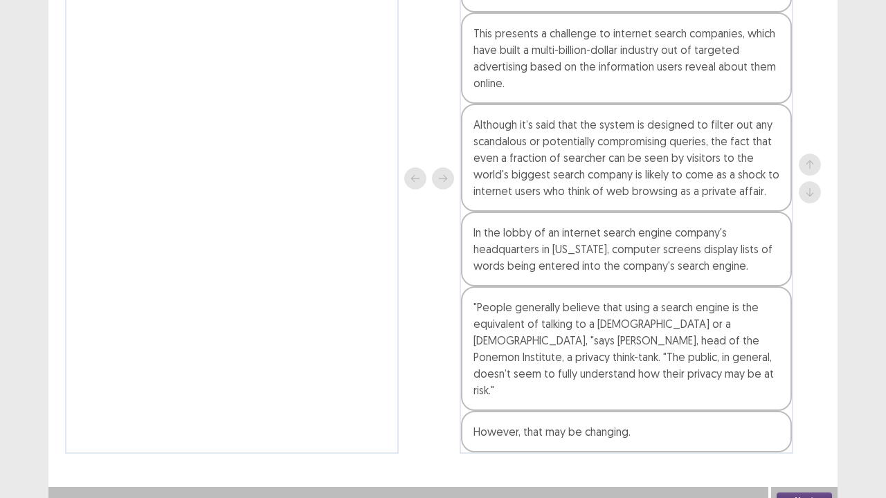
click at [804, 410] on button "Next" at bounding box center [804, 501] width 55 height 17
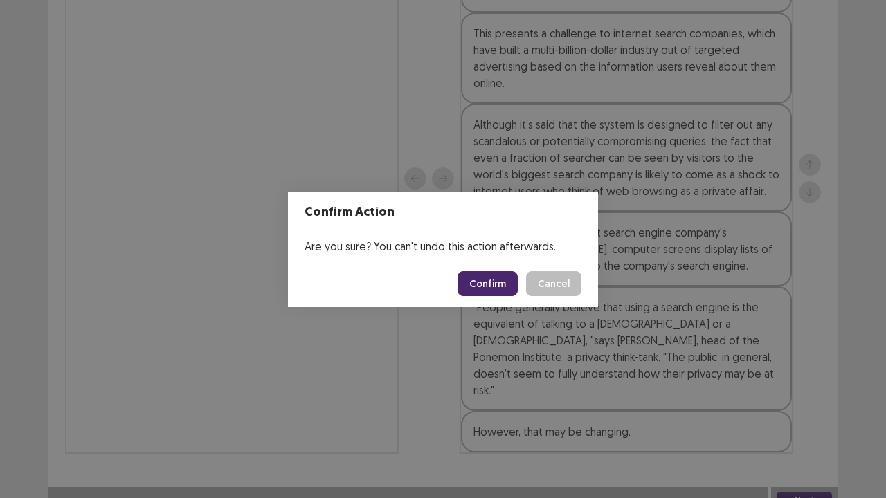
click at [481, 287] on button "Confirm" at bounding box center [488, 283] width 60 height 25
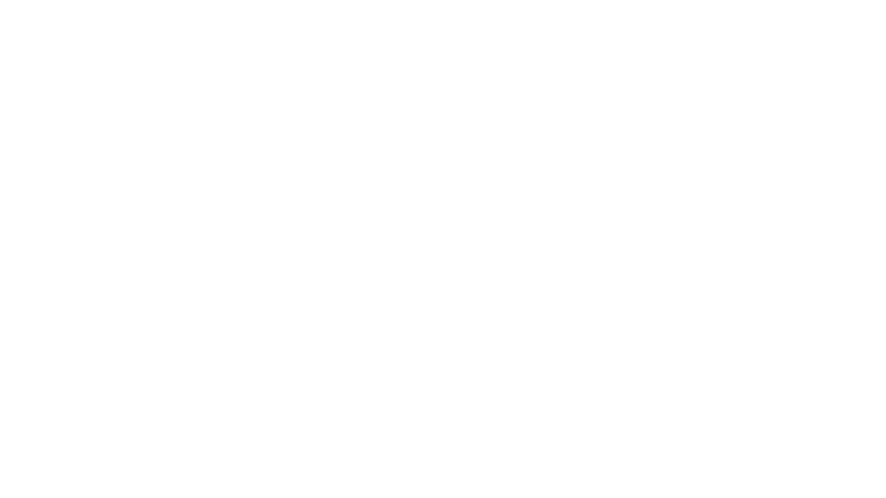
scroll to position [0, 0]
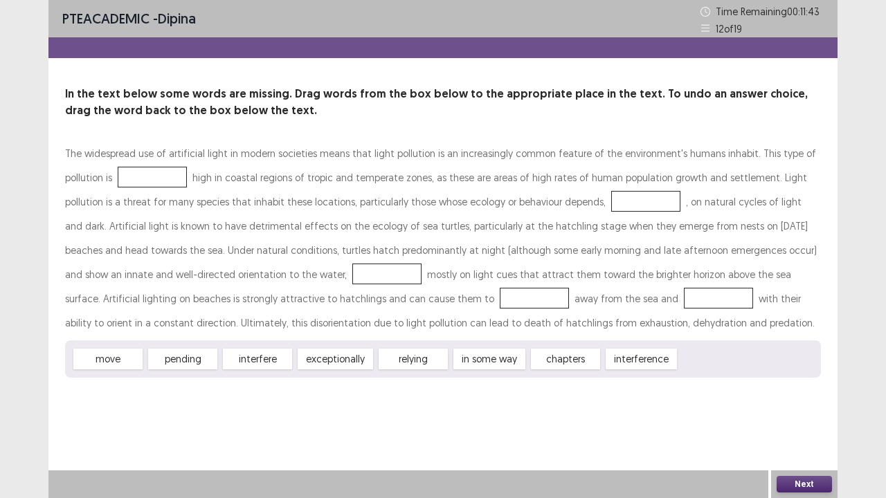
click at [118, 181] on div at bounding box center [152, 177] width 69 height 21
drag, startPoint x: 334, startPoint y: 361, endPoint x: 96, endPoint y: 189, distance: 294.1
drag, startPoint x: 411, startPoint y: 364, endPoint x: 535, endPoint y: 202, distance: 203.9
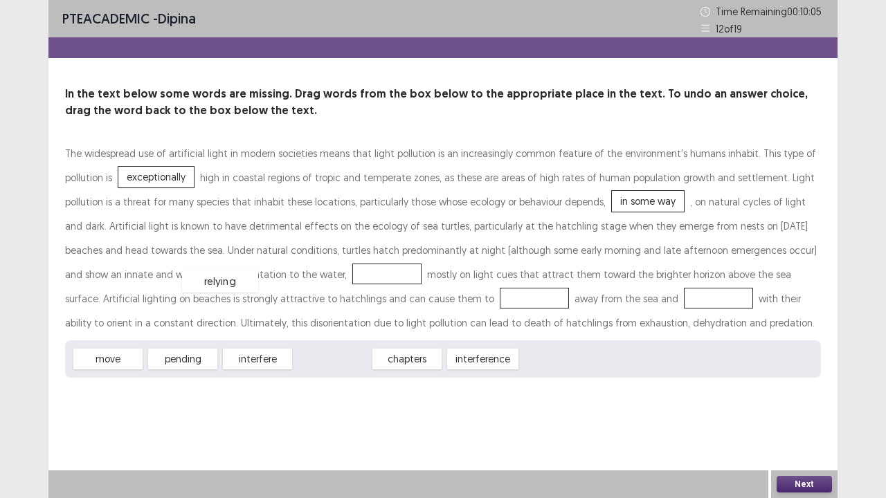
drag, startPoint x: 349, startPoint y: 360, endPoint x: 237, endPoint y: 282, distance: 136.7
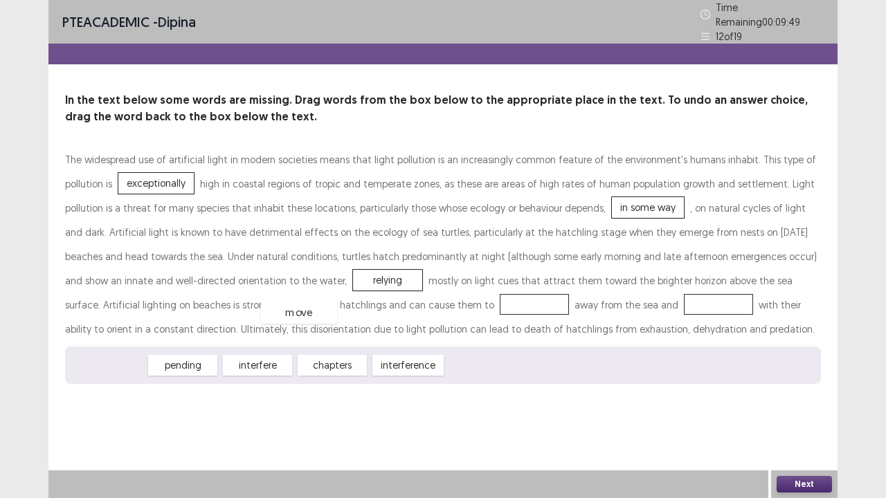
drag, startPoint x: 118, startPoint y: 350, endPoint x: 309, endPoint y: 297, distance: 198.3
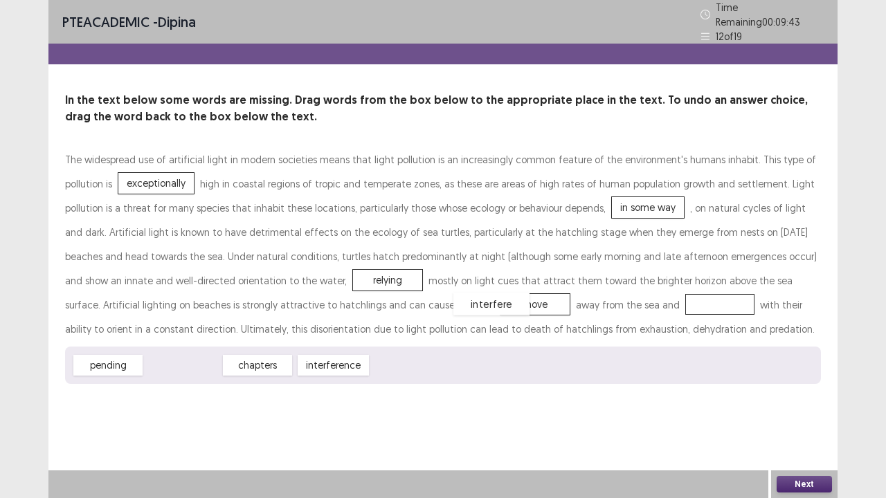
drag, startPoint x: 180, startPoint y: 363, endPoint x: 489, endPoint y: 302, distance: 314.6
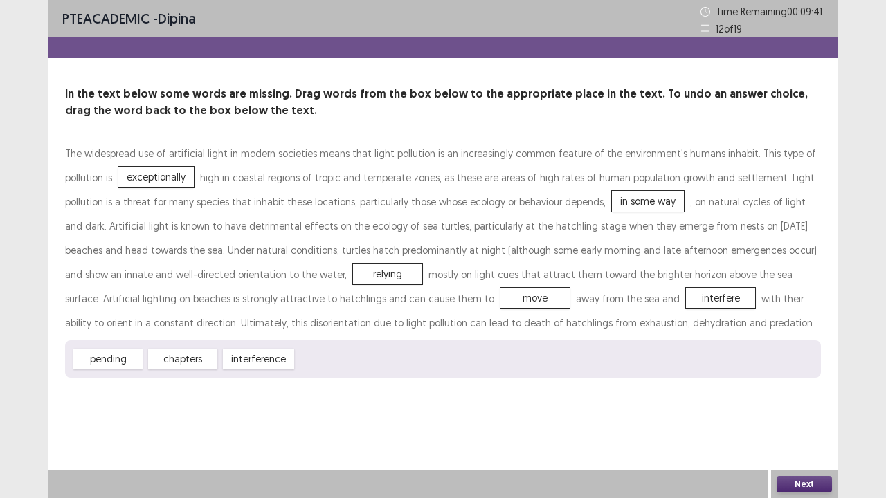
click at [809, 410] on button "Next" at bounding box center [804, 484] width 55 height 17
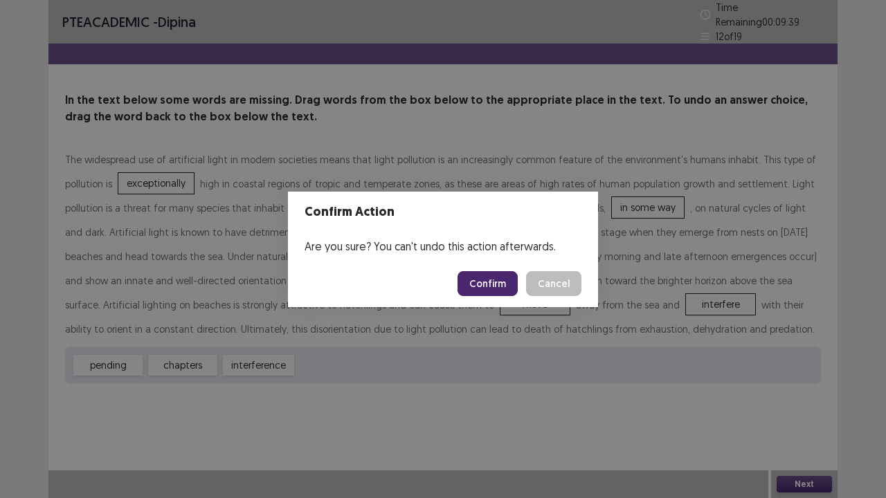
click at [485, 280] on button "Confirm" at bounding box center [488, 283] width 60 height 25
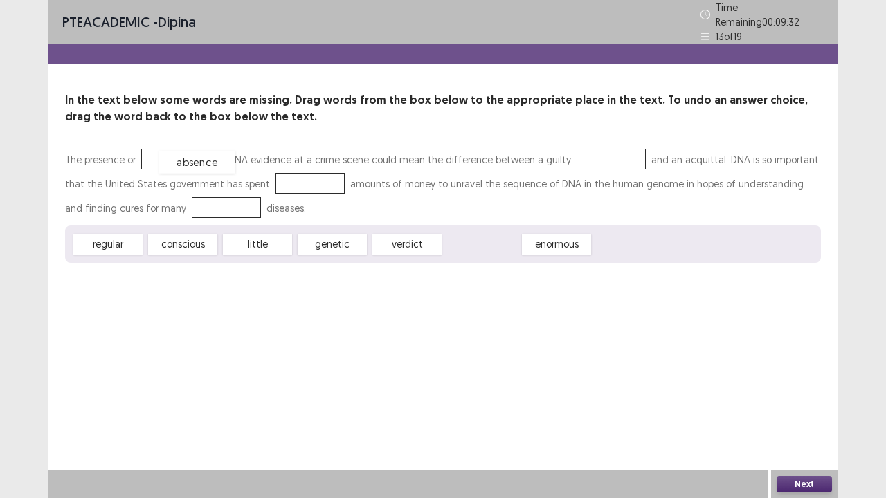
drag, startPoint x: 475, startPoint y: 244, endPoint x: 190, endPoint y: 161, distance: 296.8
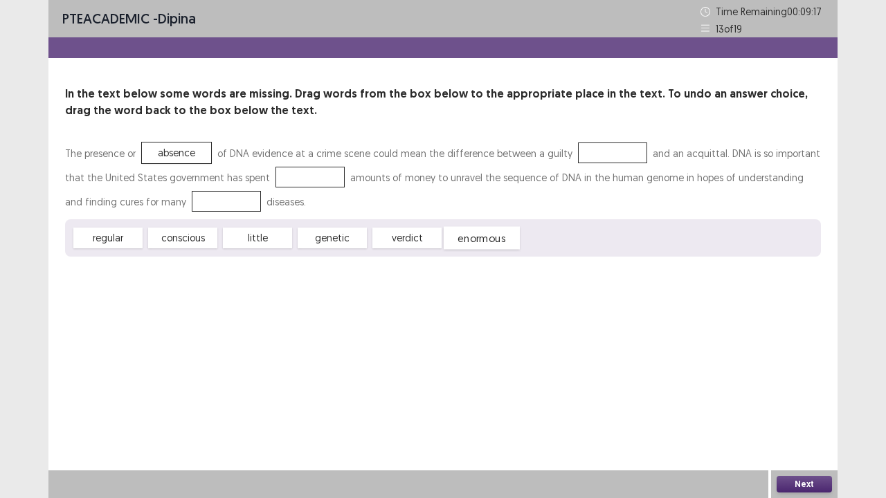
click at [476, 242] on div "enormous" at bounding box center [482, 238] width 76 height 23
drag, startPoint x: 400, startPoint y: 238, endPoint x: 587, endPoint y: 157, distance: 203.7
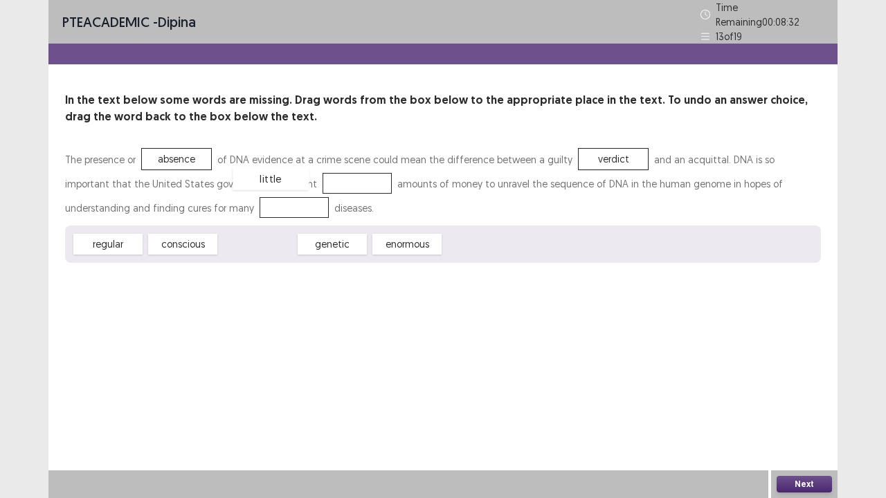
drag, startPoint x: 258, startPoint y: 237, endPoint x: 272, endPoint y: 171, distance: 67.2
drag, startPoint x: 276, startPoint y: 237, endPoint x: 199, endPoint y: 201, distance: 84.5
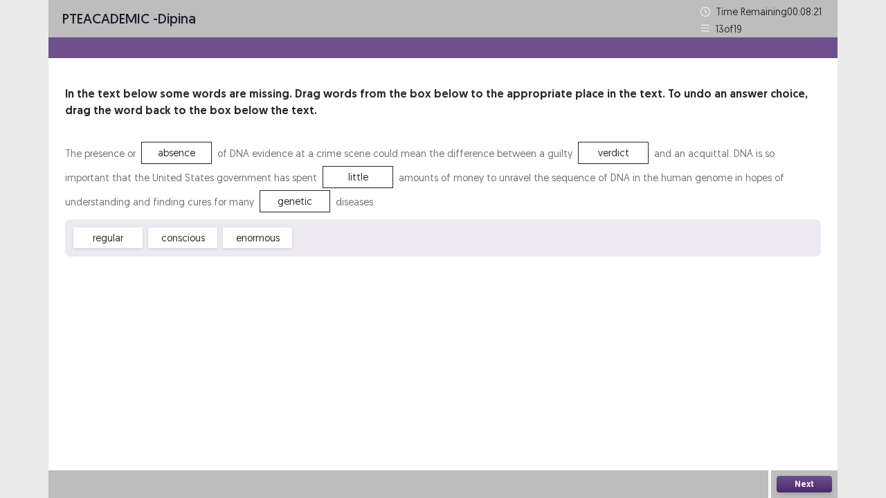
click at [804, 410] on button "Next" at bounding box center [804, 484] width 55 height 17
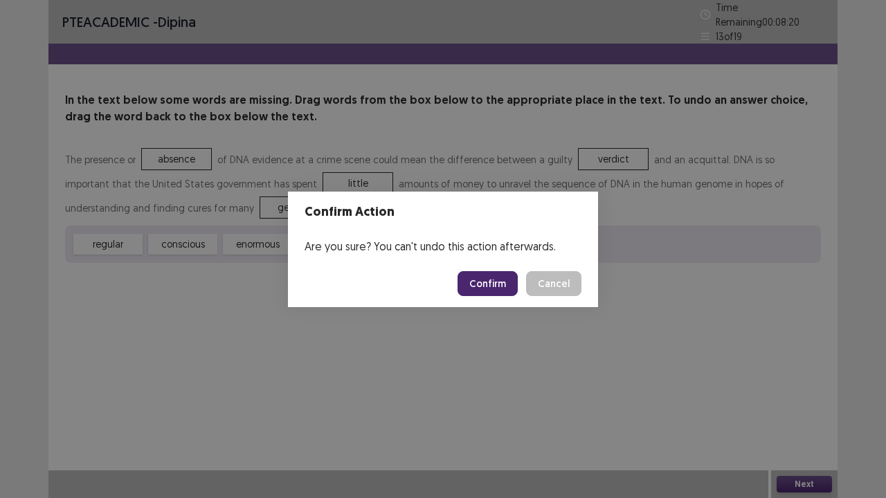
click at [485, 282] on button "Confirm" at bounding box center [488, 283] width 60 height 25
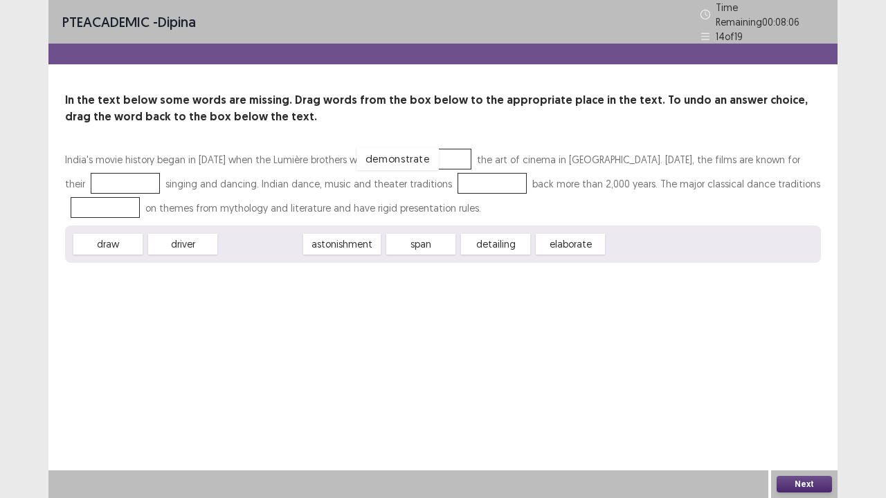
drag, startPoint x: 274, startPoint y: 241, endPoint x: 412, endPoint y: 155, distance: 162.3
drag, startPoint x: 110, startPoint y: 238, endPoint x: 410, endPoint y: 151, distance: 312.1
drag, startPoint x: 271, startPoint y: 237, endPoint x: 397, endPoint y: 180, distance: 139.1
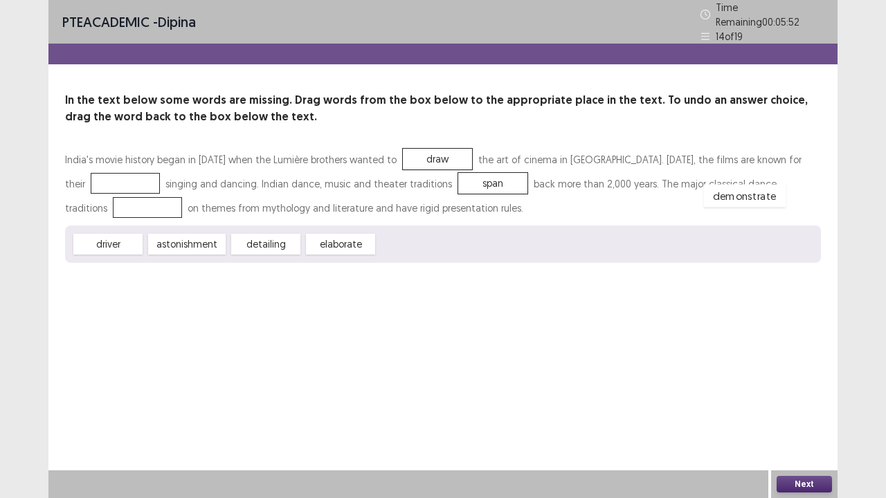
drag, startPoint x: 423, startPoint y: 238, endPoint x: 748, endPoint y: 185, distance: 328.9
drag, startPoint x: 327, startPoint y: 242, endPoint x: 734, endPoint y: 183, distance: 411.9
drag, startPoint x: 317, startPoint y: 243, endPoint x: 400, endPoint y: 156, distance: 120.4
drag, startPoint x: 352, startPoint y: 244, endPoint x: 800, endPoint y: 155, distance: 457.3
click at [797, 410] on button "Next" at bounding box center [804, 484] width 55 height 17
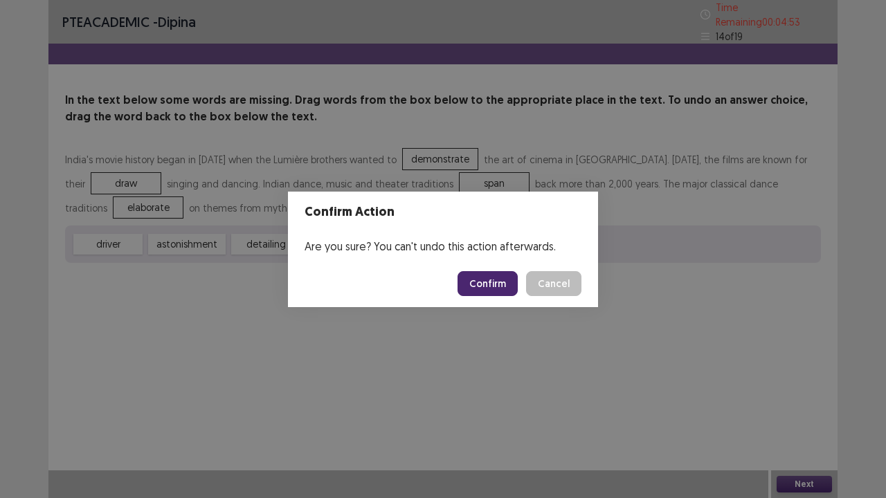
click at [487, 277] on button "Confirm" at bounding box center [488, 283] width 60 height 25
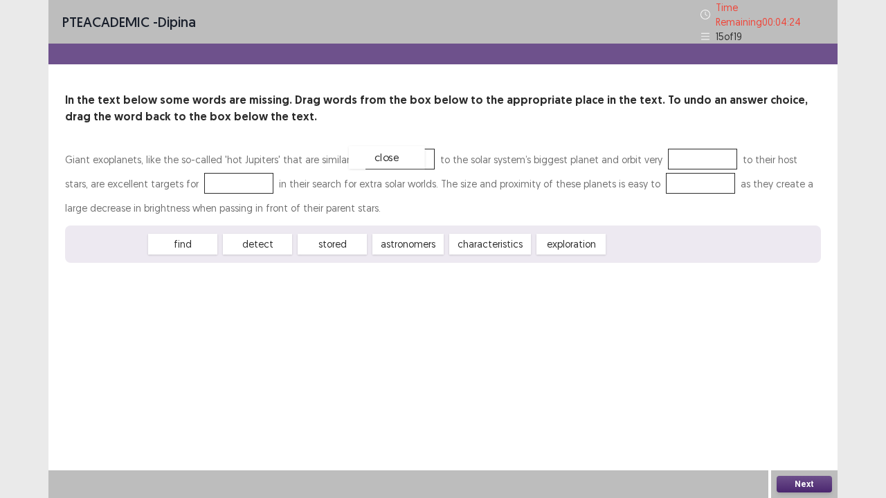
drag, startPoint x: 116, startPoint y: 237, endPoint x: 395, endPoint y: 150, distance: 292.0
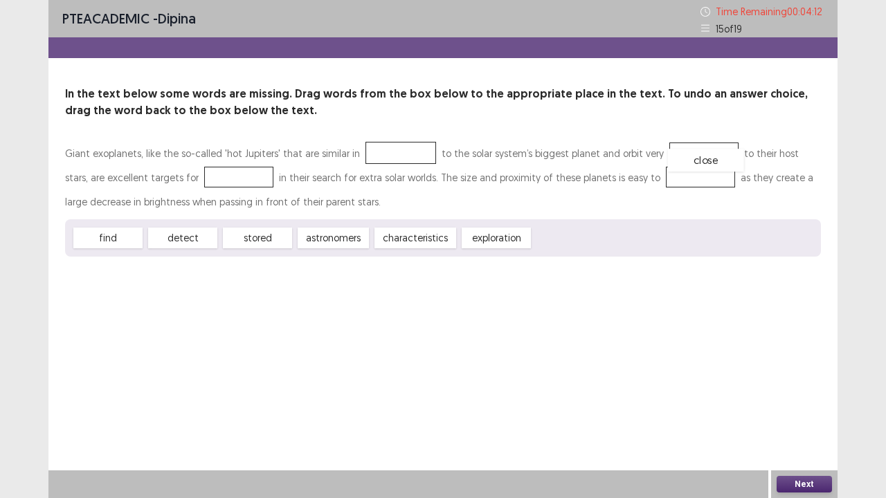
drag, startPoint x: 388, startPoint y: 150, endPoint x: 694, endPoint y: 156, distance: 305.3
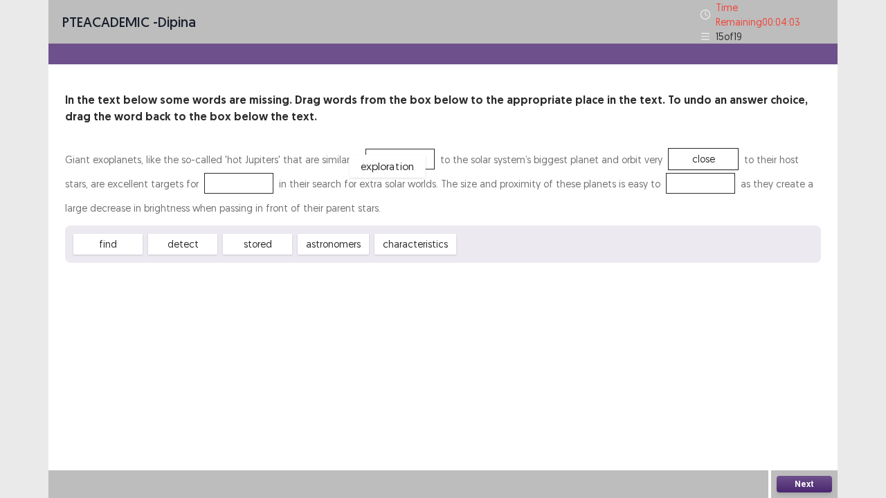
drag, startPoint x: 480, startPoint y: 246, endPoint x: 371, endPoint y: 165, distance: 136.1
drag, startPoint x: 264, startPoint y: 243, endPoint x: 171, endPoint y: 190, distance: 107.2
drag, startPoint x: 194, startPoint y: 237, endPoint x: 642, endPoint y: 180, distance: 452.1
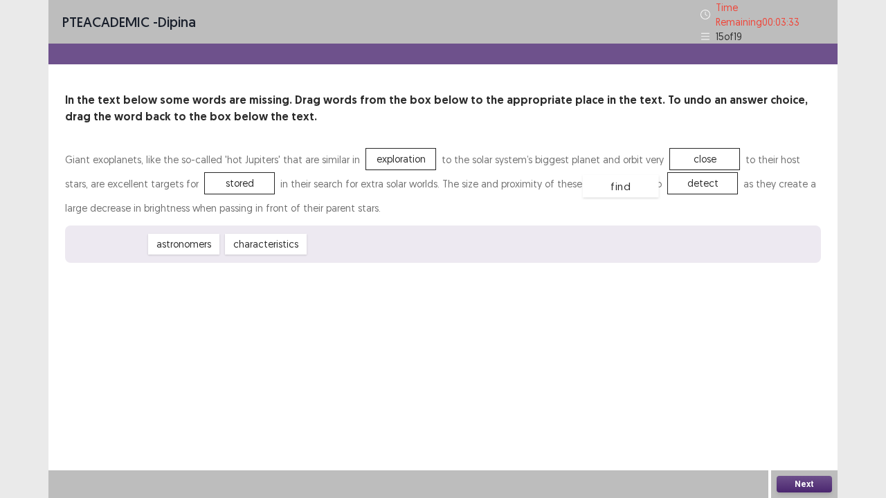
drag, startPoint x: 107, startPoint y: 242, endPoint x: 619, endPoint y: 184, distance: 516.2
click at [815, 410] on button "Next" at bounding box center [804, 484] width 55 height 17
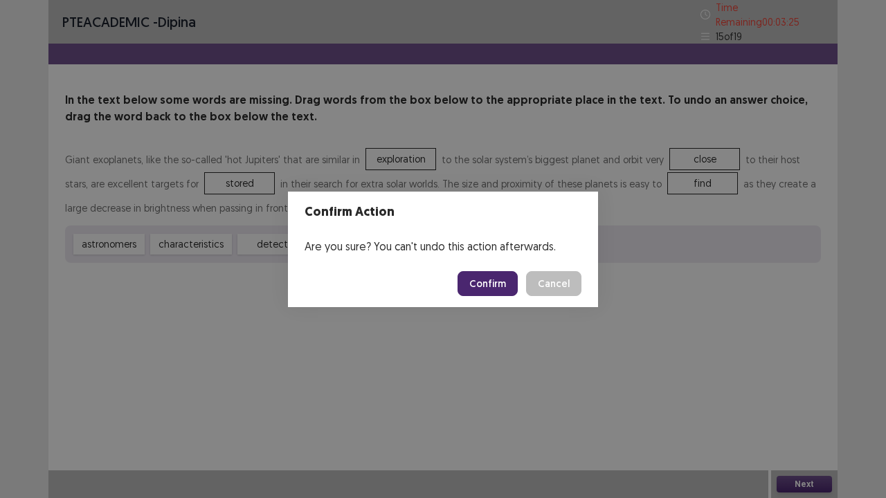
click at [558, 289] on button "Cancel" at bounding box center [553, 283] width 55 height 25
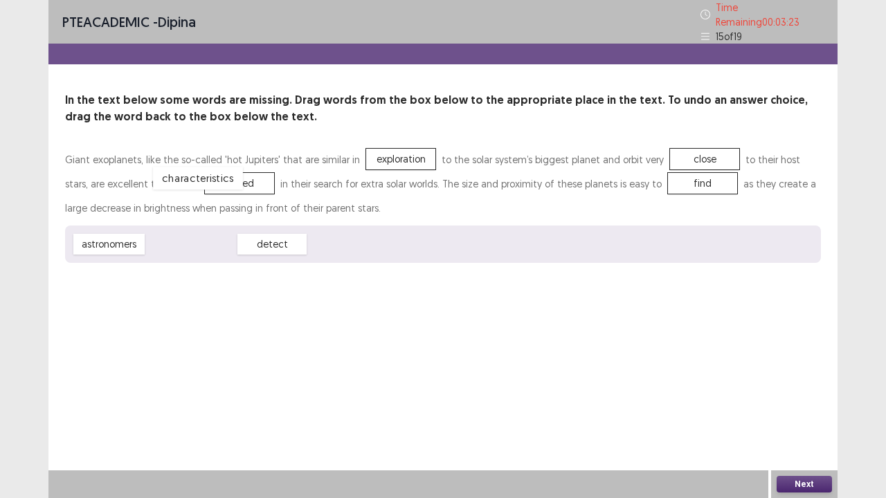
drag, startPoint x: 180, startPoint y: 237, endPoint x: 187, endPoint y: 172, distance: 66.1
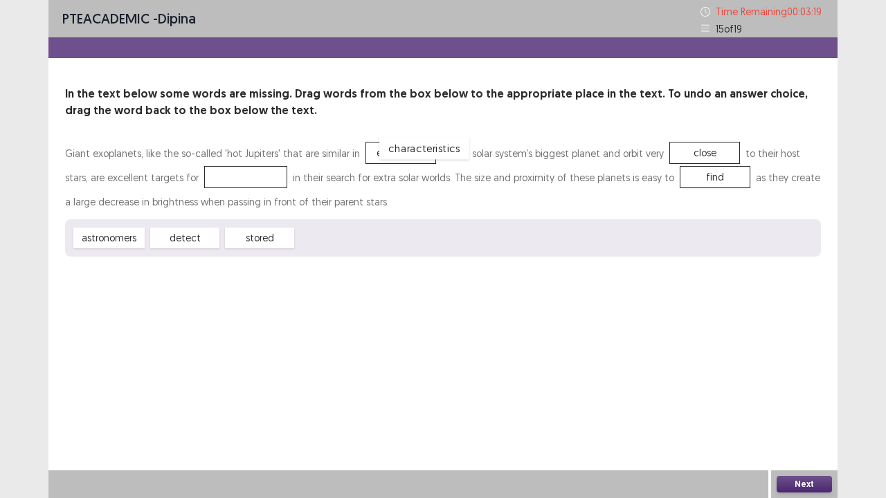
drag, startPoint x: 199, startPoint y: 181, endPoint x: 378, endPoint y: 152, distance: 180.9
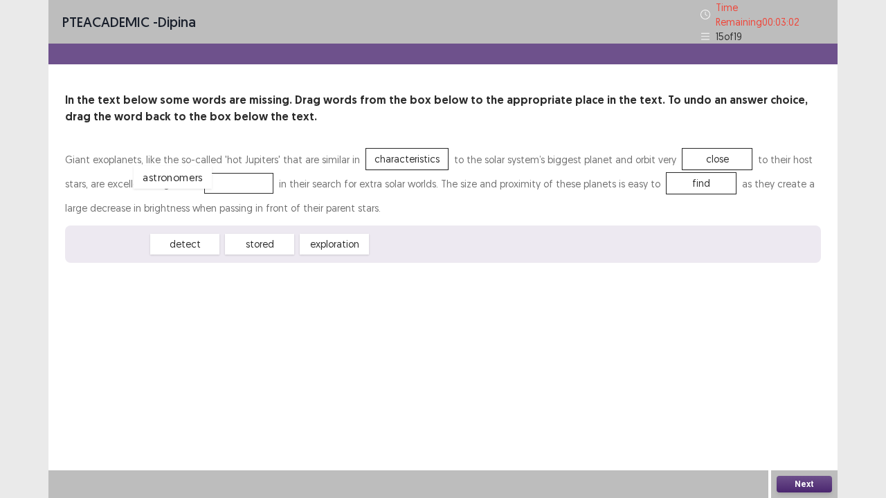
drag, startPoint x: 118, startPoint y: 241, endPoint x: 181, endPoint y: 174, distance: 92.0
click at [796, 410] on button "Next" at bounding box center [804, 484] width 55 height 17
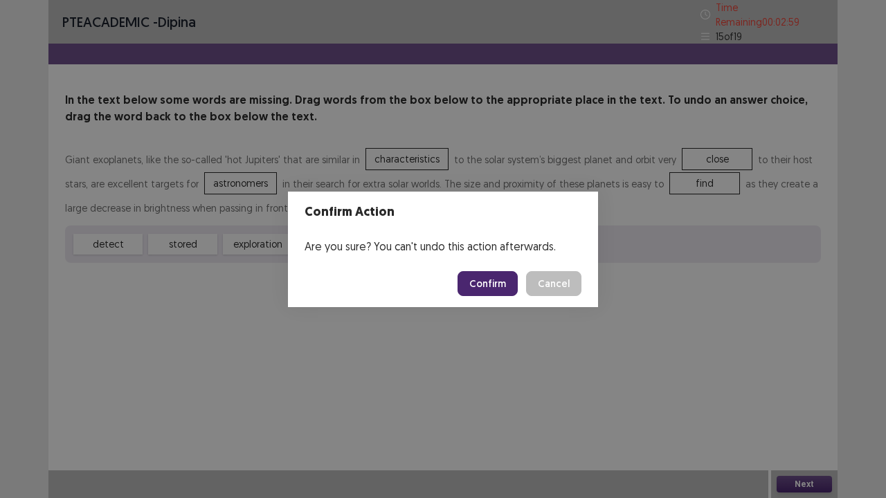
click at [487, 285] on button "Confirm" at bounding box center [488, 283] width 60 height 25
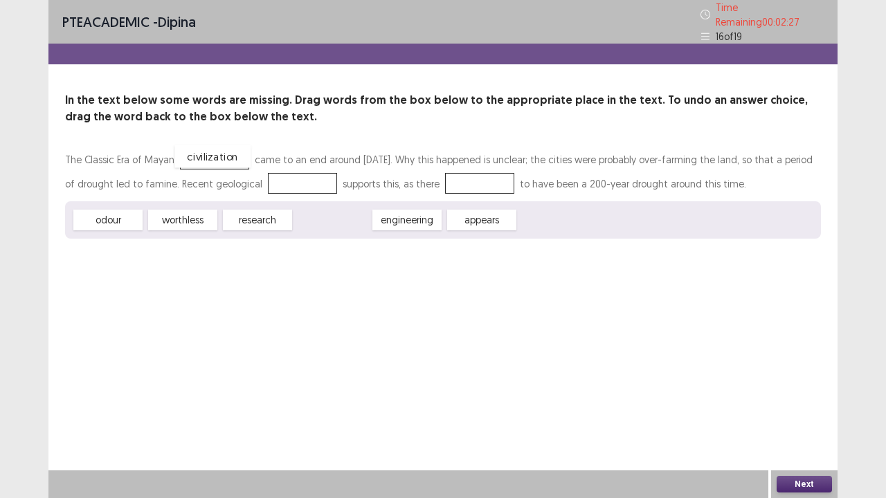
drag, startPoint x: 334, startPoint y: 213, endPoint x: 215, endPoint y: 150, distance: 135.0
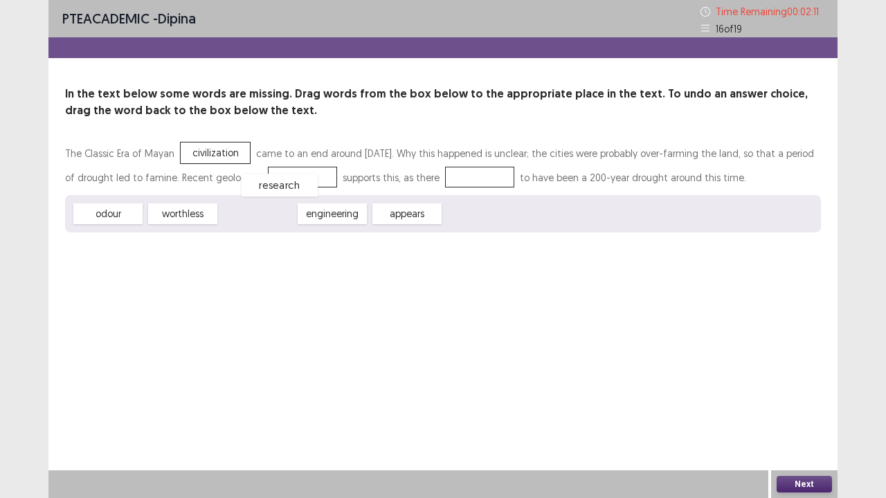
drag, startPoint x: 255, startPoint y: 221, endPoint x: 278, endPoint y: 192, distance: 36.5
drag, startPoint x: 343, startPoint y: 214, endPoint x: 456, endPoint y: 174, distance: 119.7
drag, startPoint x: 105, startPoint y: 216, endPoint x: 460, endPoint y: 184, distance: 355.8
drag, startPoint x: 98, startPoint y: 215, endPoint x: 450, endPoint y: 184, distance: 352.9
click at [797, 410] on button "Next" at bounding box center [804, 484] width 55 height 17
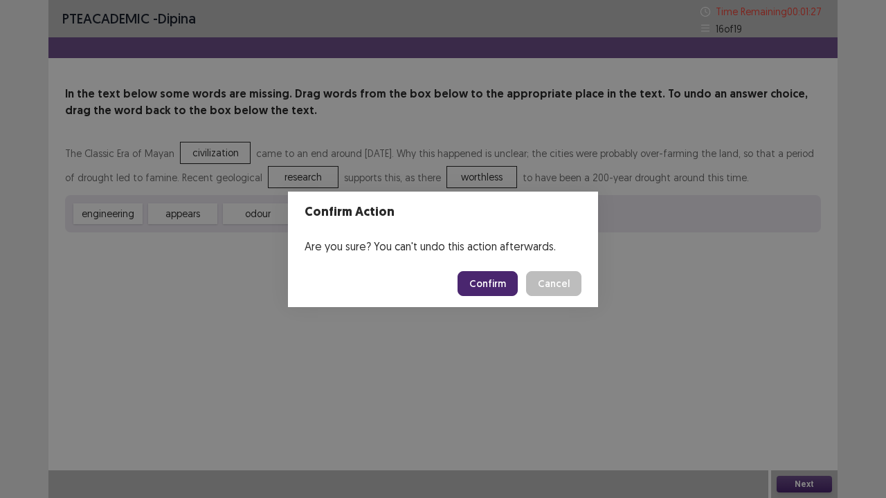
click at [487, 284] on button "Confirm" at bounding box center [488, 283] width 60 height 25
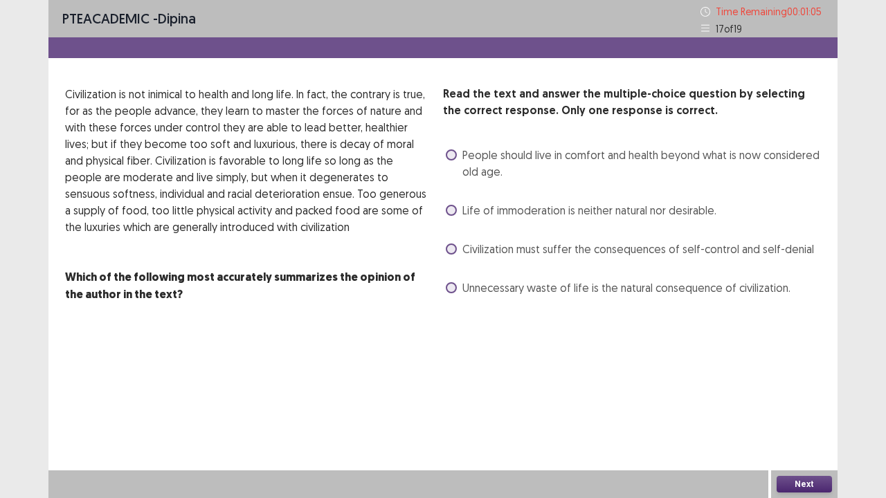
click at [444, 242] on div "Civilization must suffer the consequences of self-control and self-denial" at bounding box center [628, 249] width 371 height 22
click at [450, 248] on span at bounding box center [451, 249] width 11 height 11
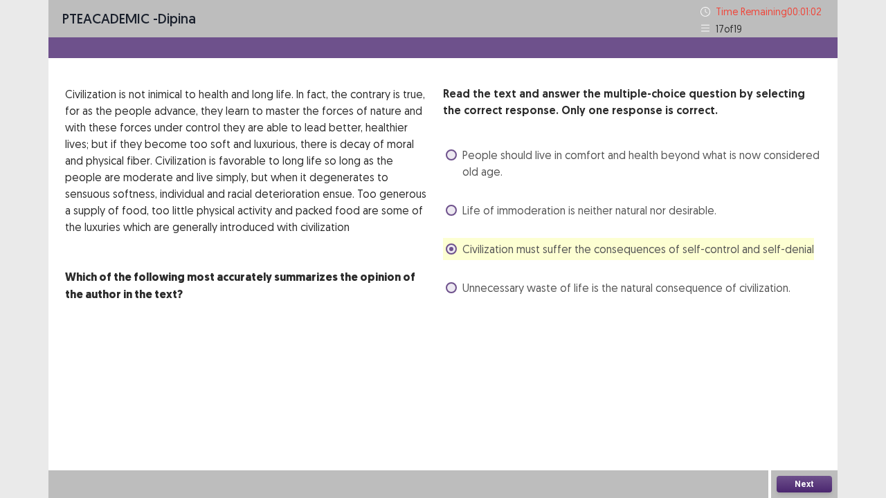
click at [823, 410] on button "Next" at bounding box center [804, 484] width 55 height 17
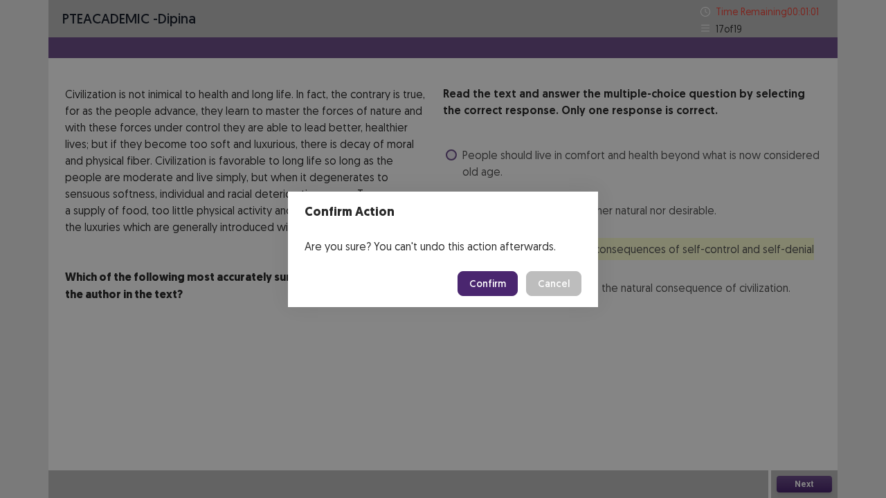
click at [473, 279] on button "Confirm" at bounding box center [488, 283] width 60 height 25
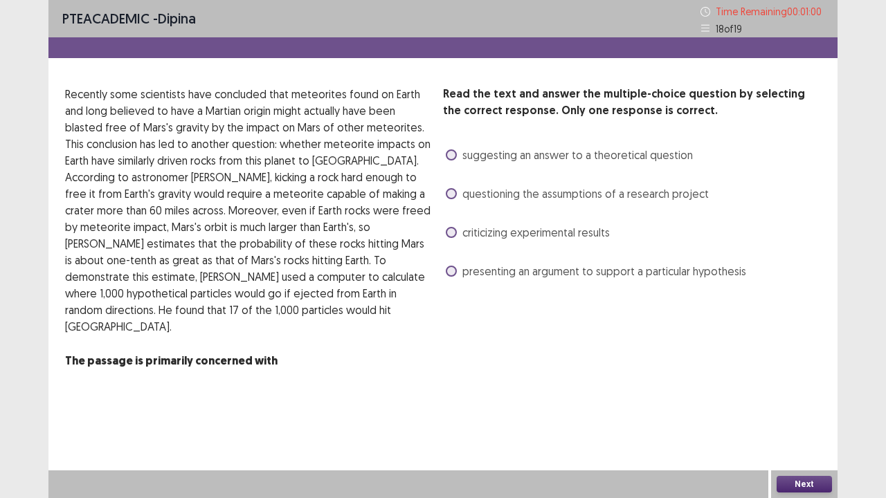
click at [484, 234] on span "criticizing experimental results" at bounding box center [535, 232] width 147 height 17
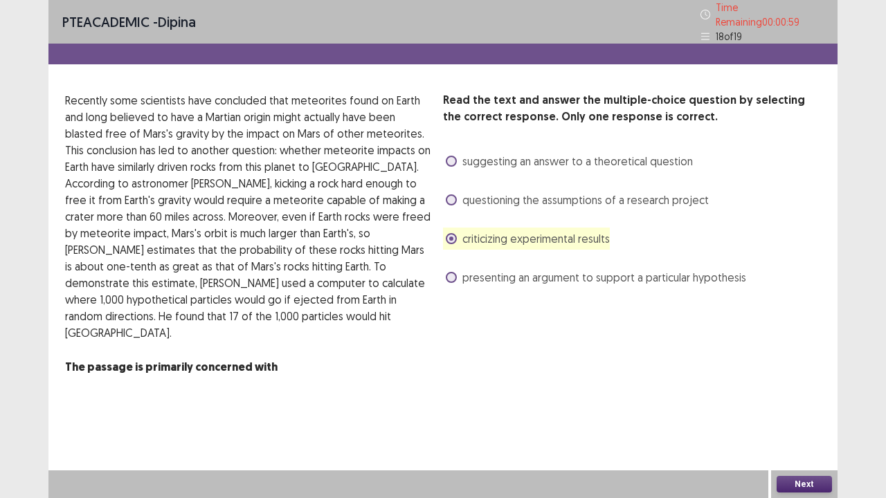
drag, startPoint x: 817, startPoint y: 472, endPoint x: 813, endPoint y: 482, distance: 10.5
click at [813, 410] on div "Next" at bounding box center [804, 485] width 66 height 28
click at [813, 410] on button "Next" at bounding box center [804, 484] width 55 height 17
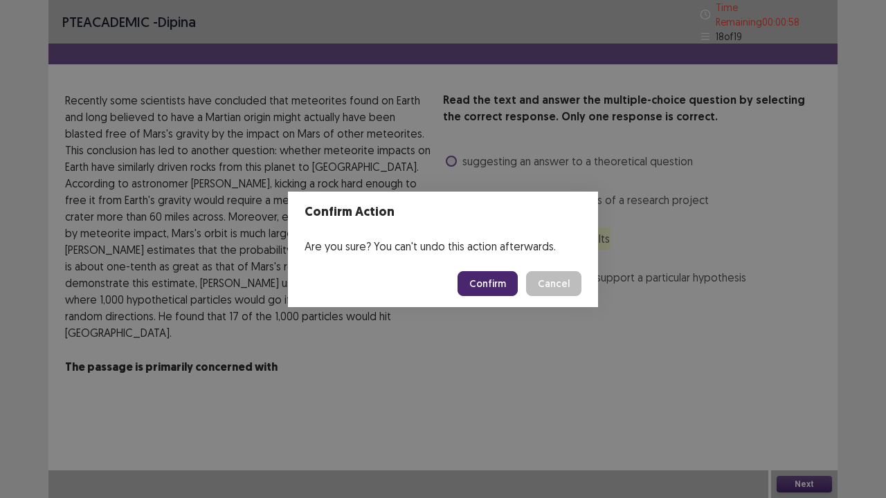
click at [491, 290] on button "Confirm" at bounding box center [488, 283] width 60 height 25
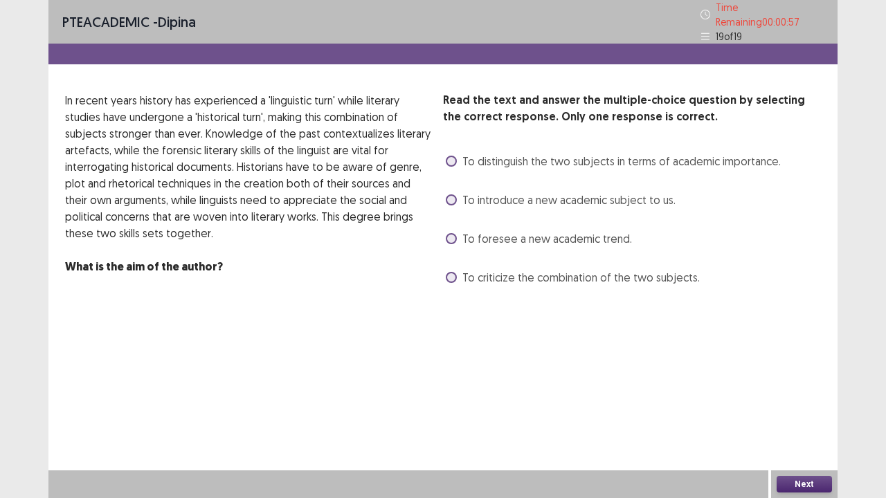
click at [500, 238] on span "To foresee a new academic trend." at bounding box center [547, 238] width 170 height 17
click at [811, 410] on button "Next" at bounding box center [804, 484] width 55 height 17
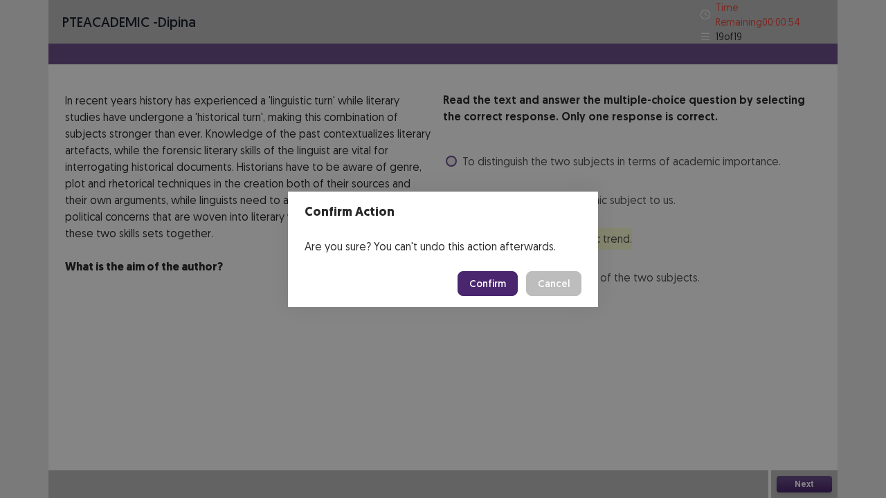
click at [491, 280] on button "Confirm" at bounding box center [488, 283] width 60 height 25
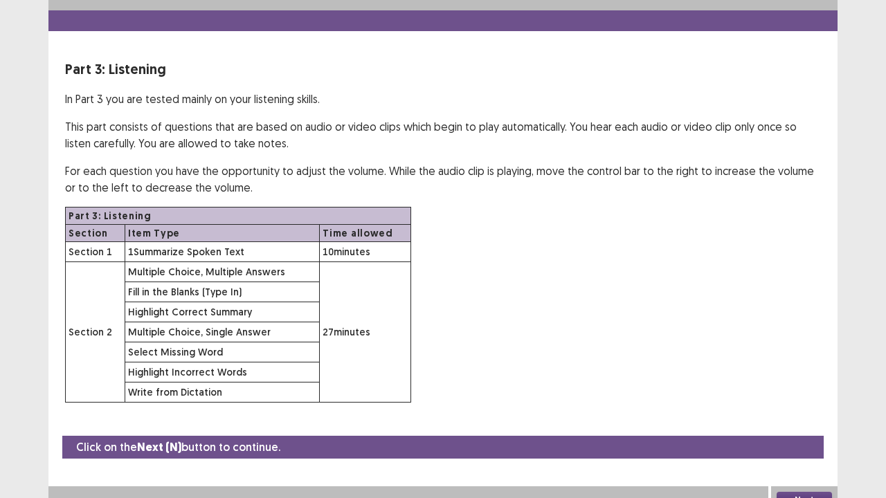
scroll to position [40, 0]
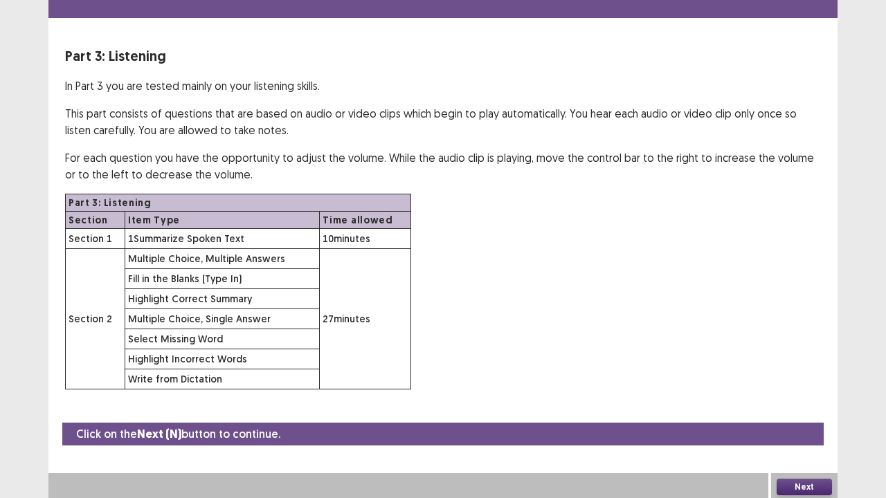
click at [808, 410] on button "Next" at bounding box center [804, 487] width 55 height 17
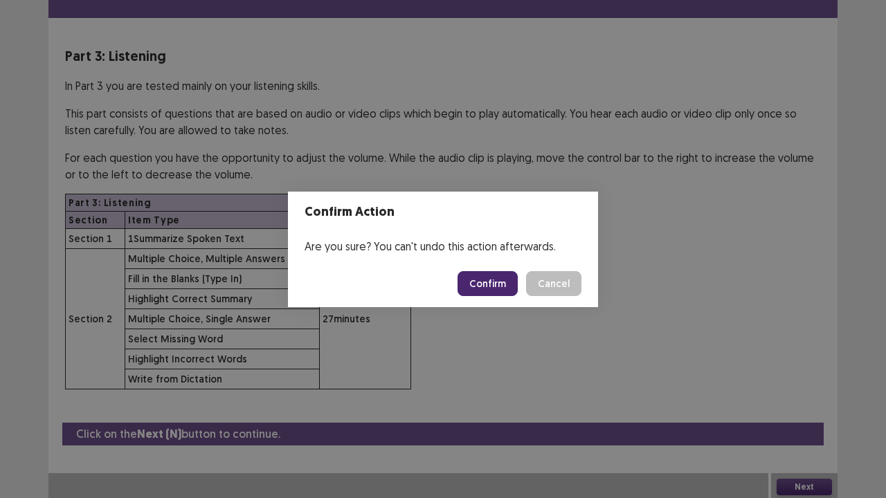
click at [490, 287] on button "Confirm" at bounding box center [488, 283] width 60 height 25
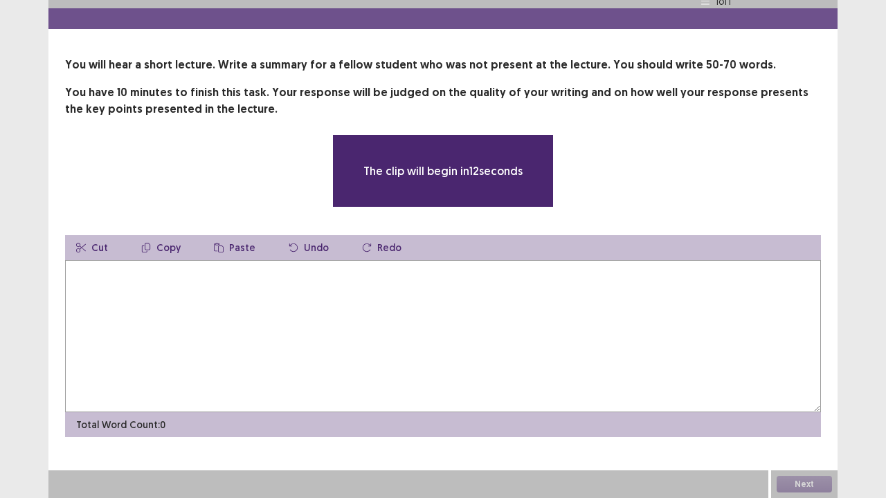
scroll to position [28, 0]
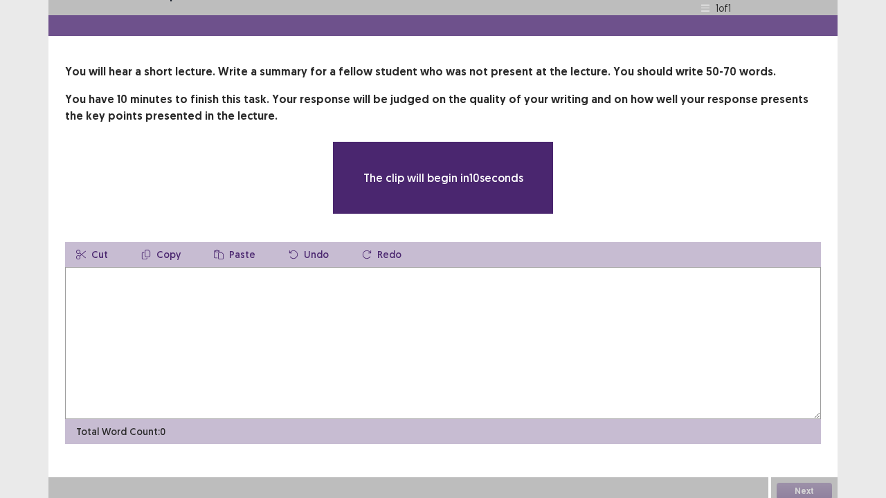
drag, startPoint x: 44, startPoint y: 498, endPoint x: 36, endPoint y: 498, distance: 7.6
click at [46, 410] on div "**********" at bounding box center [443, 239] width 886 height 534
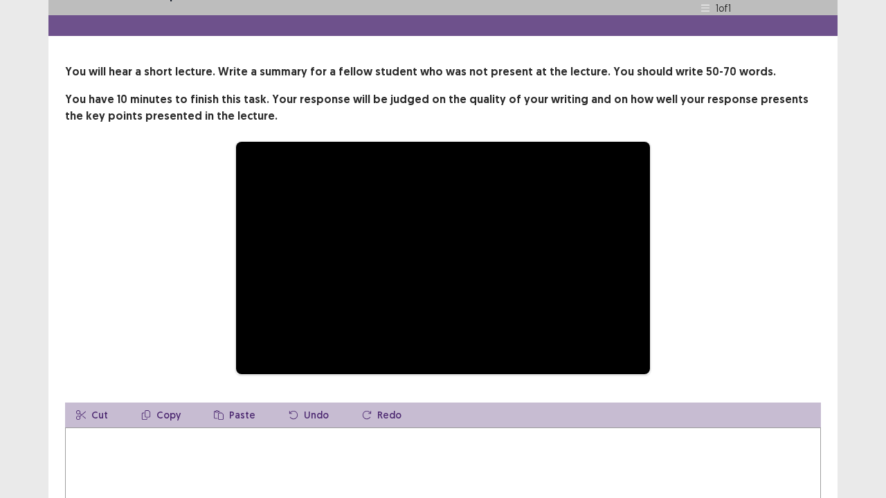
scroll to position [40, 0]
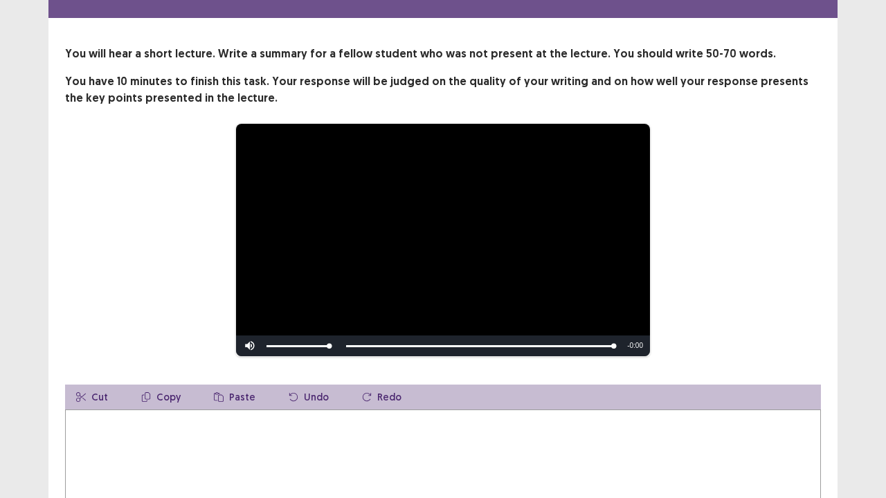
click at [277, 410] on textarea at bounding box center [443, 486] width 756 height 152
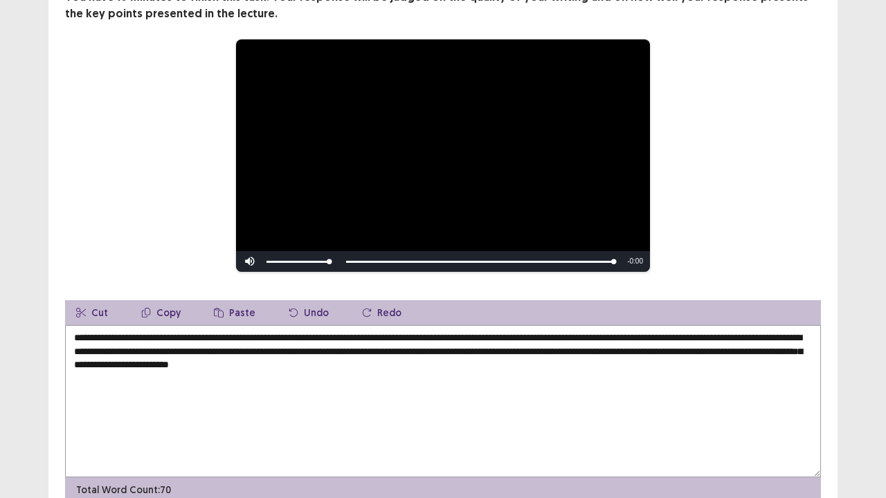
scroll to position [190, 0]
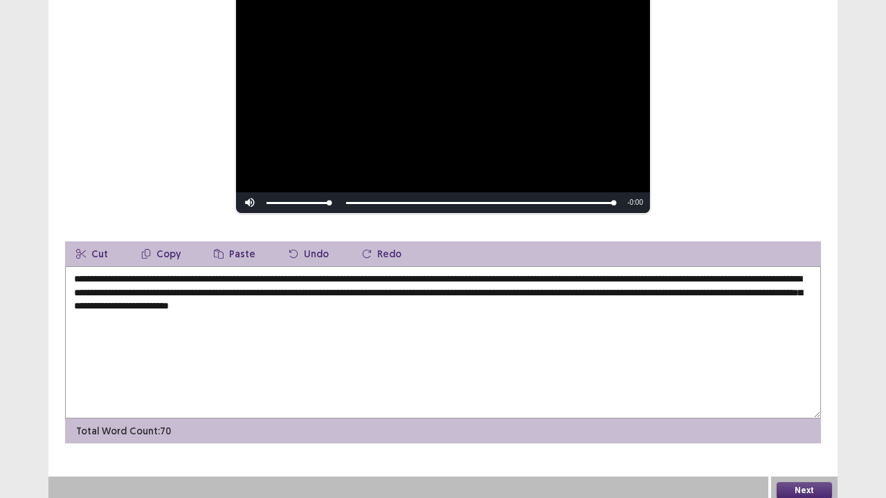
type textarea "**********"
click at [800, 410] on button "Next" at bounding box center [804, 490] width 55 height 17
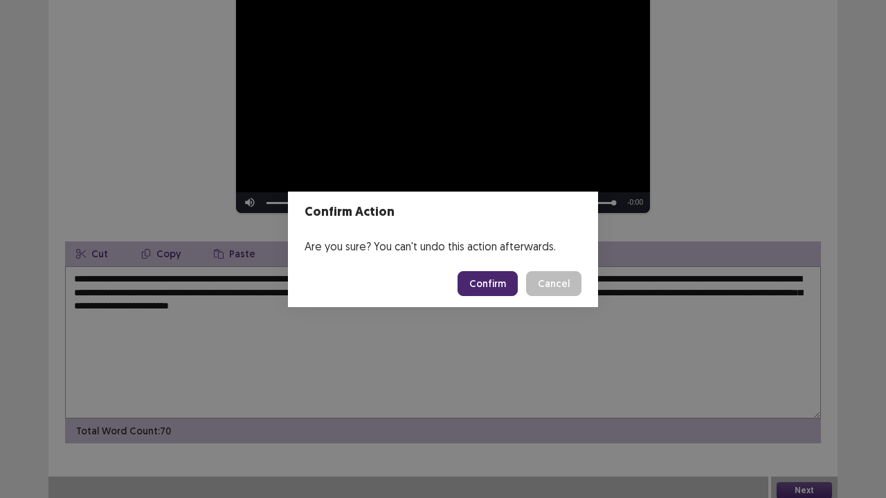
click at [492, 277] on button "Confirm" at bounding box center [488, 283] width 60 height 25
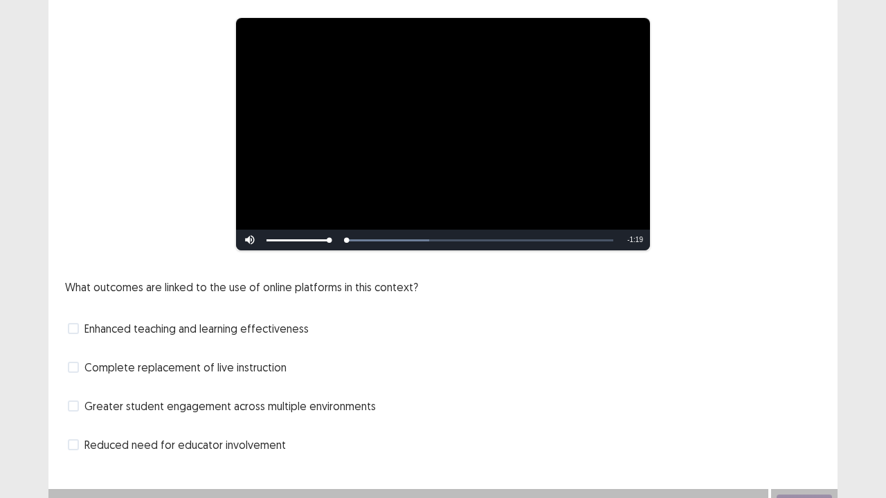
scroll to position [126, 0]
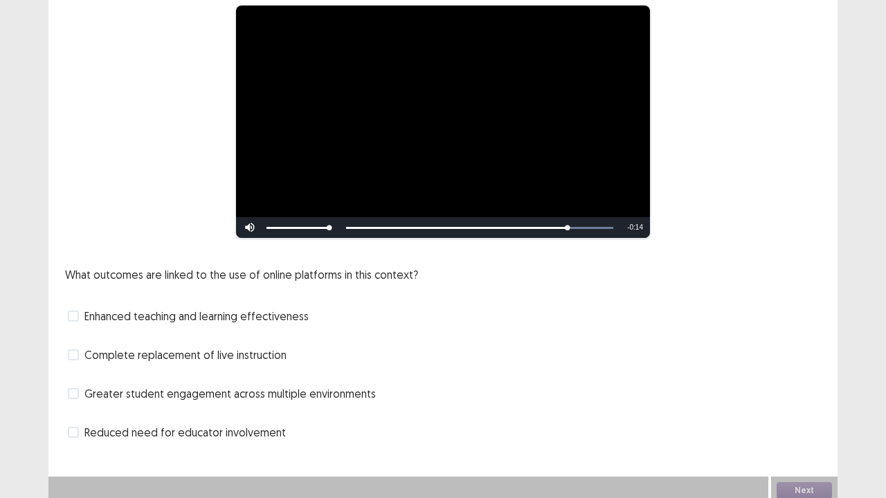
click at [329, 392] on span "Greater student engagement across multiple environments" at bounding box center [229, 394] width 291 height 17
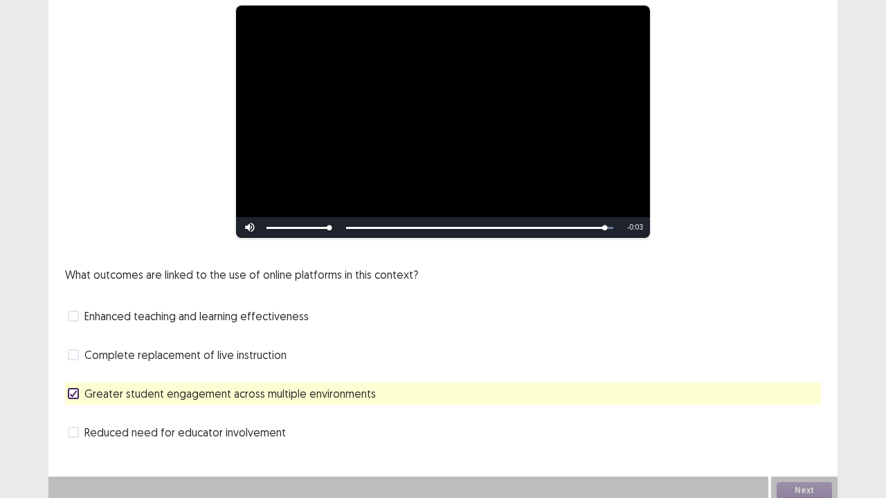
click at [275, 318] on span "Enhanced teaching and learning effectiveness" at bounding box center [196, 316] width 224 height 17
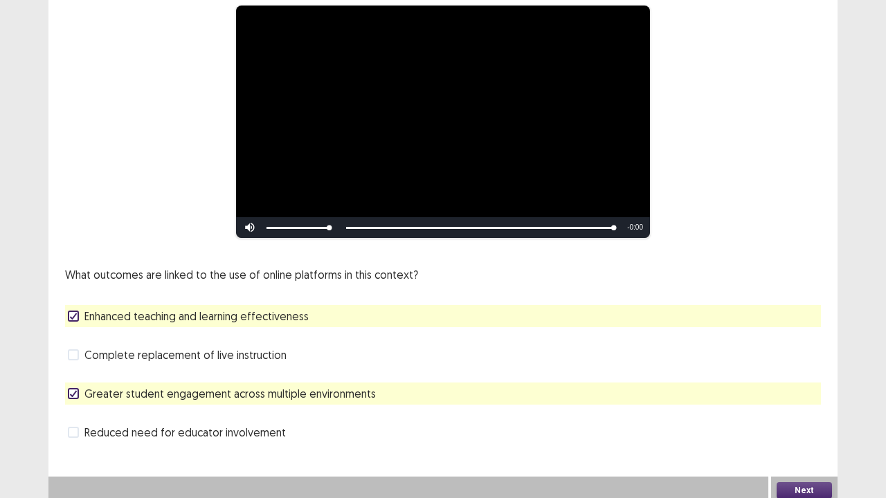
click at [786, 410] on button "Next" at bounding box center [804, 490] width 55 height 17
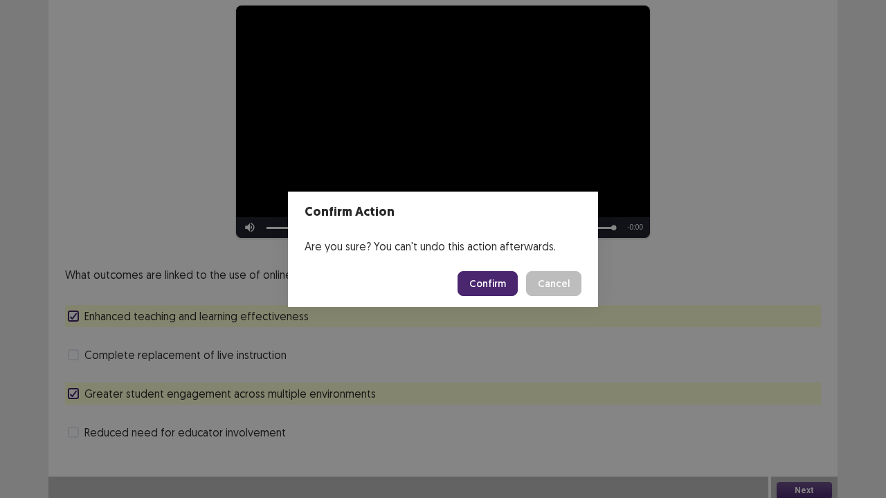
click at [491, 284] on button "Confirm" at bounding box center [488, 283] width 60 height 25
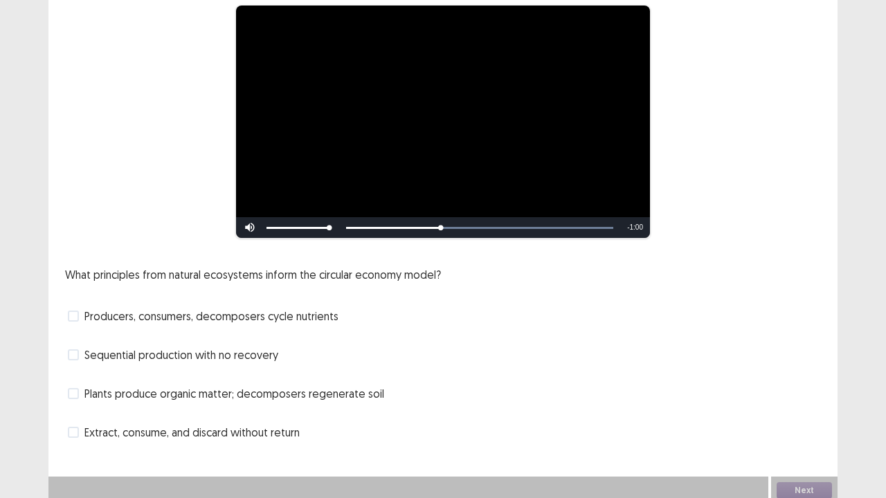
click at [314, 308] on span "Producers, consumers, decomposers cycle nutrients" at bounding box center [211, 316] width 254 height 17
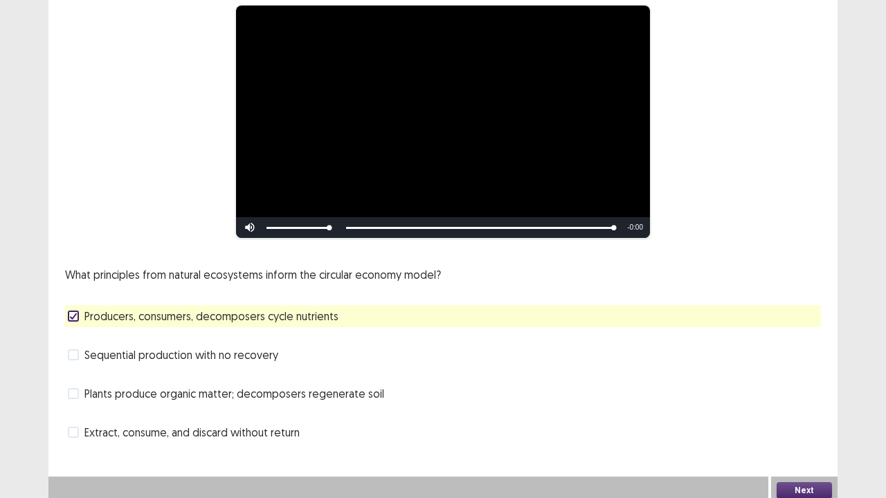
click at [797, 410] on button "Next" at bounding box center [804, 490] width 55 height 17
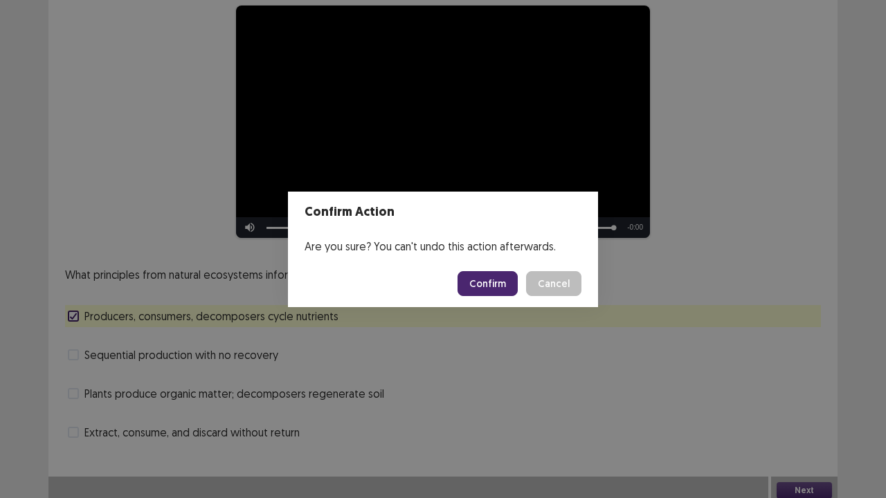
click at [487, 275] on button "Confirm" at bounding box center [488, 283] width 60 height 25
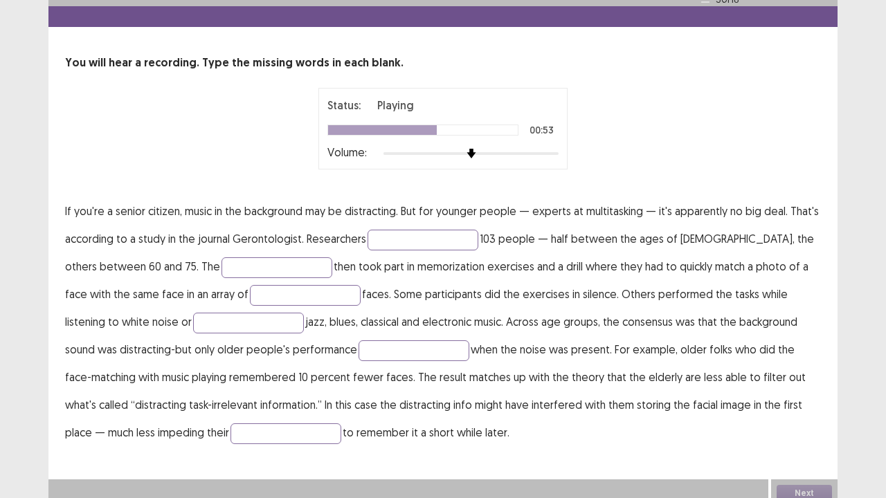
scroll to position [39, 0]
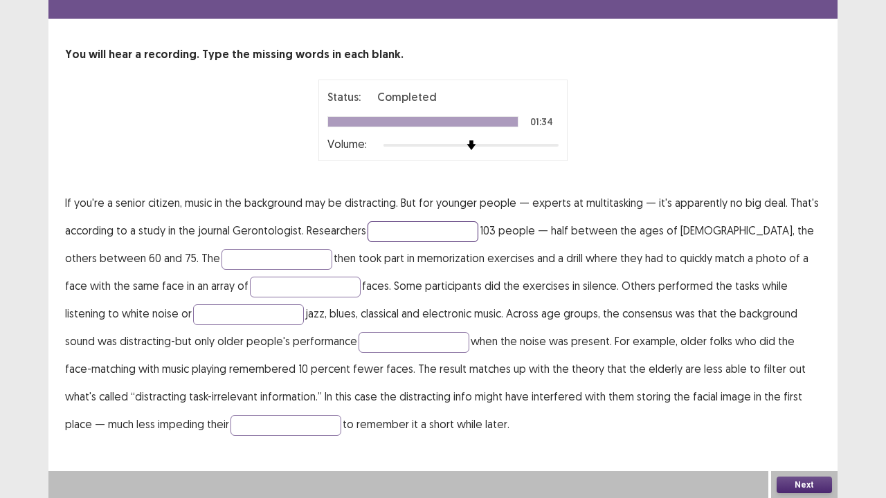
click at [391, 227] on input "text" at bounding box center [423, 231] width 111 height 21
click at [386, 228] on input "********" at bounding box center [423, 231] width 111 height 21
click at [425, 228] on input "*********" at bounding box center [423, 231] width 111 height 21
type input "*"
type input "*********"
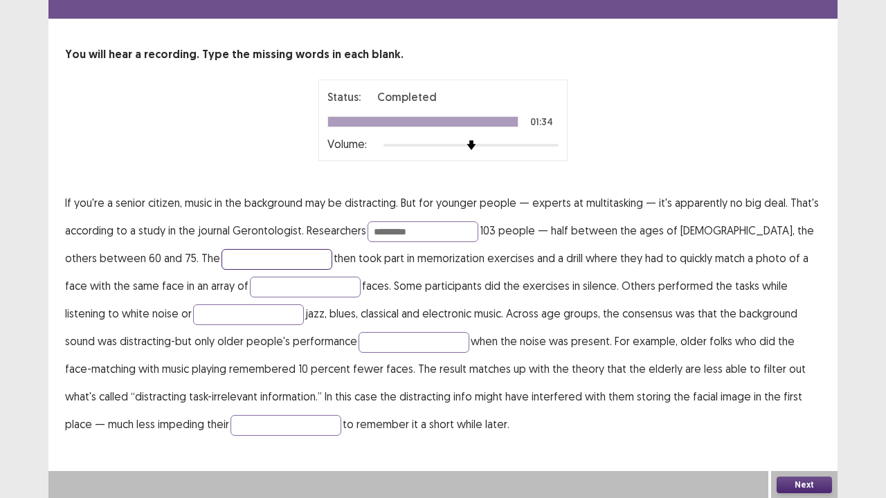
click at [221, 260] on input "text" at bounding box center [276, 259] width 111 height 21
type input "*"
type input "**********"
click at [250, 291] on input "text" at bounding box center [305, 287] width 111 height 21
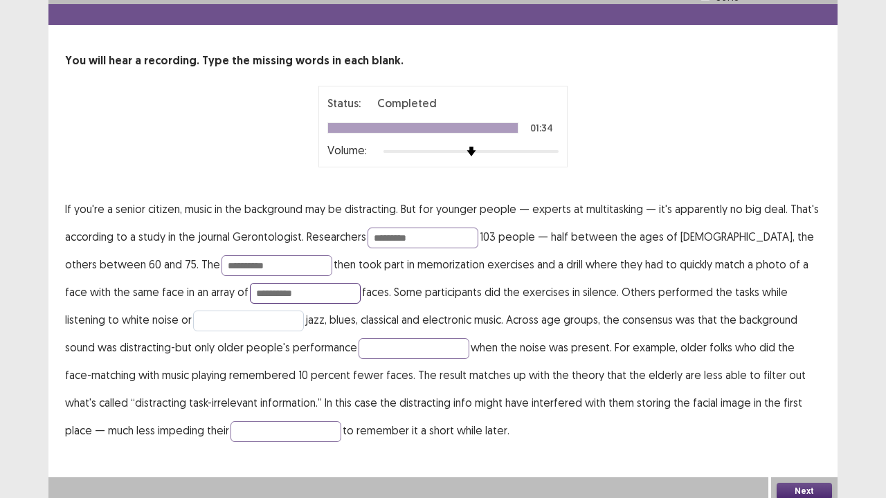
type input "**********"
click at [193, 316] on input "text" at bounding box center [248, 321] width 111 height 21
type input "**********"
click at [359, 348] on input "text" at bounding box center [414, 348] width 111 height 21
type input "********"
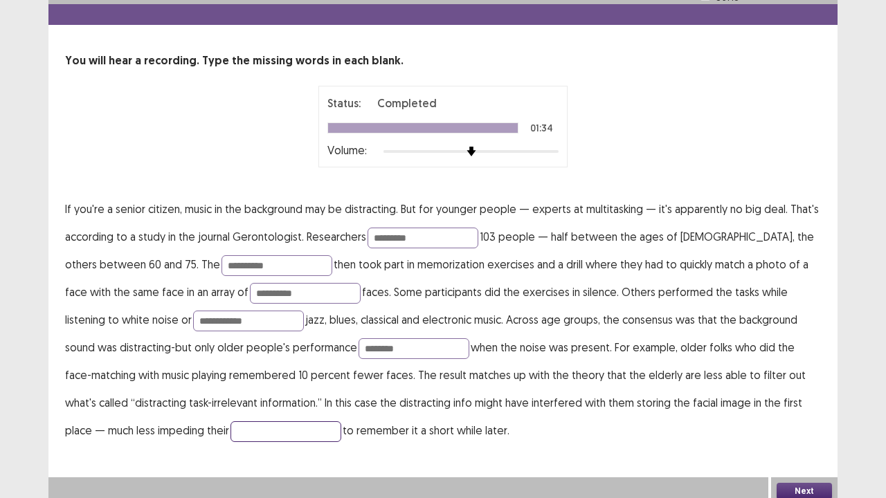
click at [230, 410] on input "text" at bounding box center [285, 432] width 111 height 21
type input "*******"
click at [797, 410] on button "Next" at bounding box center [804, 491] width 55 height 17
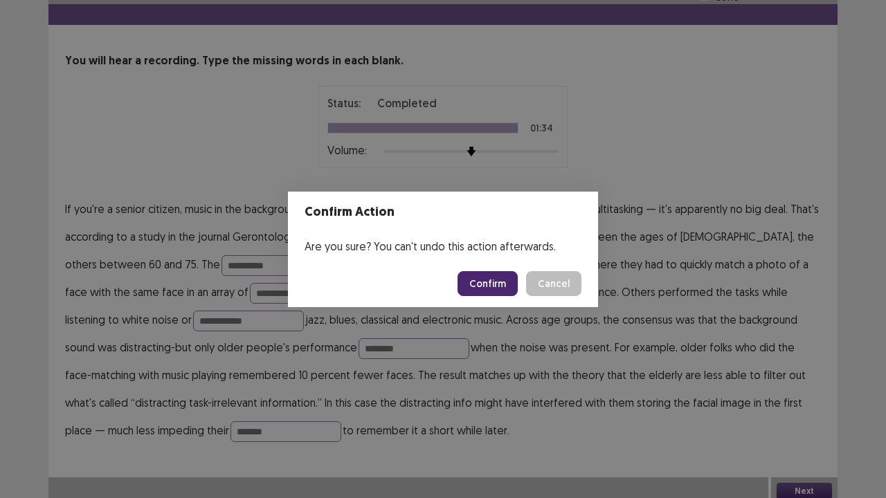
click at [491, 279] on button "Confirm" at bounding box center [488, 283] width 60 height 25
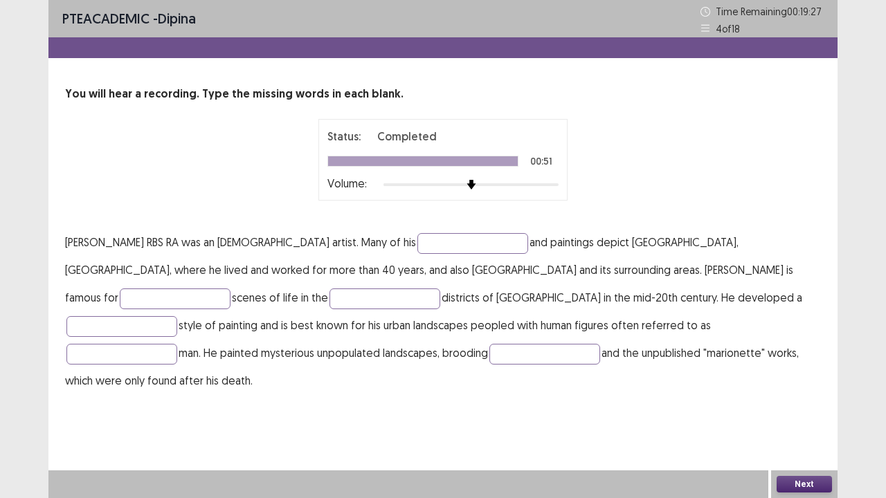
click at [428, 254] on p "[PERSON_NAME] RBS RA was an [DEMOGRAPHIC_DATA] artist. Many of his and painting…" at bounding box center [443, 311] width 756 height 166
click at [427, 249] on input "text" at bounding box center [472, 243] width 111 height 21
type input "*******"
click at [230, 289] on input "text" at bounding box center [175, 299] width 111 height 21
type input "********"
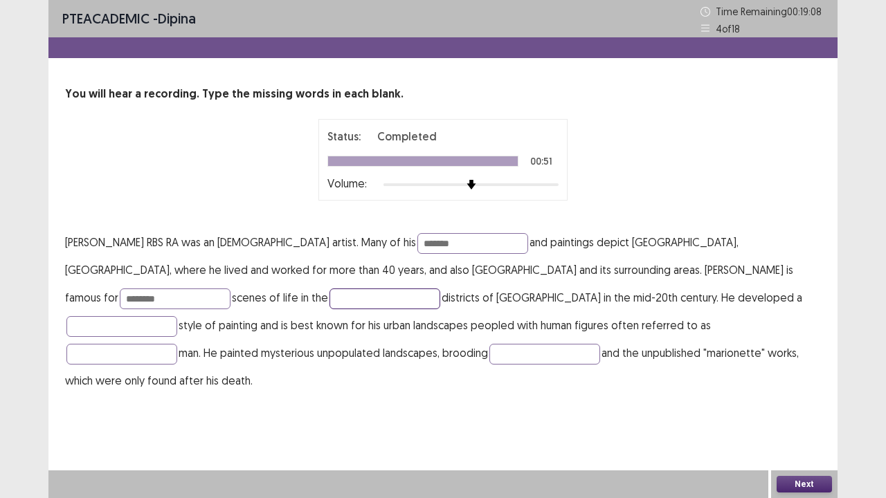
click at [329, 300] on input "text" at bounding box center [384, 299] width 111 height 21
type input "**********"
click at [177, 316] on input "text" at bounding box center [121, 326] width 111 height 21
type input "**********"
click at [177, 344] on input "text" at bounding box center [121, 354] width 111 height 21
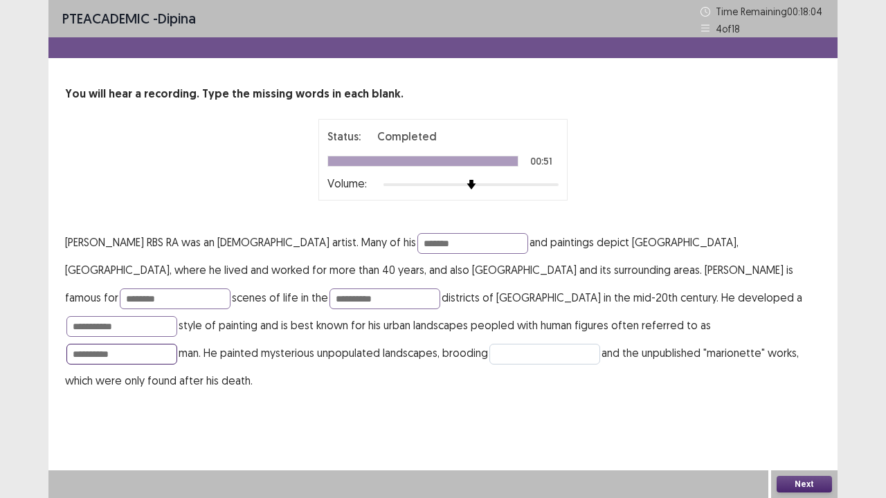
type input "**********"
click at [489, 363] on input "text" at bounding box center [544, 354] width 111 height 21
type input "*********"
click at [800, 410] on button "Next" at bounding box center [804, 484] width 55 height 17
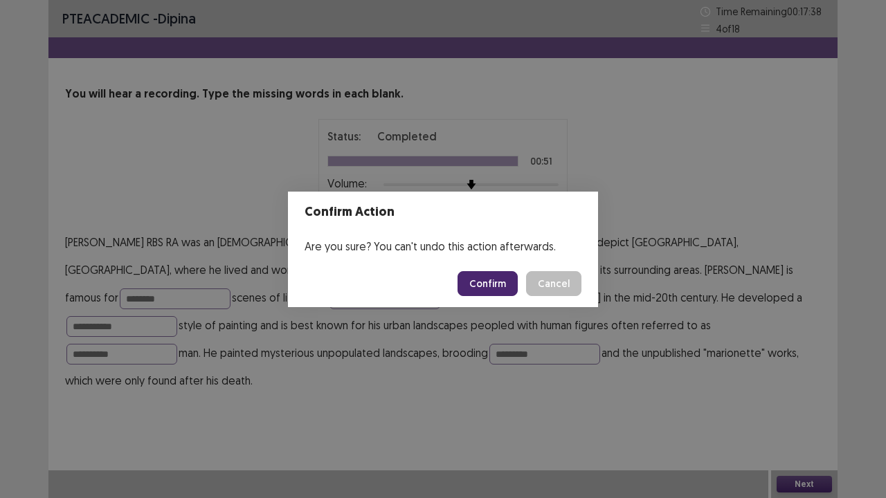
click at [485, 277] on button "Confirm" at bounding box center [488, 283] width 60 height 25
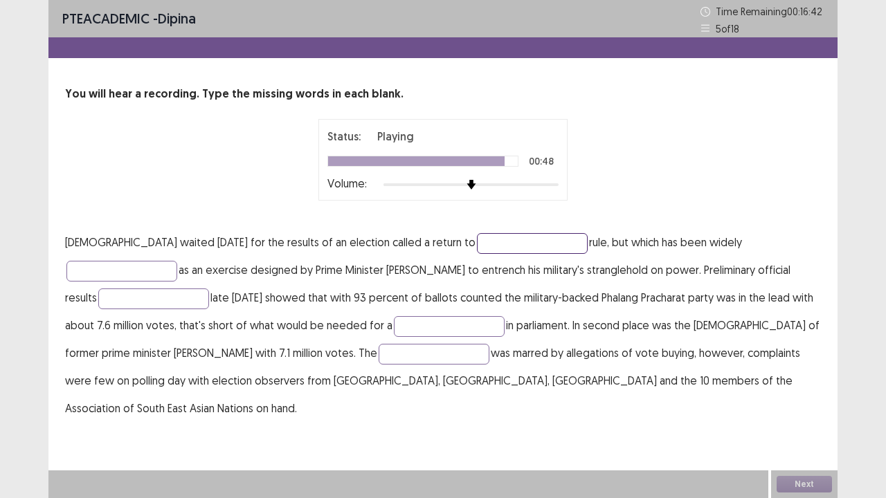
click at [477, 248] on input "text" at bounding box center [532, 243] width 111 height 21
type input "**********"
click at [177, 261] on input "text" at bounding box center [121, 271] width 111 height 21
type input "**********"
click at [209, 289] on input "text" at bounding box center [153, 299] width 111 height 21
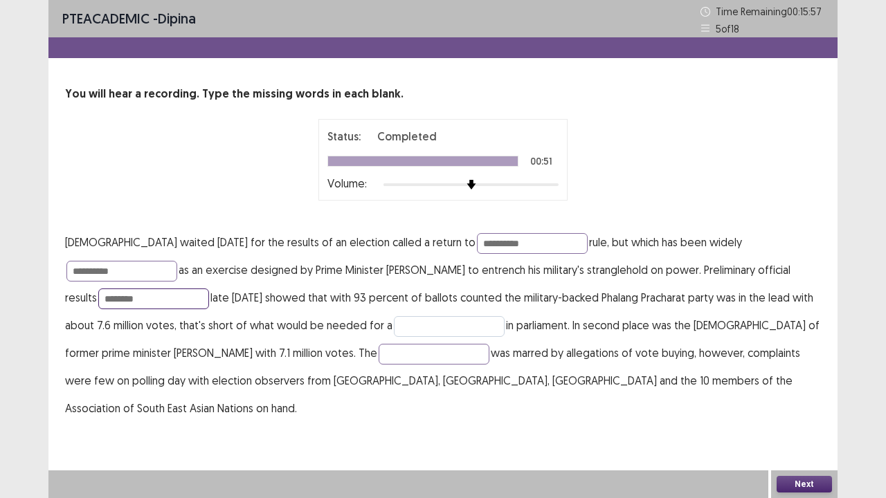
type input "********"
click at [394, 330] on input "text" at bounding box center [449, 326] width 111 height 21
type input "********"
click at [379, 361] on input "text" at bounding box center [434, 354] width 111 height 21
type input "********"
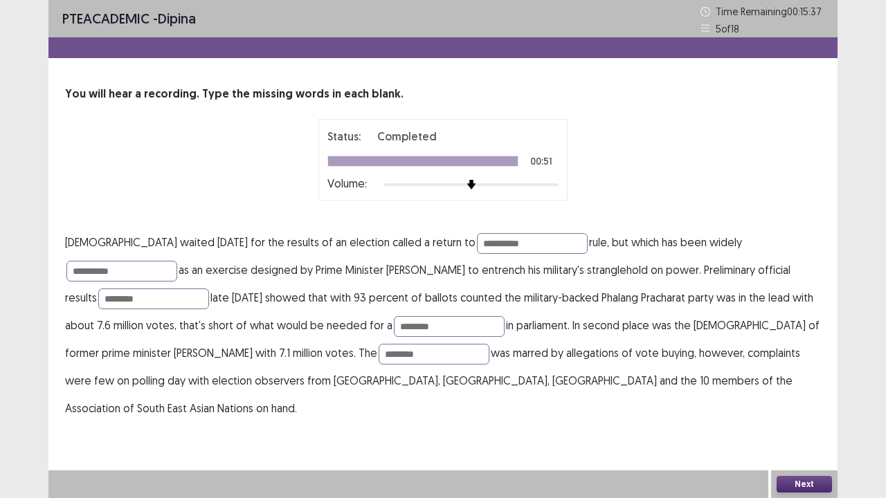
click at [795, 410] on button "Next" at bounding box center [804, 484] width 55 height 17
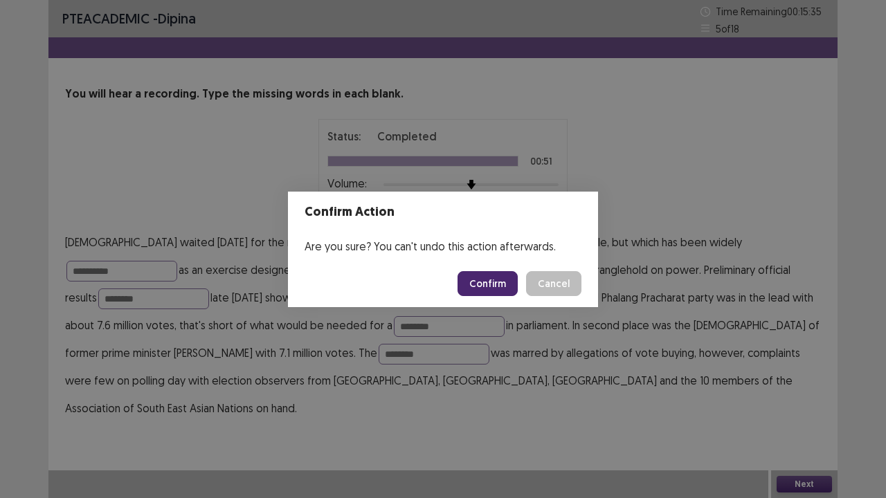
click at [486, 286] on button "Confirm" at bounding box center [488, 283] width 60 height 25
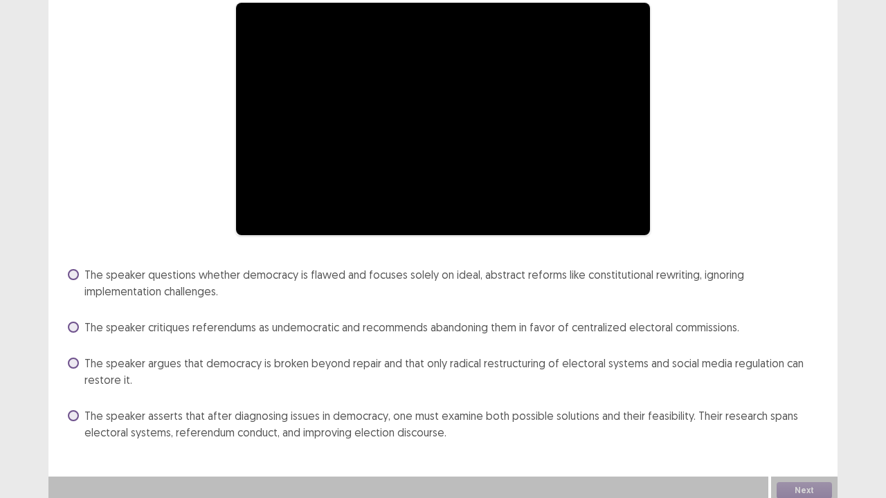
scroll to position [129, 0]
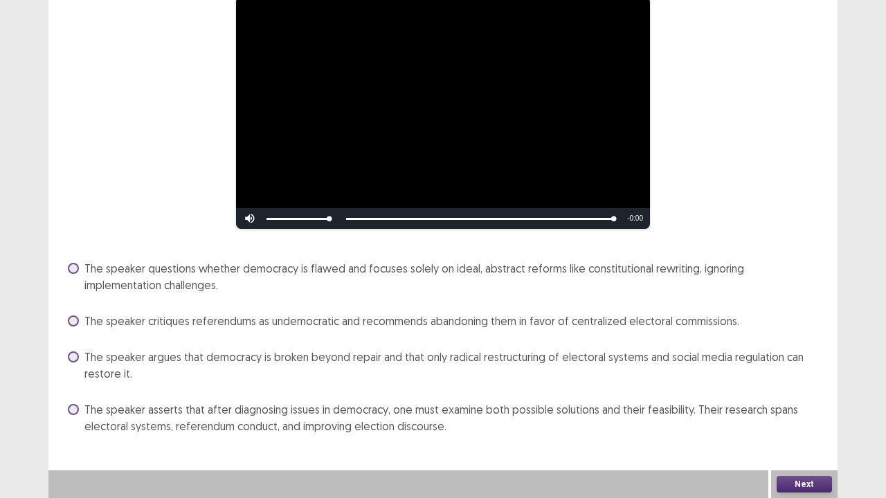
click at [261, 331] on div "The speaker critiques referendums as undemocratic and recommends abandoning the…" at bounding box center [443, 321] width 756 height 22
click at [185, 363] on span "The speaker argues that democracy is broken beyond repair and that only radical…" at bounding box center [452, 365] width 736 height 33
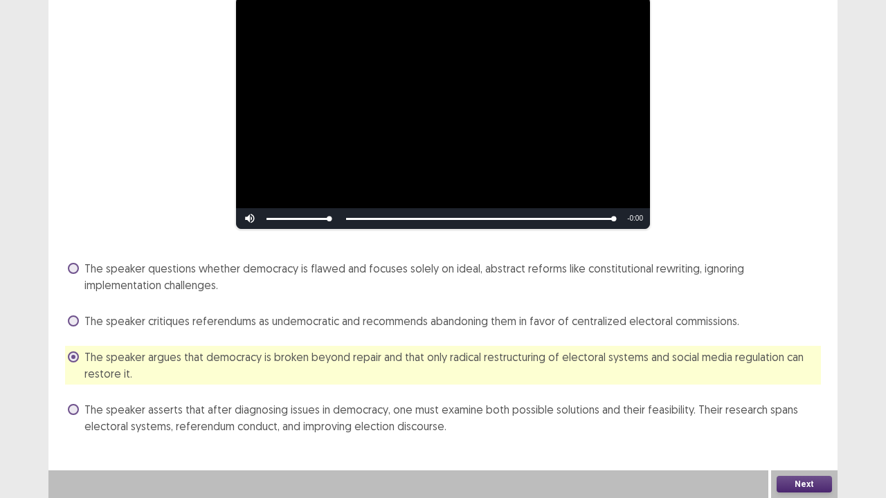
click at [420, 410] on span "The speaker asserts that after diagnosing issues in democracy, one must examine…" at bounding box center [452, 417] width 736 height 33
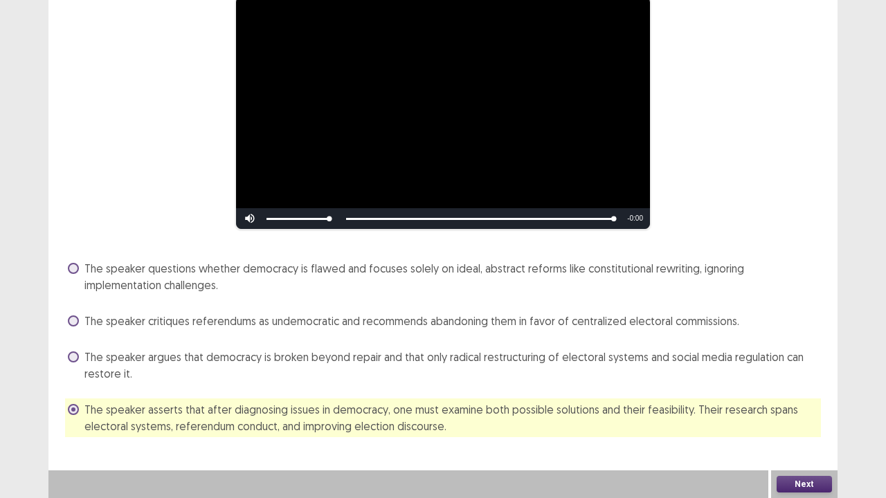
click at [790, 410] on button "Next" at bounding box center [804, 484] width 55 height 17
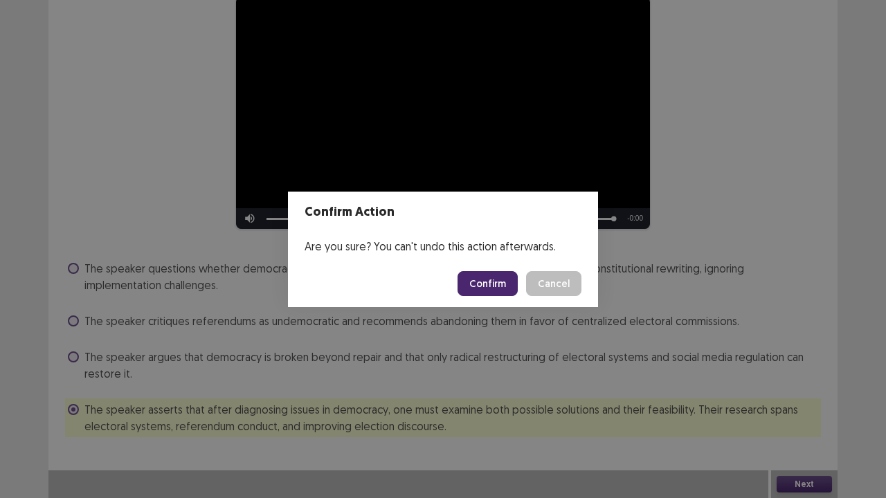
click at [498, 282] on button "Confirm" at bounding box center [488, 283] width 60 height 25
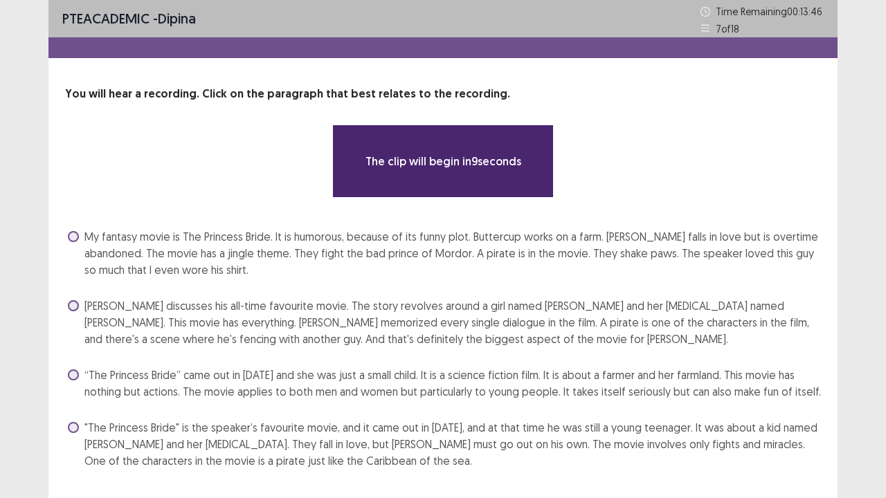
scroll to position [34, 0]
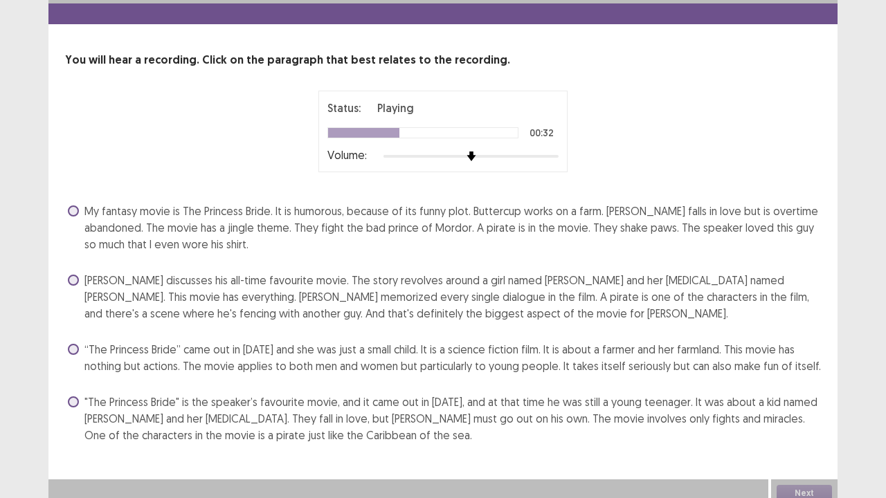
click at [437, 408] on span ""The Princess Bride" is the speaker’s favourite movie, and it came out in [DATE…" at bounding box center [452, 419] width 736 height 50
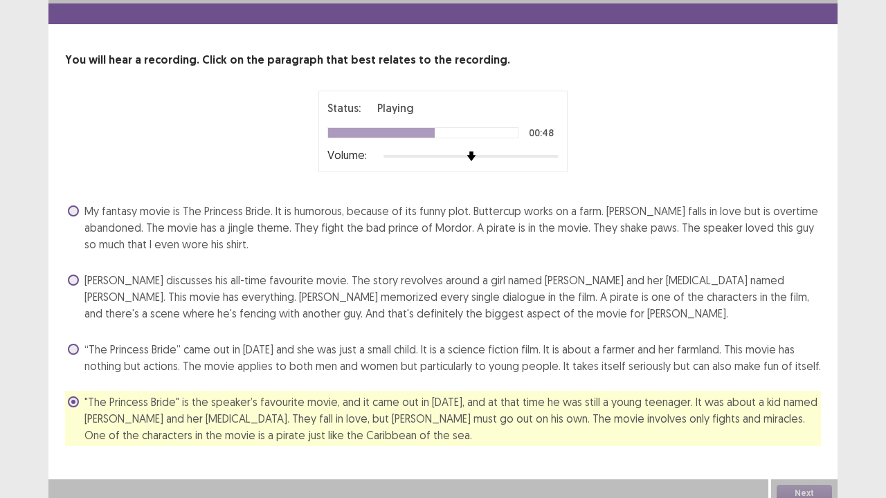
click at [546, 410] on span ""The Princess Bride" is the speaker’s favourite movie, and it came out in [DATE…" at bounding box center [452, 419] width 736 height 50
click at [341, 407] on span ""The Princess Bride" is the speaker’s favourite movie, and it came out in [DATE…" at bounding box center [452, 419] width 736 height 50
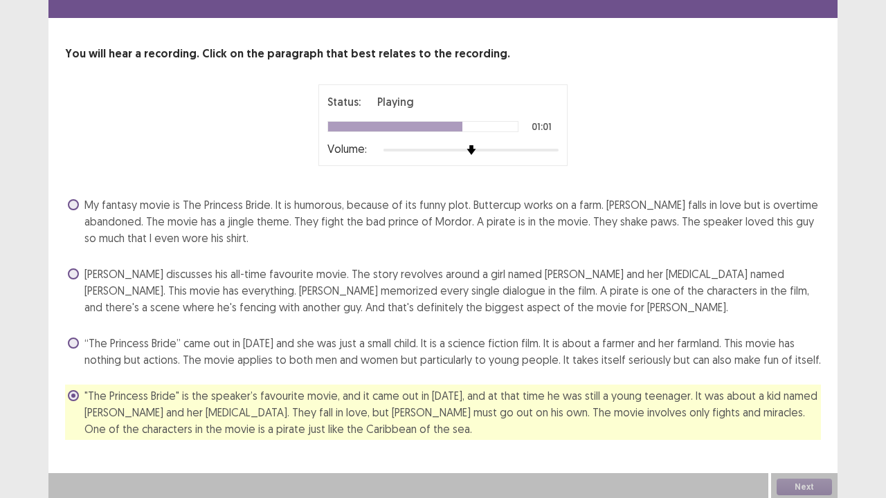
scroll to position [42, 0]
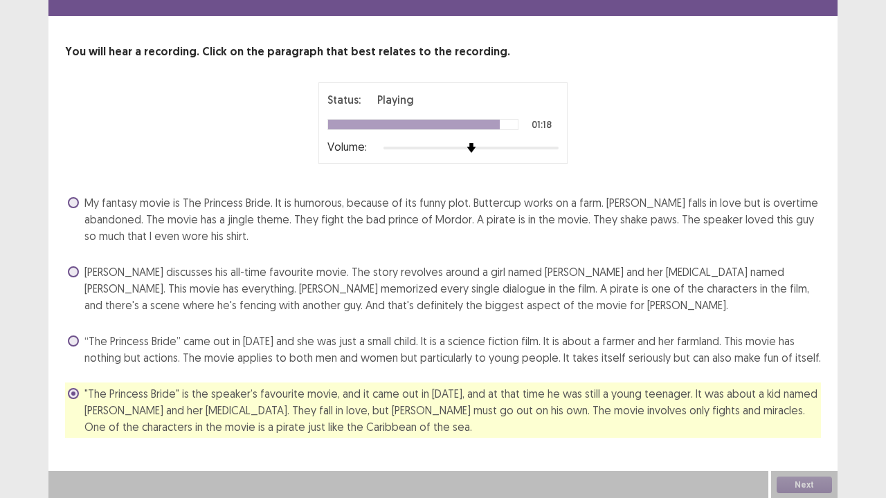
click at [572, 302] on span "[PERSON_NAME] discusses his all-time favourite movie. The story revolves around…" at bounding box center [452, 289] width 736 height 50
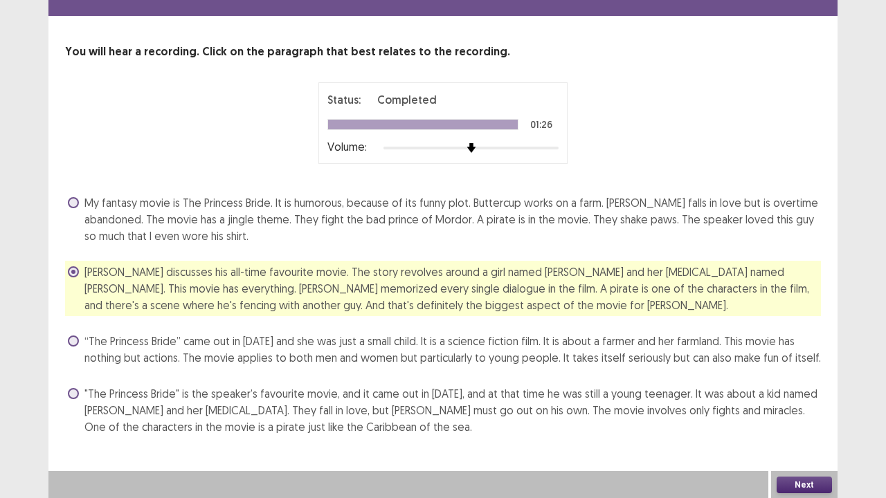
click at [796, 410] on button "Next" at bounding box center [804, 485] width 55 height 17
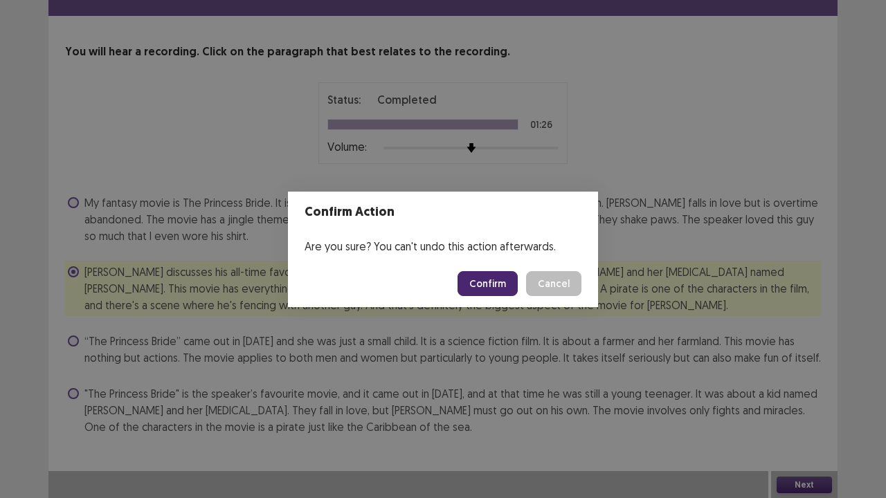
click at [486, 289] on button "Confirm" at bounding box center [488, 283] width 60 height 25
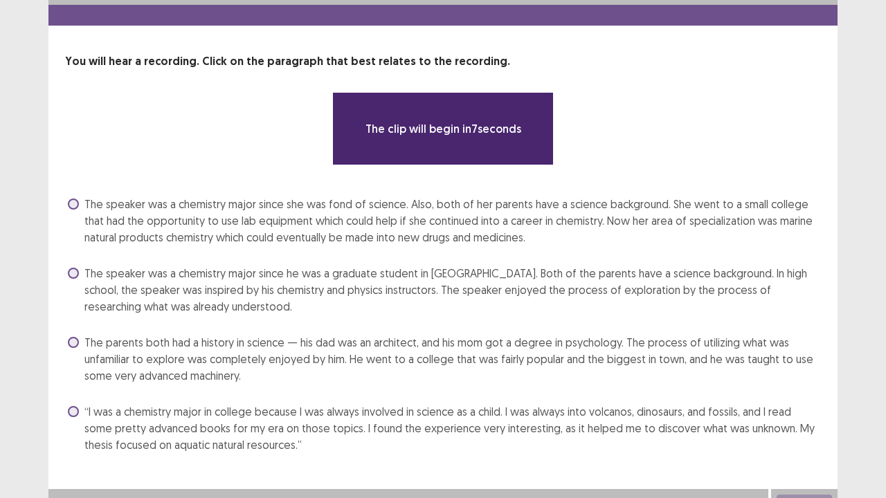
scroll to position [51, 0]
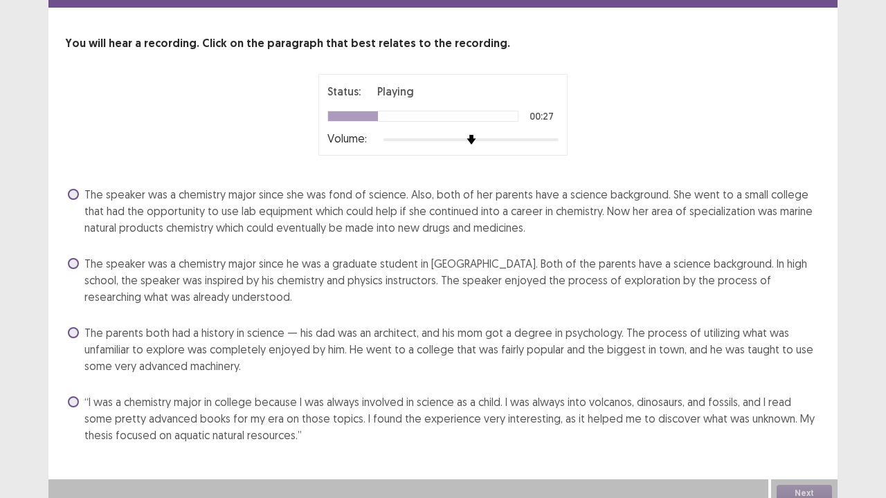
click at [522, 284] on span "The speaker was a chemistry major since he was a graduate student in [GEOGRAPHI…" at bounding box center [452, 280] width 736 height 50
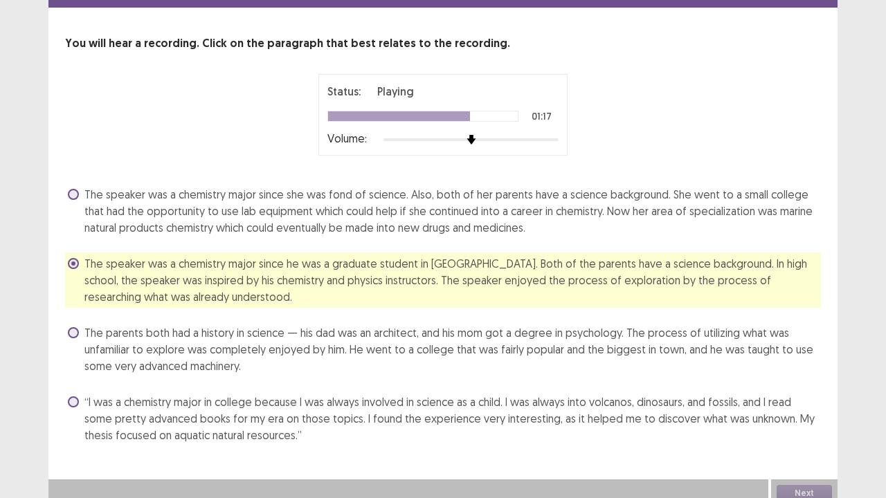
click at [641, 410] on span "“I was a chemistry major in college because I was always involved in science as…" at bounding box center [452, 419] width 736 height 50
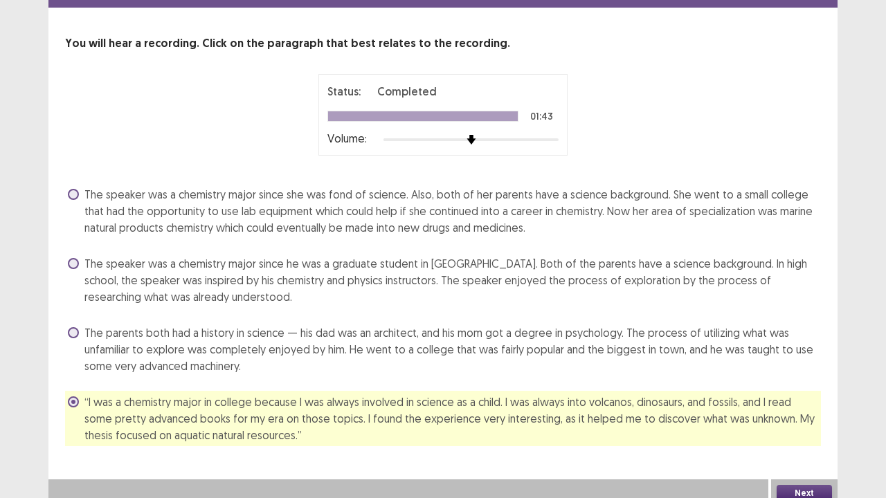
click at [443, 234] on span "The speaker was a chemistry major since she was fond of science. Also, both of …" at bounding box center [452, 211] width 736 height 50
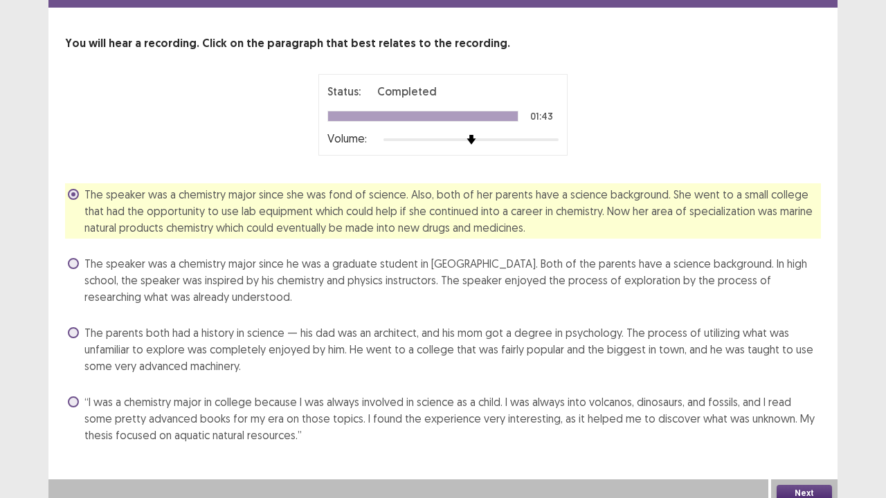
drag, startPoint x: 811, startPoint y: 485, endPoint x: 797, endPoint y: 492, distance: 16.1
click at [797, 410] on button "Next" at bounding box center [804, 493] width 55 height 17
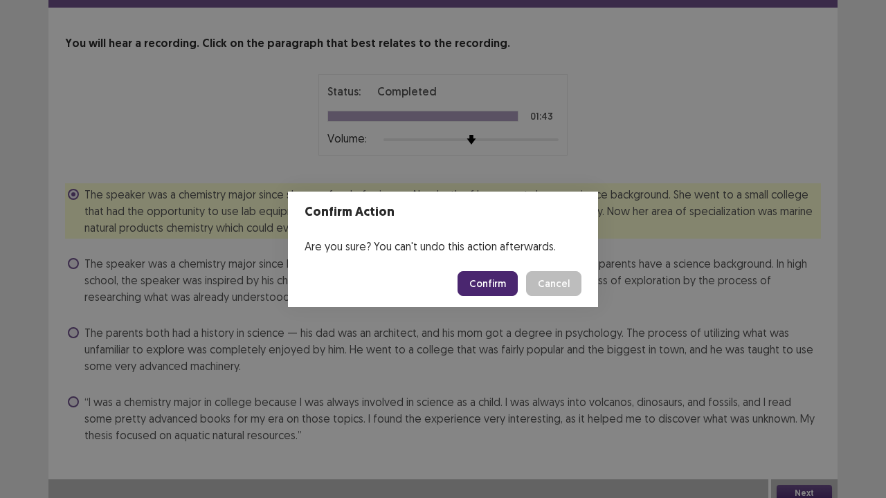
click at [485, 284] on button "Confirm" at bounding box center [488, 283] width 60 height 25
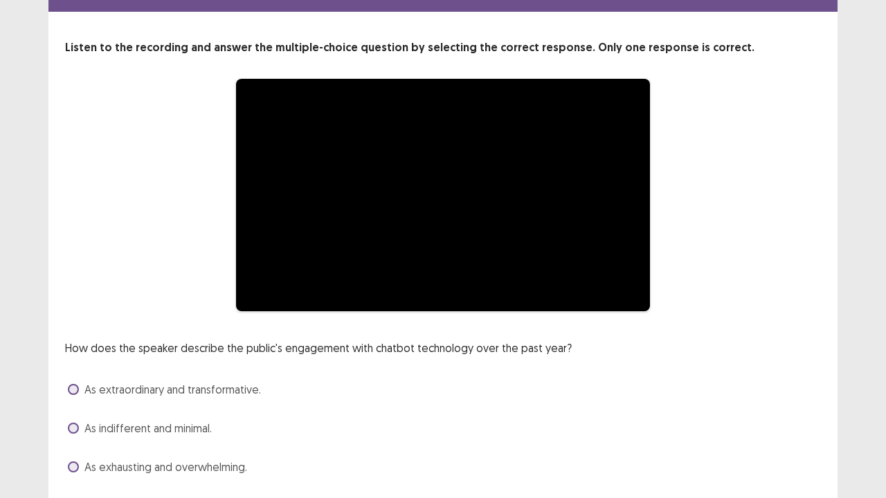
scroll to position [126, 0]
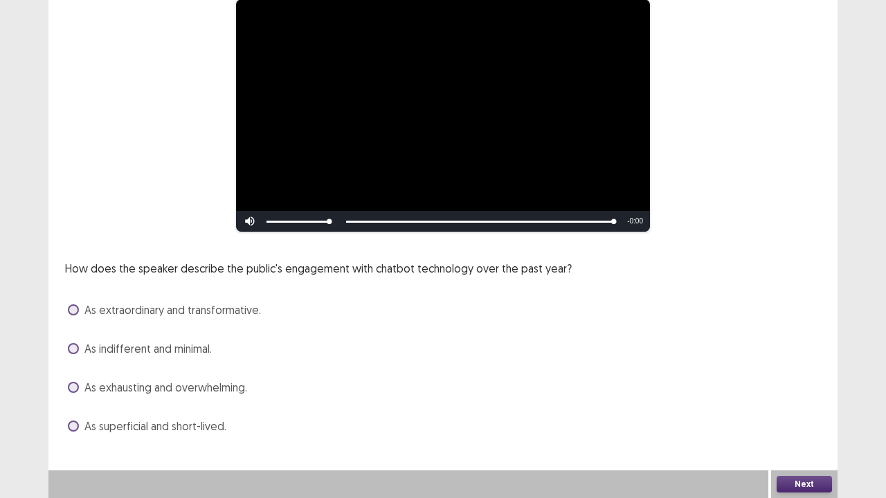
click at [185, 382] on span "As exhausting and overwhelming." at bounding box center [165, 387] width 163 height 17
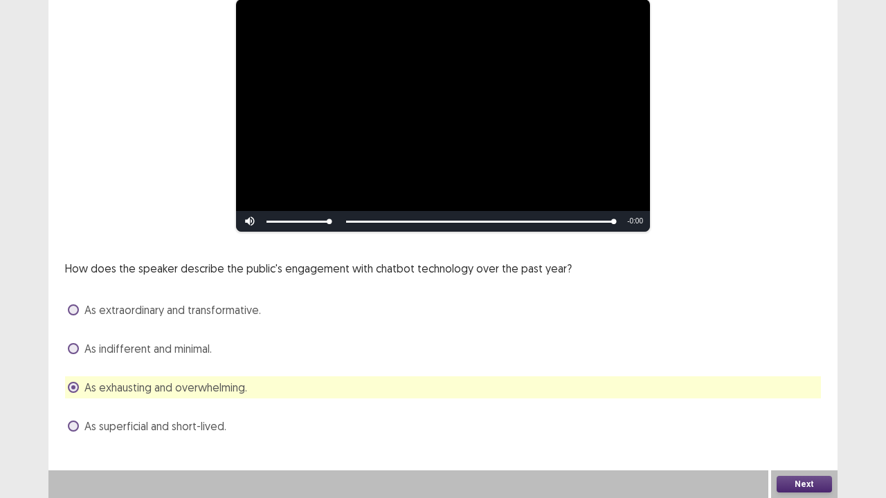
drag, startPoint x: 807, startPoint y: 482, endPoint x: 787, endPoint y: 476, distance: 20.8
click at [787, 410] on button "Next" at bounding box center [804, 484] width 55 height 17
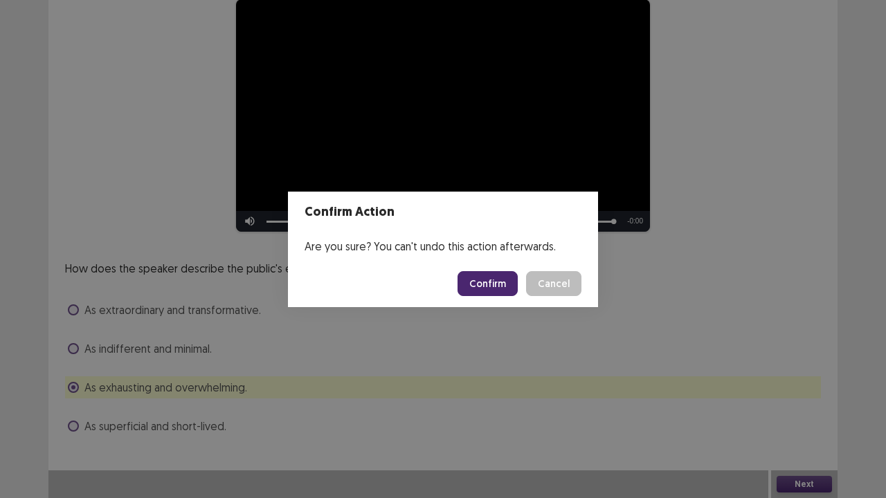
click at [472, 281] on button "Confirm" at bounding box center [488, 283] width 60 height 25
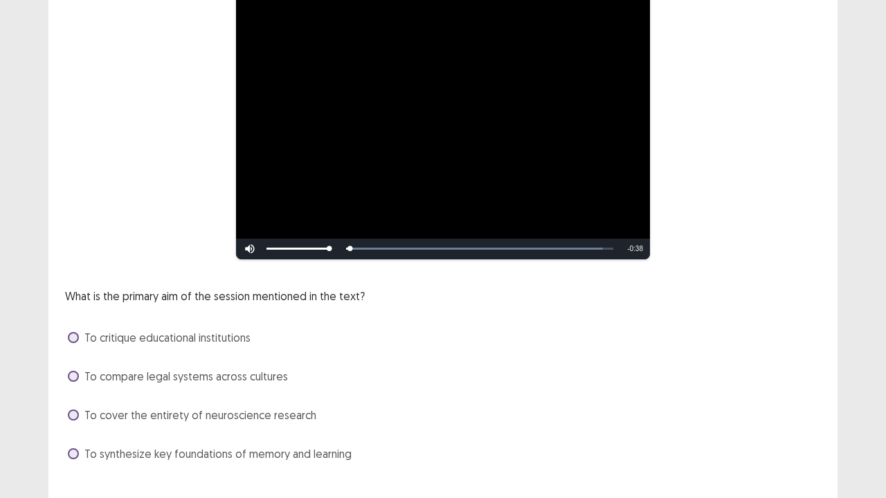
scroll to position [203, 0]
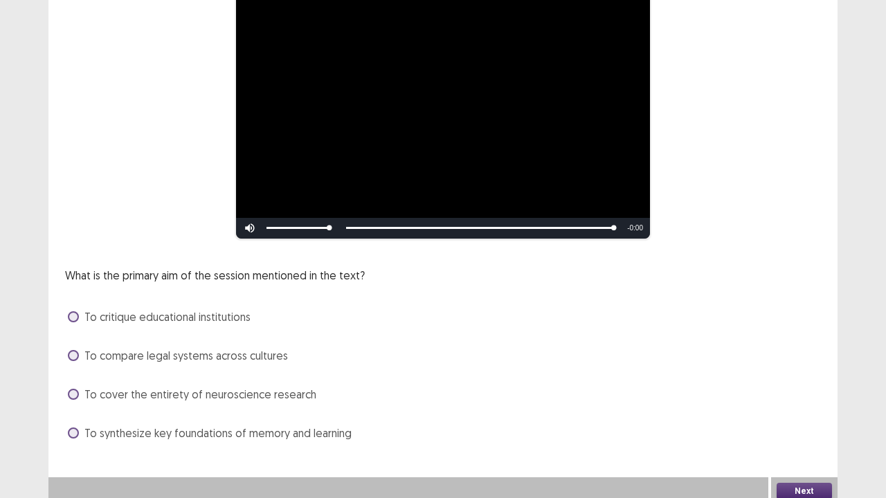
click at [275, 386] on span "To cover the entirety of neuroscience research" at bounding box center [200, 394] width 232 height 17
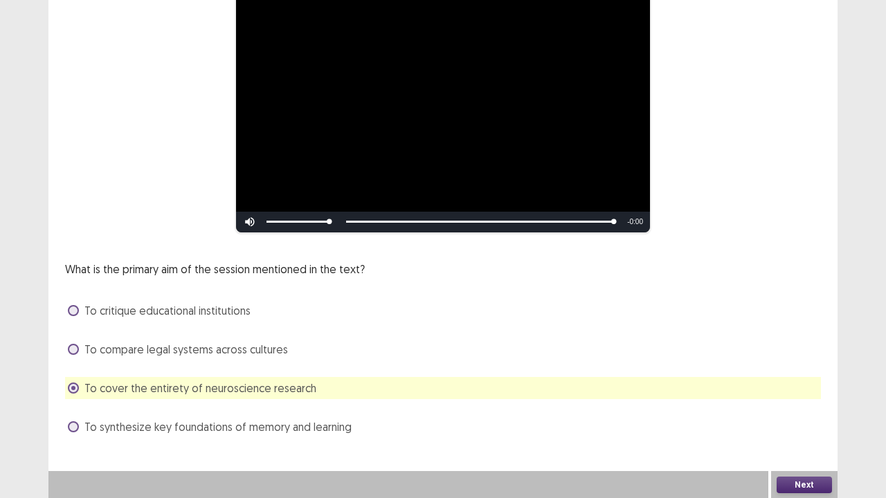
click at [811, 410] on button "Next" at bounding box center [804, 485] width 55 height 17
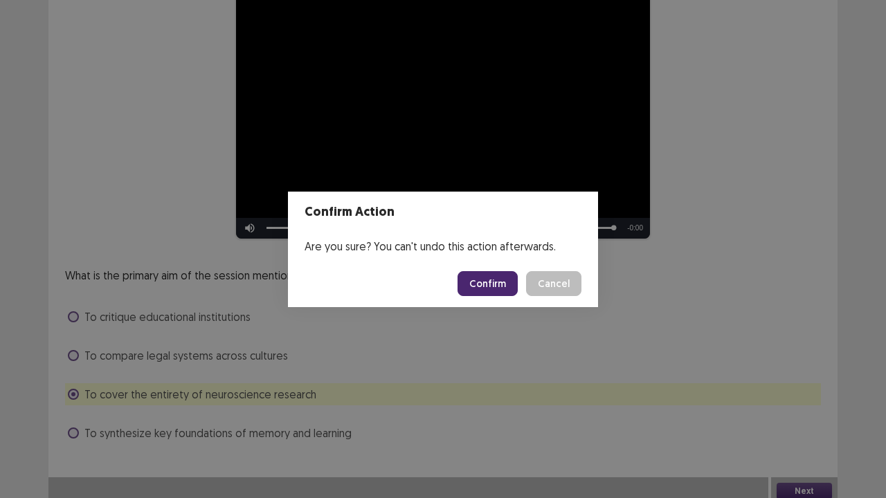
click at [485, 285] on button "Confirm" at bounding box center [488, 283] width 60 height 25
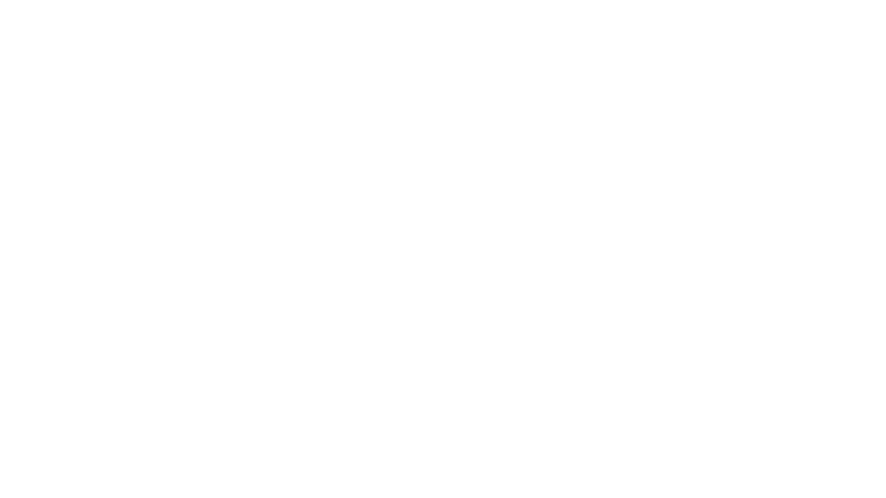
scroll to position [0, 0]
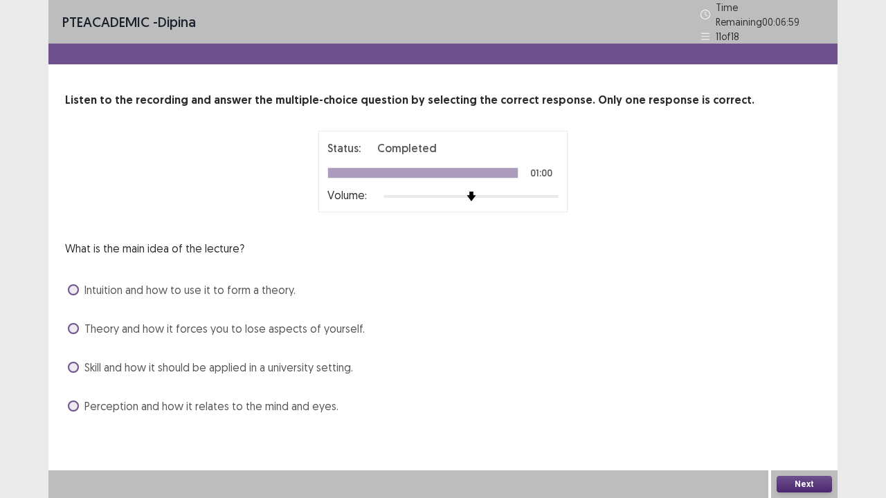
drag, startPoint x: 115, startPoint y: 280, endPoint x: 140, endPoint y: 298, distance: 30.7
click at [116, 282] on span "Intuition and how to use it to form a theory." at bounding box center [189, 290] width 211 height 17
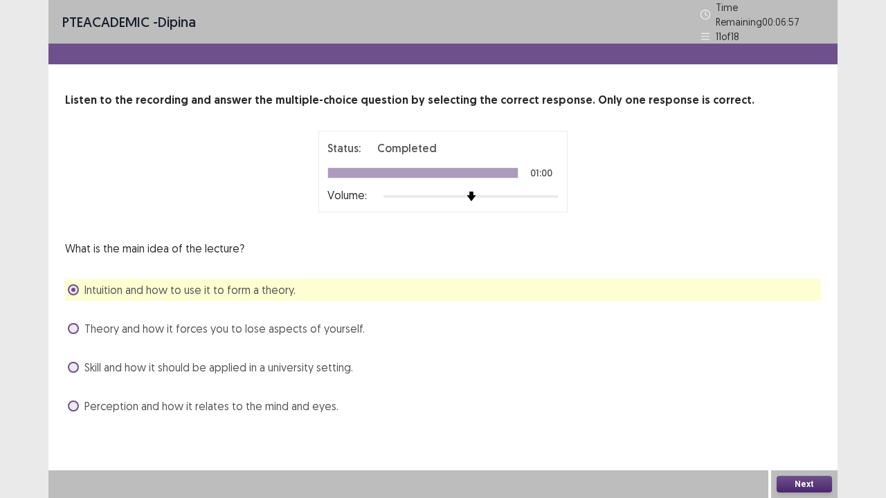
click at [784, 410] on button "Next" at bounding box center [804, 484] width 55 height 17
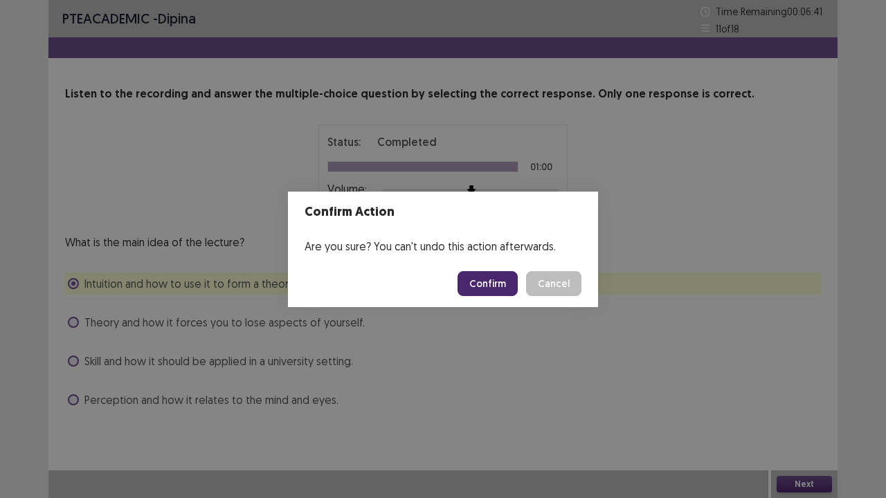
click at [489, 282] on button "Confirm" at bounding box center [488, 283] width 60 height 25
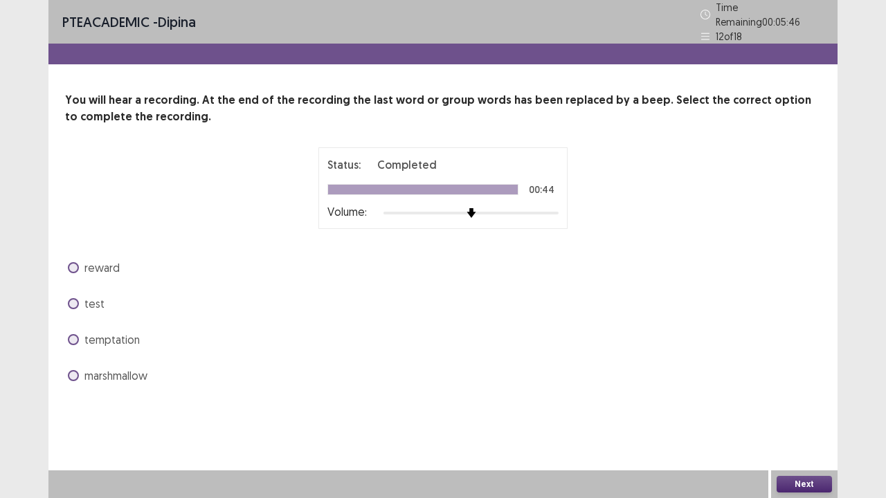
drag, startPoint x: 122, startPoint y: 332, endPoint x: 184, endPoint y: 343, distance: 63.4
click at [122, 332] on span "temptation" at bounding box center [111, 340] width 55 height 17
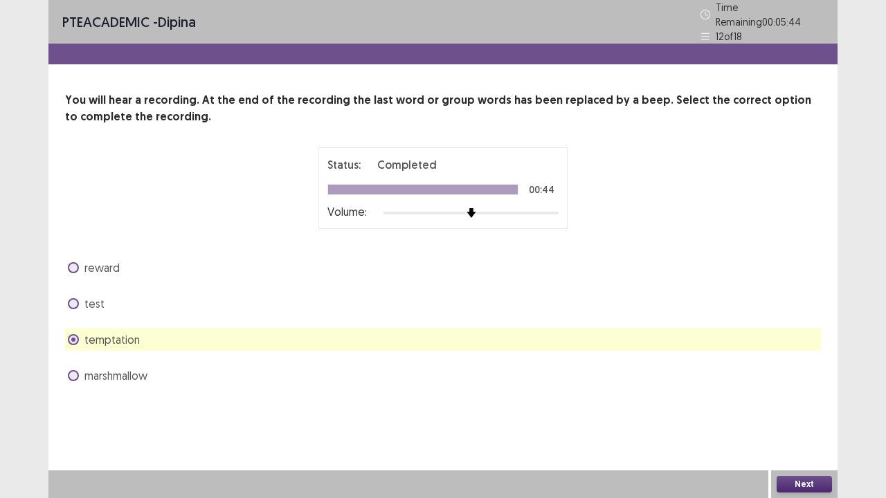
click at [797, 410] on button "Next" at bounding box center [804, 484] width 55 height 17
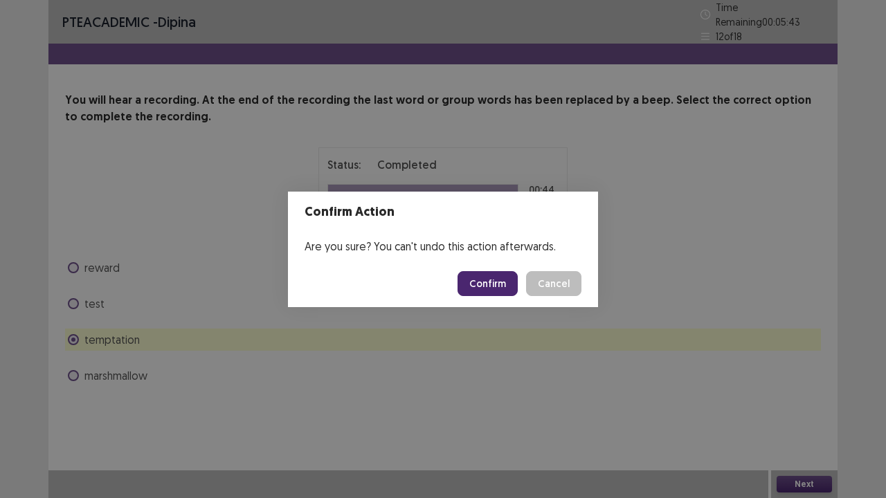
click at [489, 285] on button "Confirm" at bounding box center [488, 283] width 60 height 25
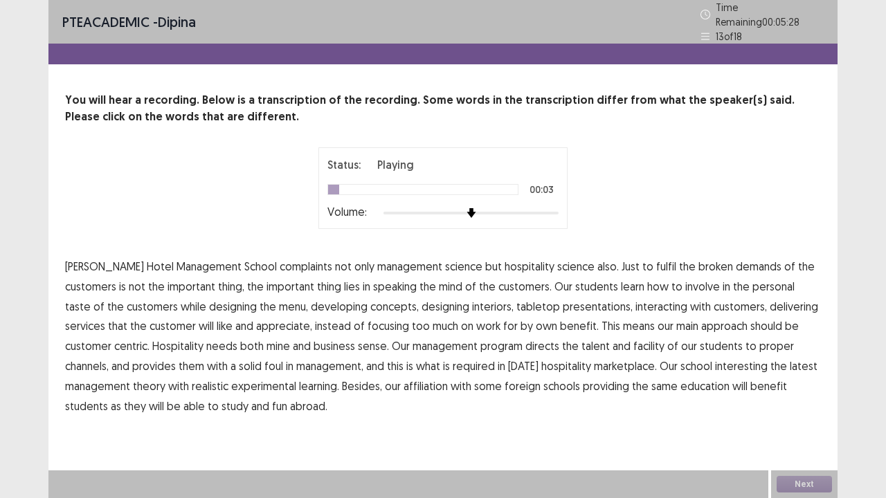
click at [280, 263] on span "complaints" at bounding box center [306, 266] width 53 height 17
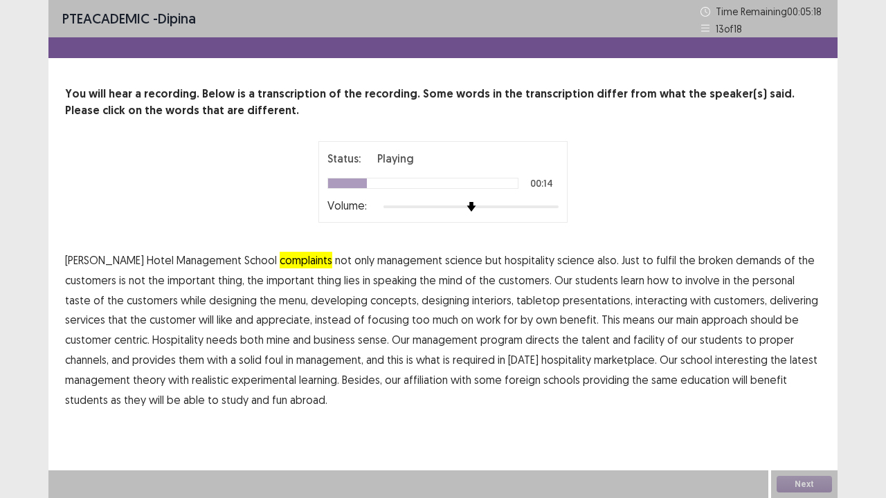
click at [373, 281] on span "speaking" at bounding box center [395, 280] width 44 height 17
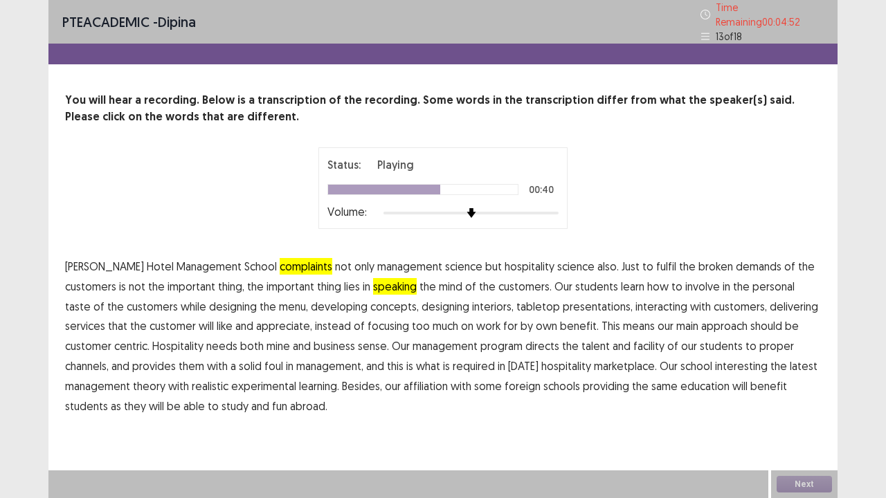
click at [266, 338] on span "mine" at bounding box center [278, 346] width 24 height 17
click at [633, 340] on span "facility" at bounding box center [648, 346] width 31 height 17
click at [264, 362] on span "foul" at bounding box center [273, 366] width 19 height 17
click at [715, 361] on span "interesting" at bounding box center [741, 366] width 53 height 17
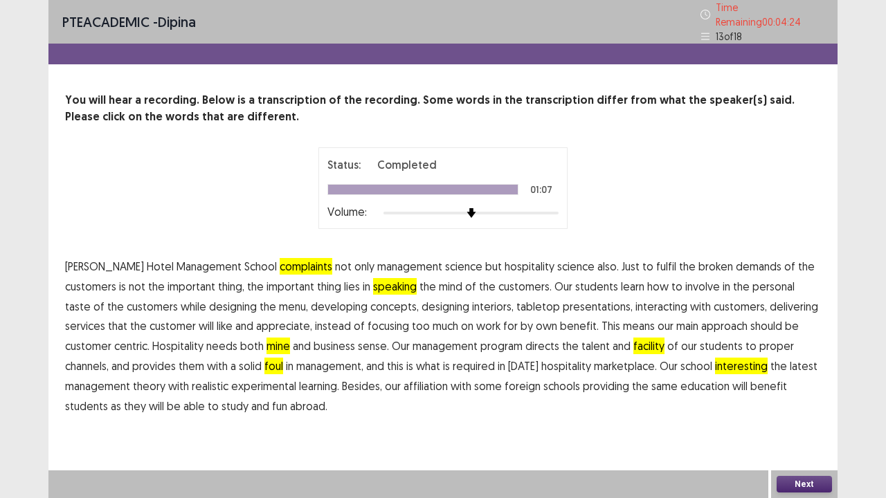
click at [272, 399] on span "fun" at bounding box center [279, 406] width 15 height 17
click at [802, 410] on button "Next" at bounding box center [804, 484] width 55 height 17
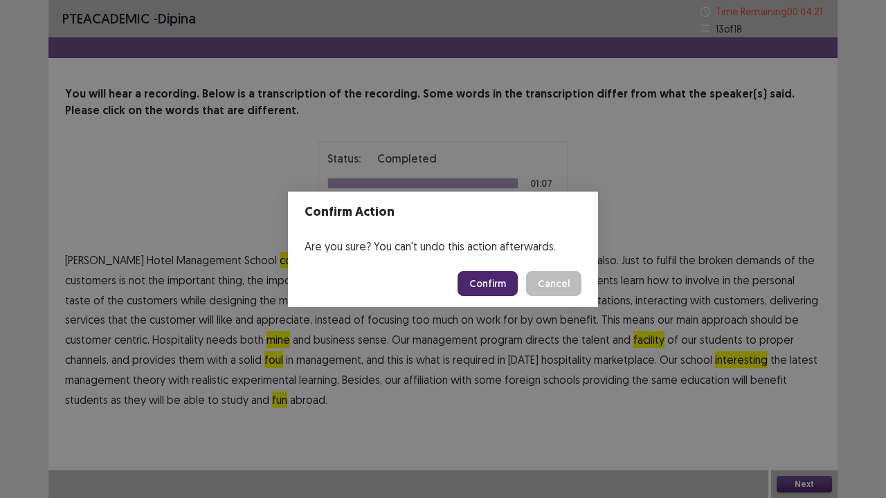
click at [491, 285] on button "Confirm" at bounding box center [488, 283] width 60 height 25
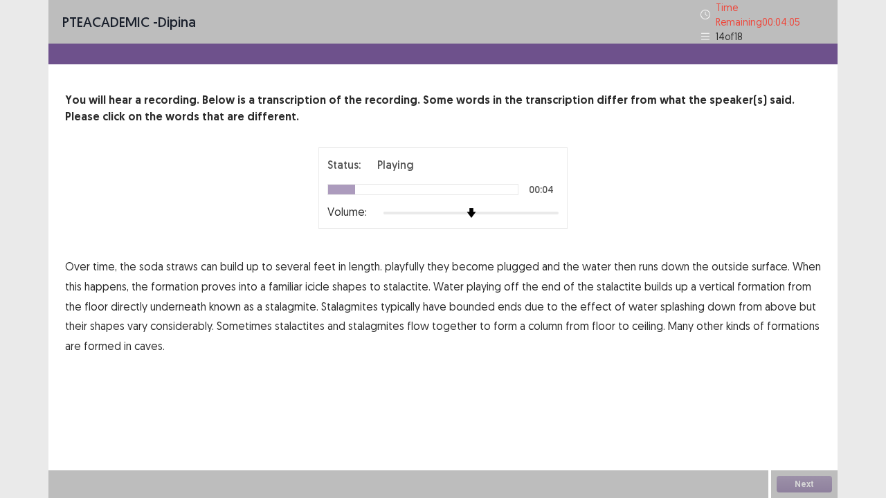
click at [395, 259] on span "playfully" at bounding box center [404, 266] width 39 height 17
click at [220, 281] on span "proves" at bounding box center [218, 286] width 35 height 17
click at [450, 303] on span "bounded" at bounding box center [472, 306] width 46 height 17
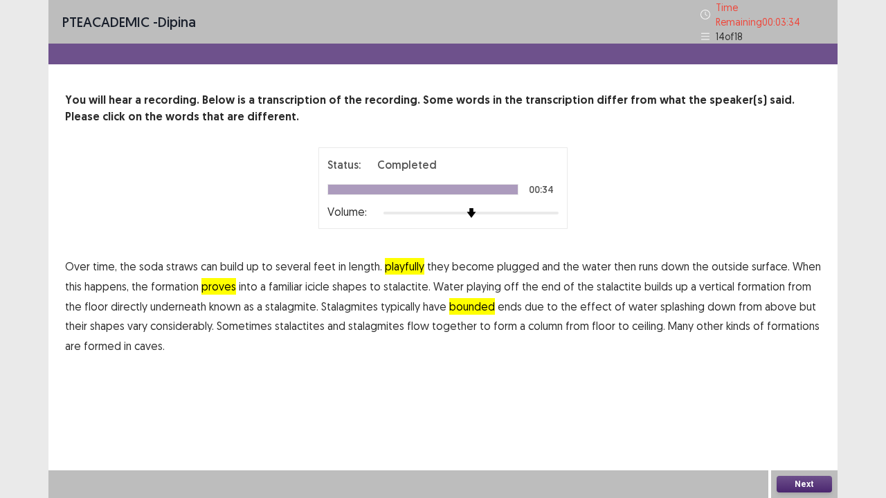
click at [800, 410] on div "Next" at bounding box center [804, 485] width 66 height 28
click at [792, 410] on button "Next" at bounding box center [804, 484] width 55 height 17
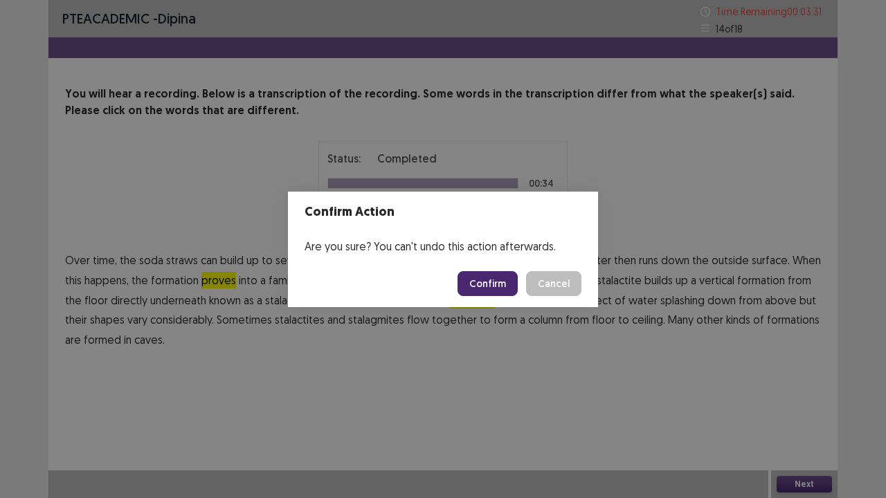
click at [477, 282] on button "Confirm" at bounding box center [488, 283] width 60 height 25
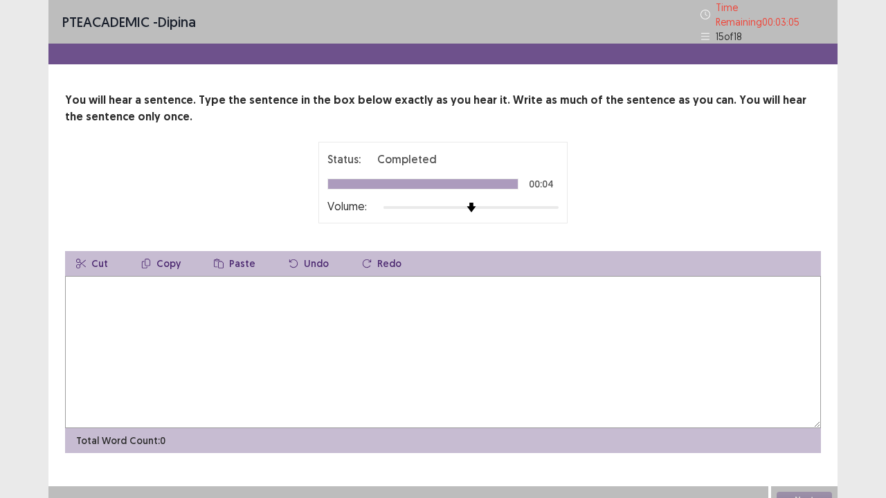
click at [117, 287] on textarea at bounding box center [443, 352] width 756 height 152
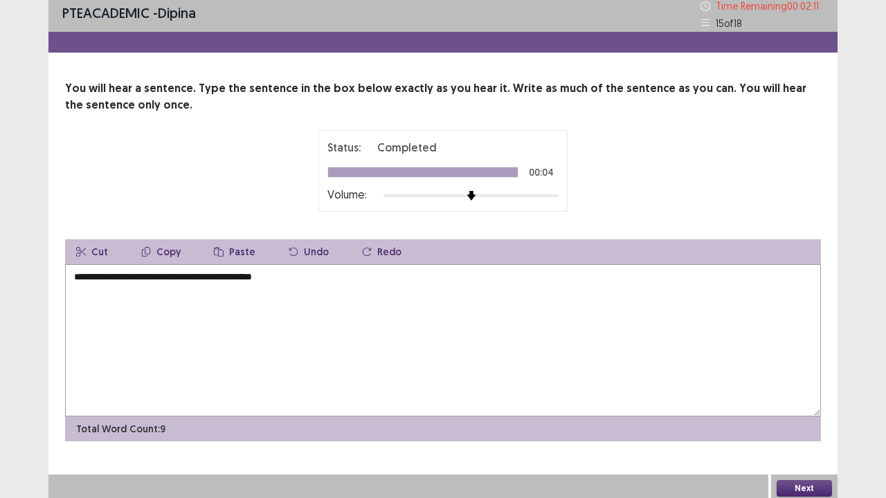
scroll to position [9, 0]
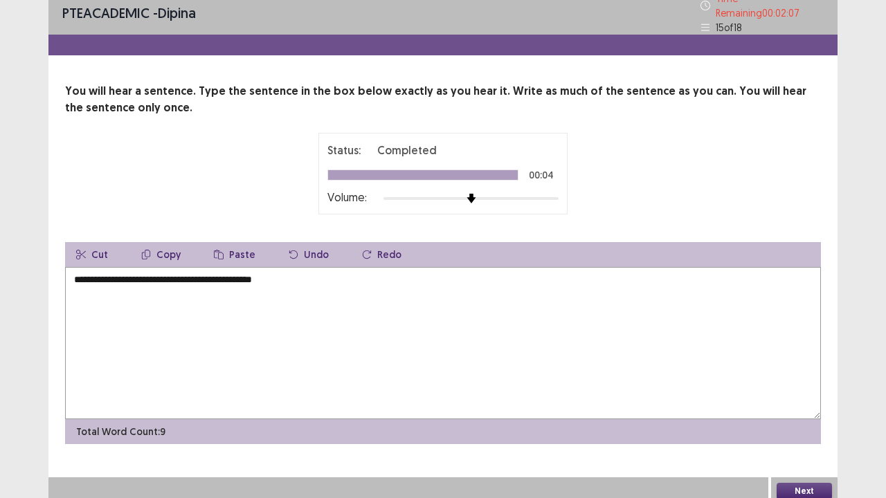
type textarea "**********"
drag, startPoint x: 794, startPoint y: 482, endPoint x: 585, endPoint y: 317, distance: 266.1
click at [778, 410] on div "**********" at bounding box center [442, 248] width 789 height 514
drag, startPoint x: 812, startPoint y: 483, endPoint x: 803, endPoint y: 479, distance: 9.9
click at [803, 410] on button "Next" at bounding box center [804, 491] width 55 height 17
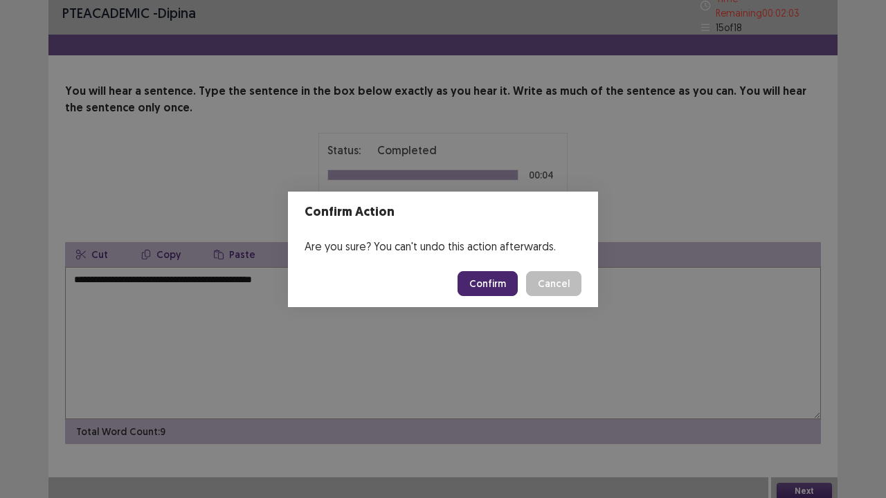
click at [474, 287] on button "Confirm" at bounding box center [488, 283] width 60 height 25
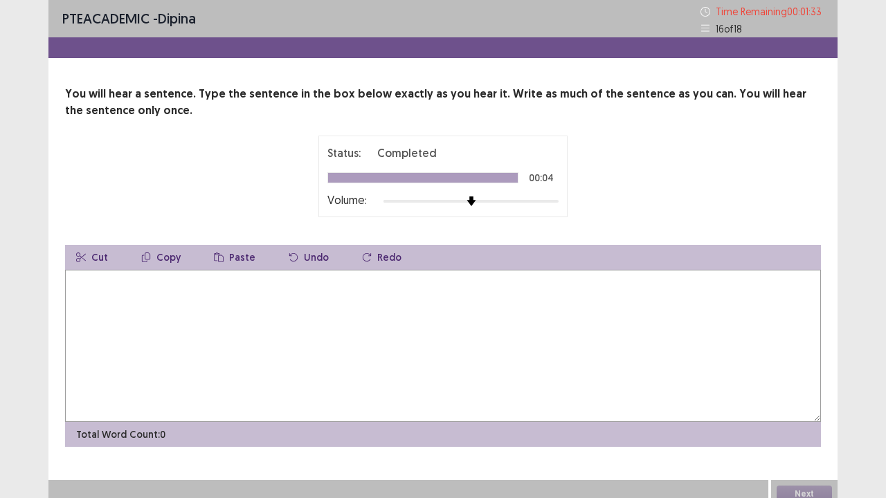
click at [82, 309] on textarea at bounding box center [443, 346] width 756 height 152
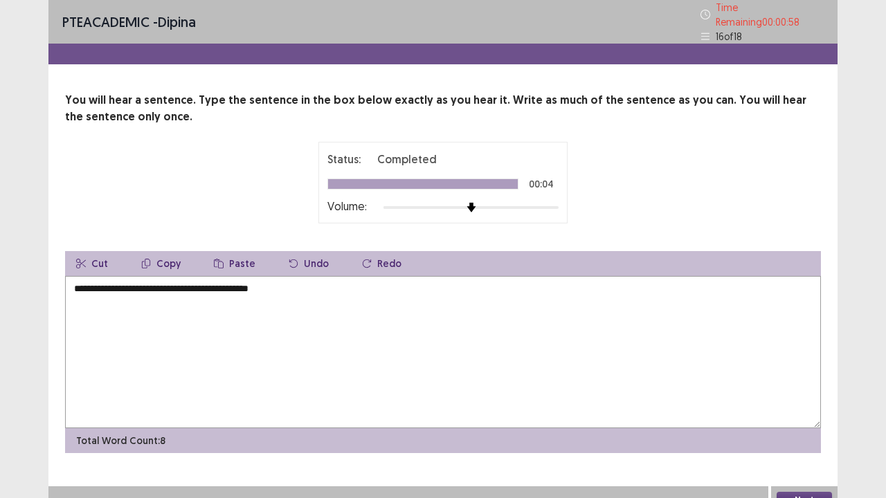
type textarea "**********"
click at [799, 410] on button "Next" at bounding box center [804, 500] width 55 height 17
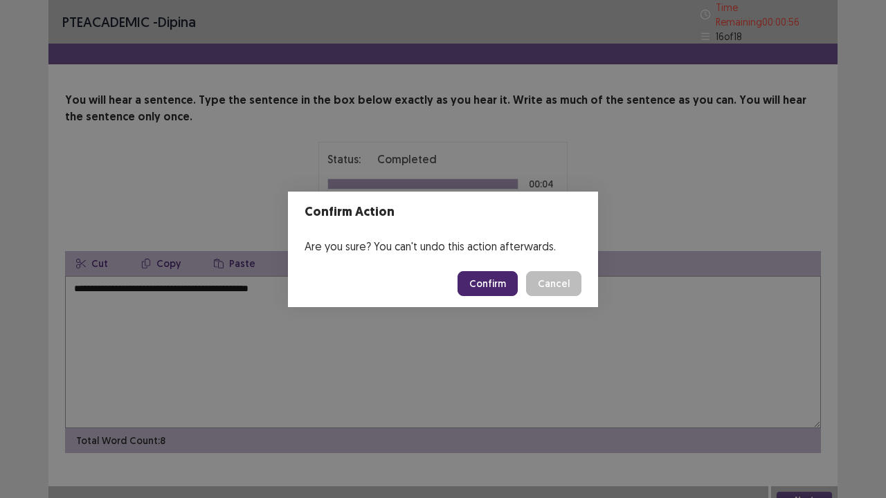
click at [487, 281] on button "Confirm" at bounding box center [488, 283] width 60 height 25
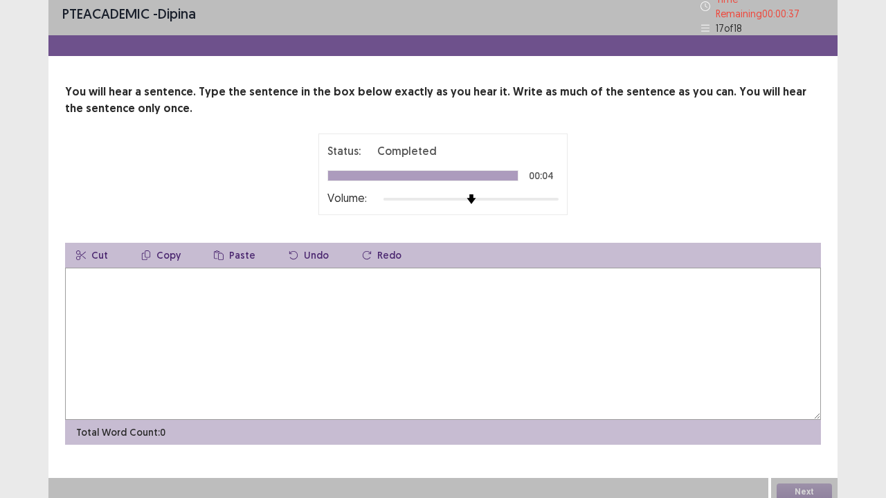
scroll to position [9, 0]
click at [177, 309] on textarea at bounding box center [443, 343] width 756 height 152
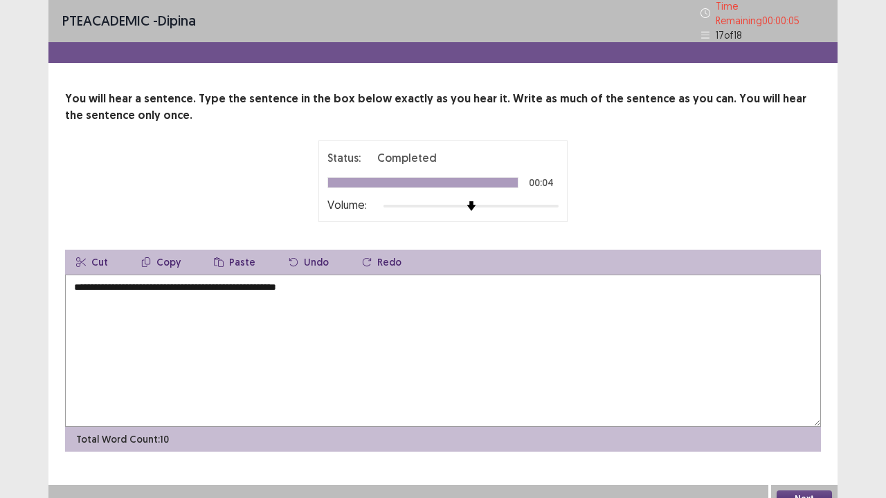
scroll to position [0, 0]
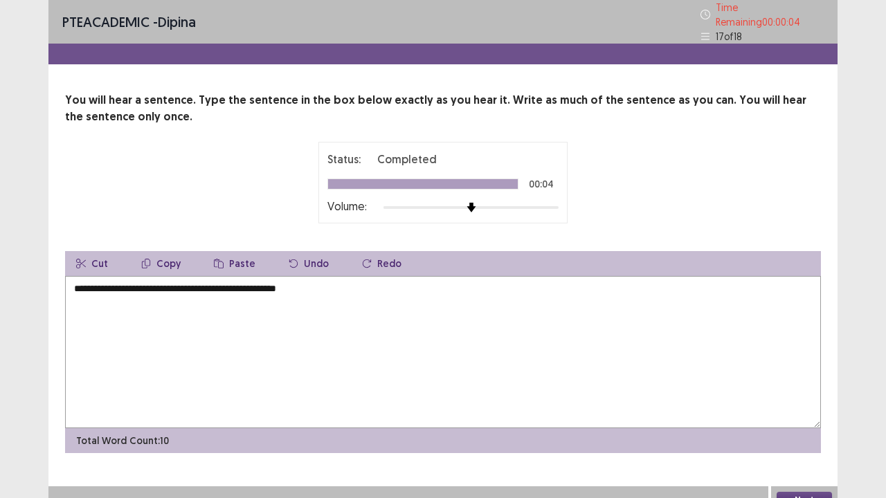
type textarea "**********"
click at [799, 410] on button "Next" at bounding box center [804, 500] width 55 height 17
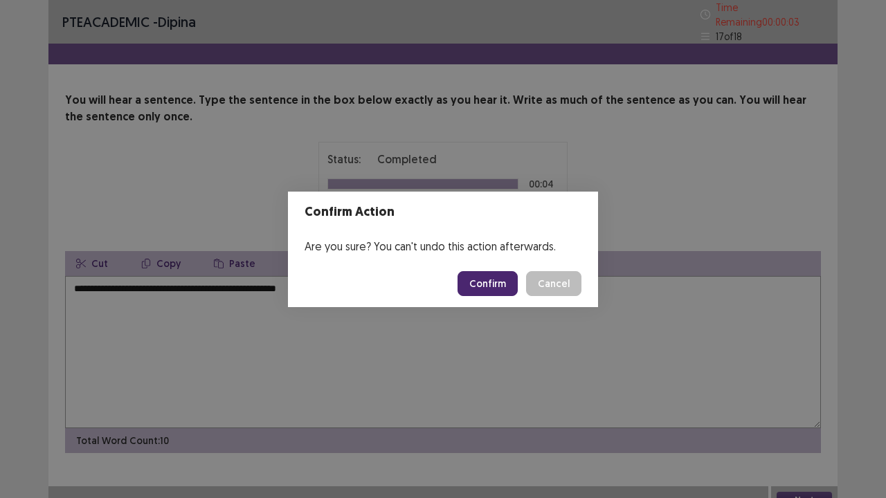
click at [489, 289] on button "Confirm" at bounding box center [488, 283] width 60 height 25
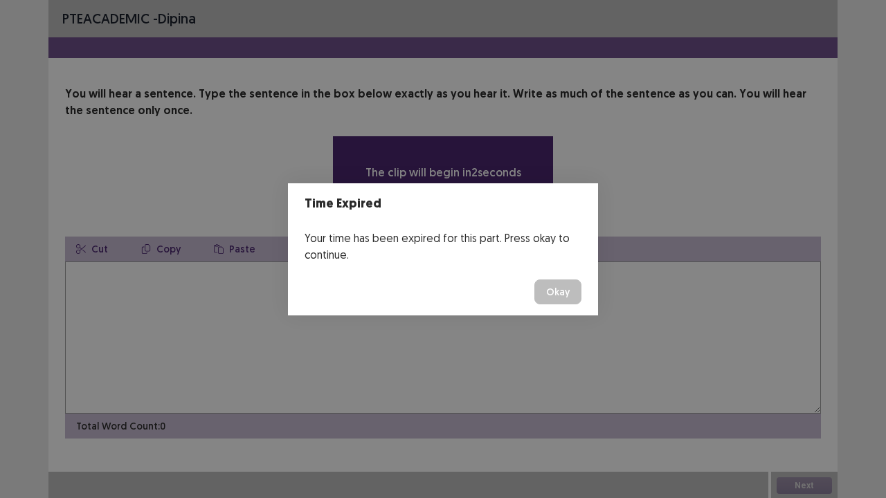
click at [552, 300] on button "Okay" at bounding box center [557, 292] width 47 height 25
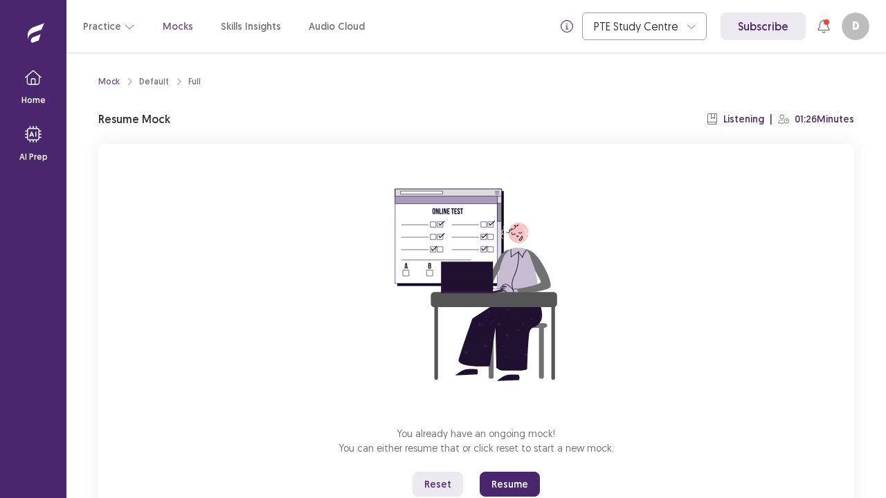
scroll to position [48, 0]
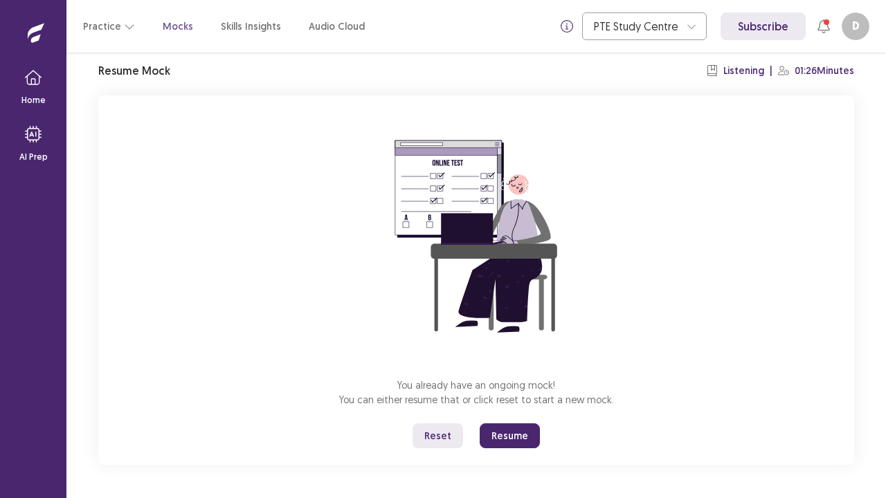
click at [514, 410] on button "Resume" at bounding box center [510, 436] width 60 height 25
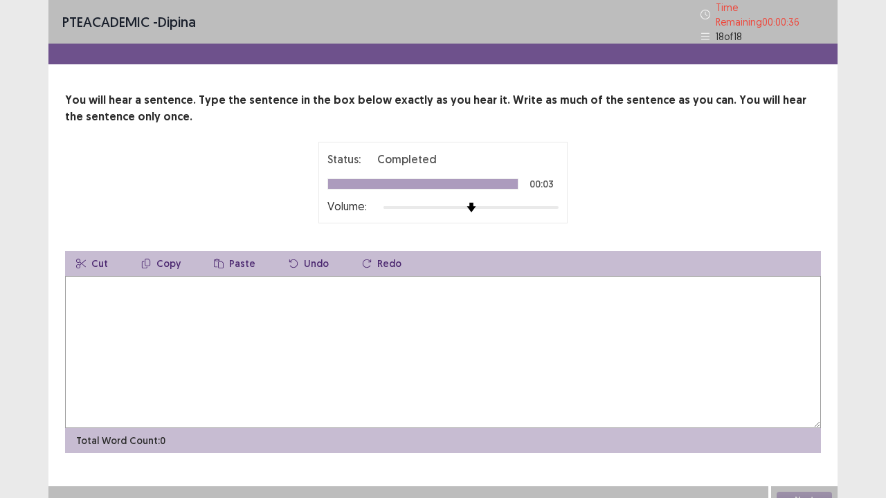
click at [131, 301] on textarea at bounding box center [443, 352] width 756 height 152
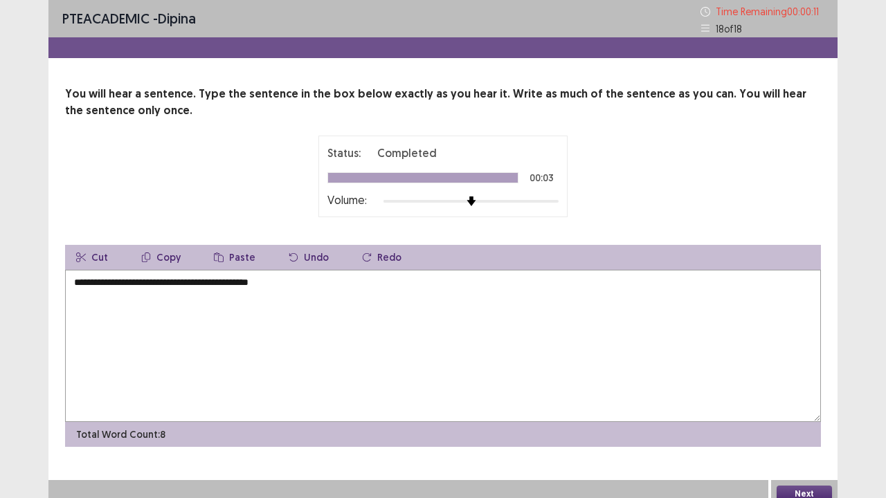
type textarea "**********"
click at [792, 410] on button "Next" at bounding box center [804, 494] width 55 height 17
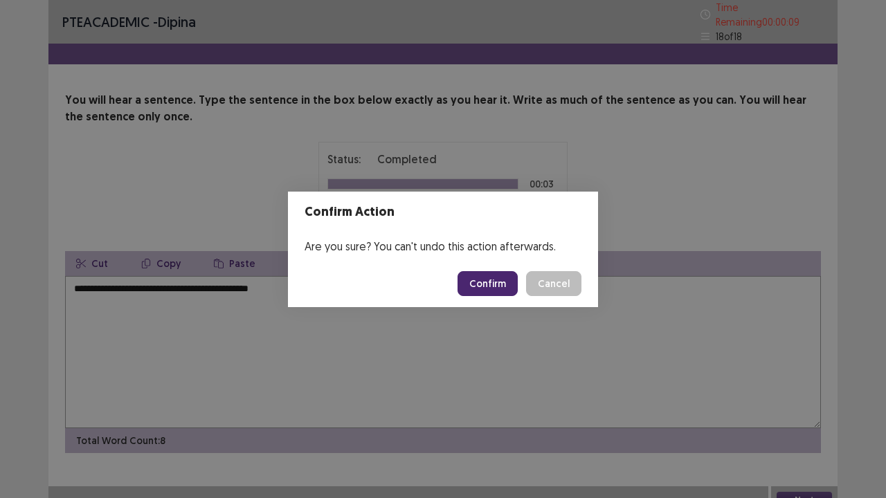
click at [478, 271] on button "Confirm" at bounding box center [488, 283] width 60 height 25
